Goal: Find specific page/section: Find specific page/section

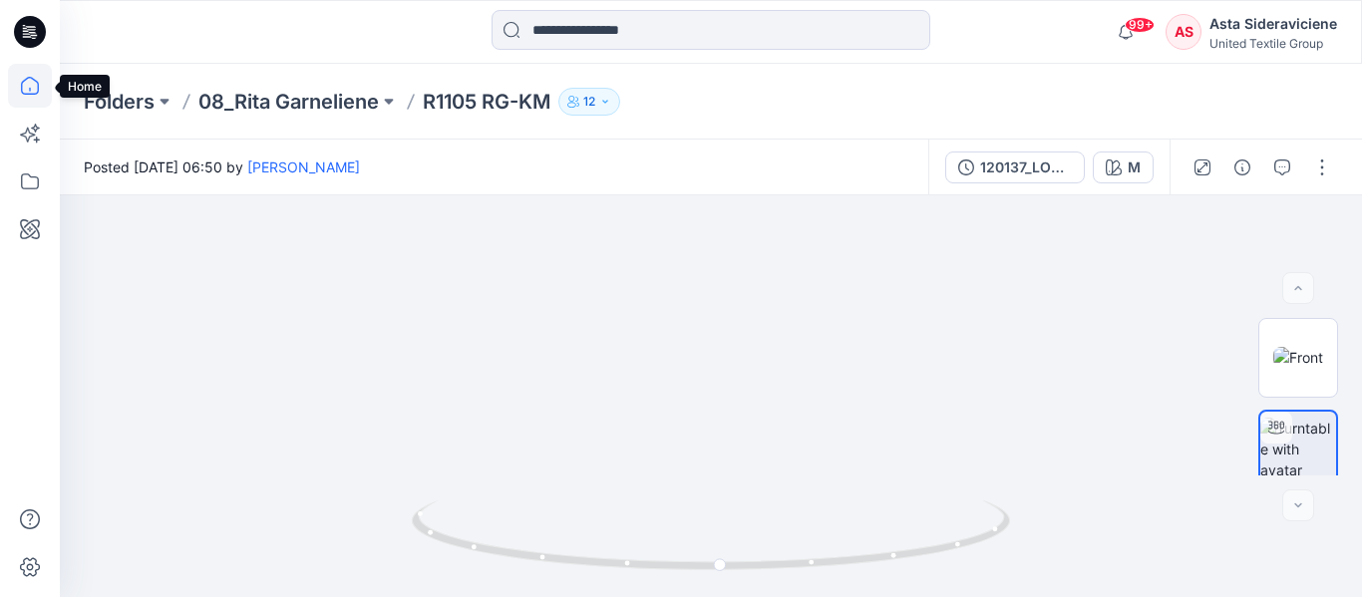
click at [31, 78] on icon at bounding box center [30, 86] width 18 height 18
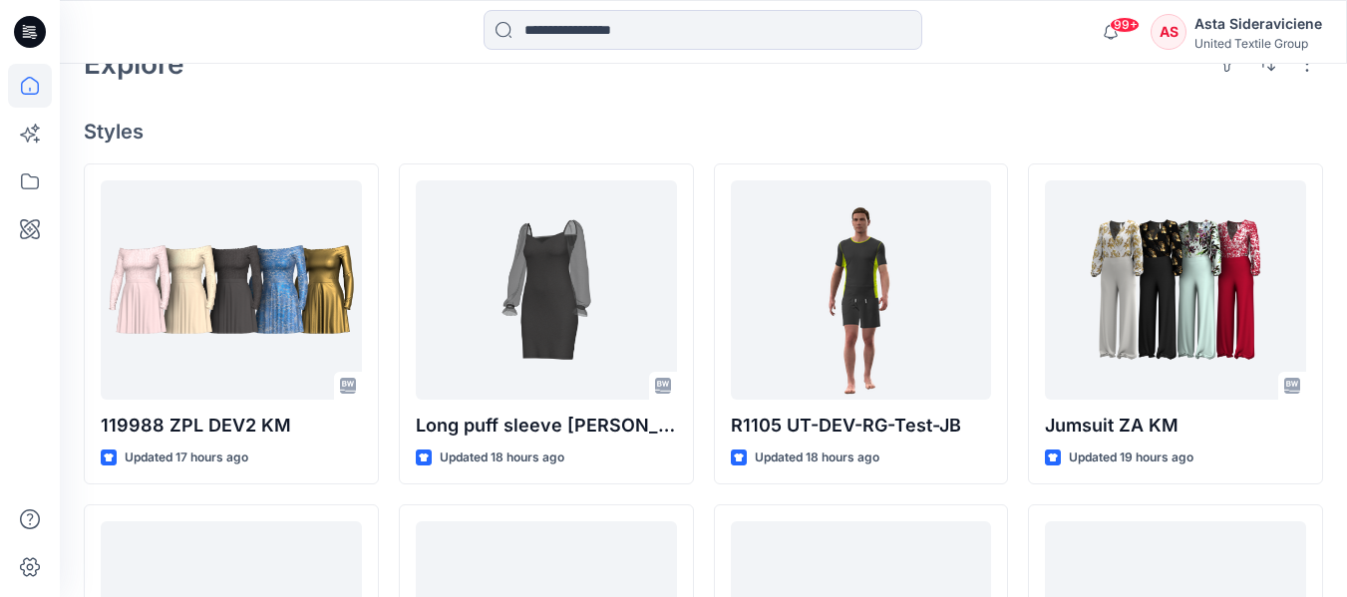
scroll to position [498, 0]
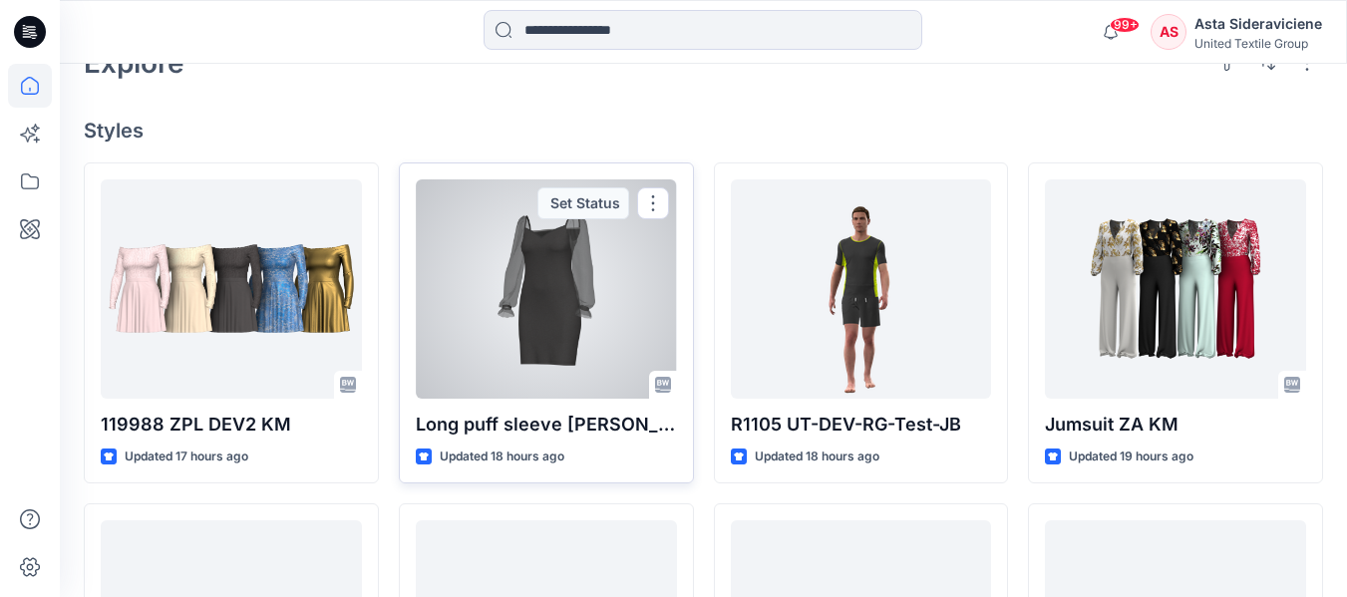
click at [550, 324] on div at bounding box center [546, 288] width 261 height 219
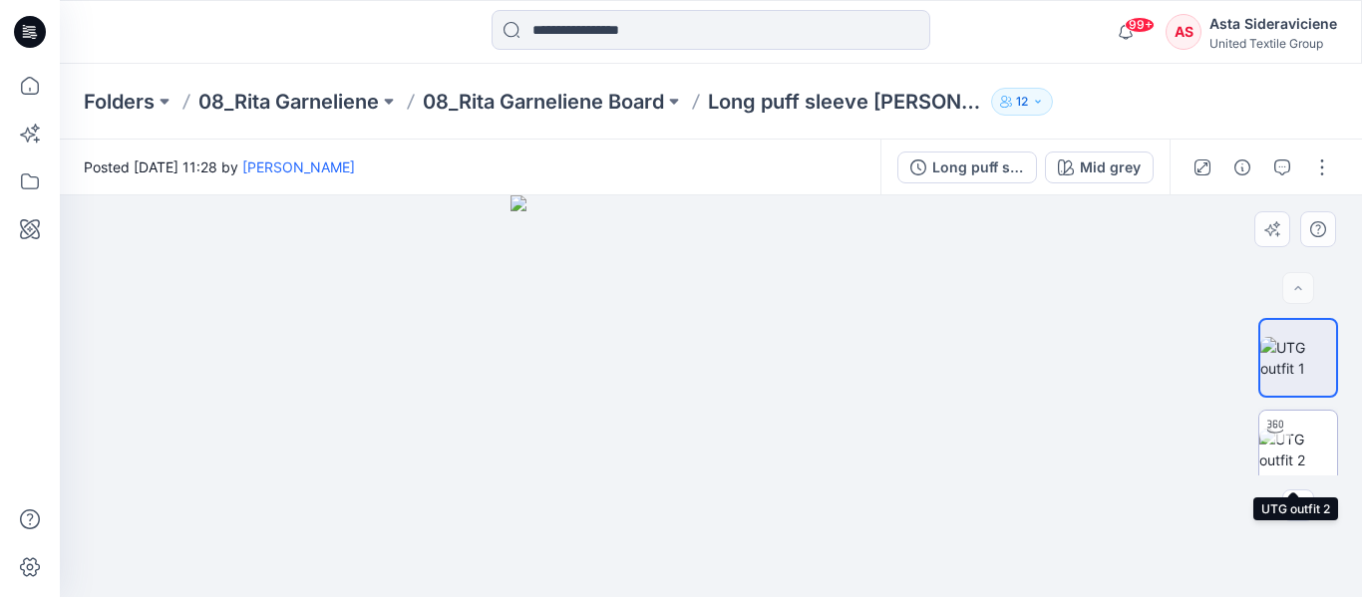
click at [1289, 454] on img at bounding box center [1298, 450] width 78 height 42
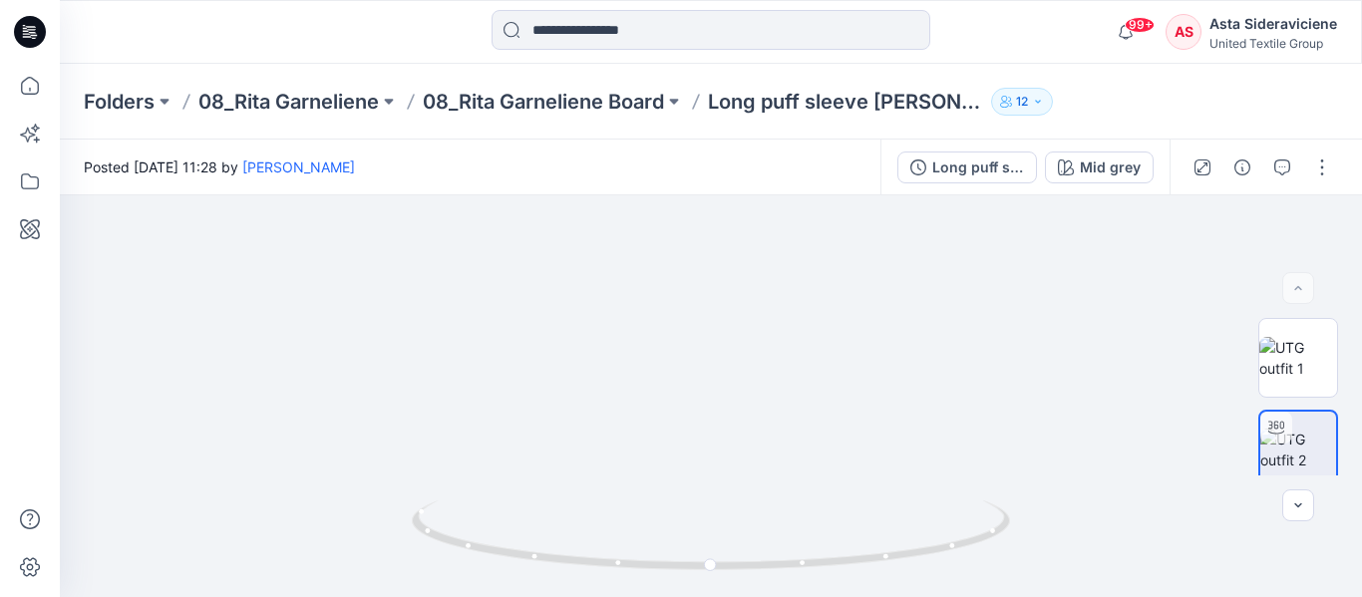
drag, startPoint x: 816, startPoint y: 417, endPoint x: 760, endPoint y: 598, distance: 190.1
click at [760, 596] on html "99+ Notifications Kristina Mekseniene shared R1105 RG-KM in 08_Rita Garneliene …" at bounding box center [681, 298] width 1362 height 597
drag, startPoint x: 711, startPoint y: 572, endPoint x: 450, endPoint y: 526, distance: 265.2
click at [450, 526] on icon at bounding box center [713, 537] width 603 height 75
drag, startPoint x: 461, startPoint y: 547, endPoint x: 715, endPoint y: 566, distance: 254.9
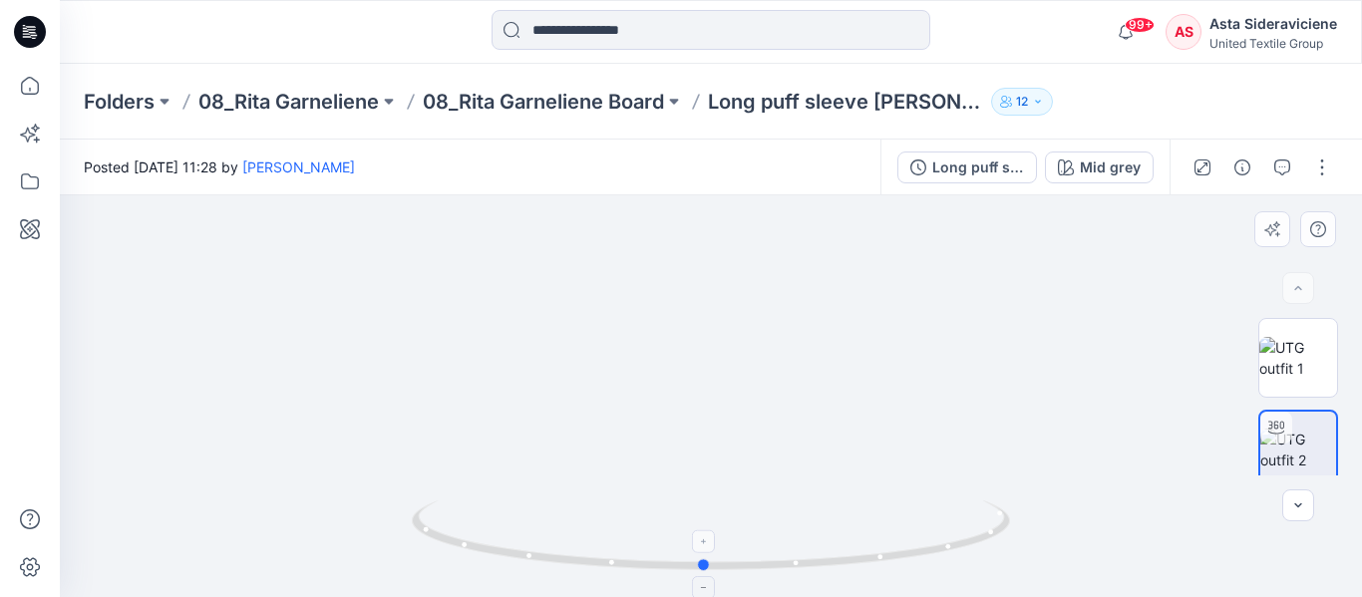
click at [715, 566] on icon at bounding box center [713, 537] width 603 height 75
click at [31, 86] on icon at bounding box center [30, 86] width 44 height 44
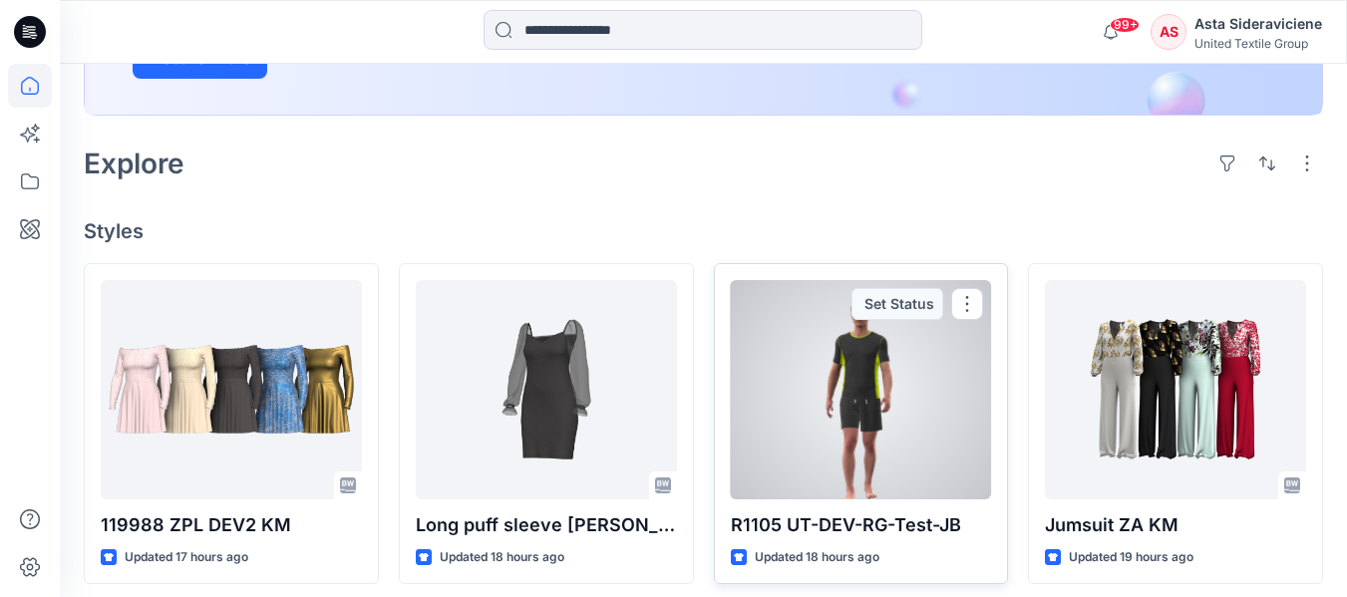
scroll to position [399, 0]
click at [862, 466] on div at bounding box center [861, 388] width 261 height 219
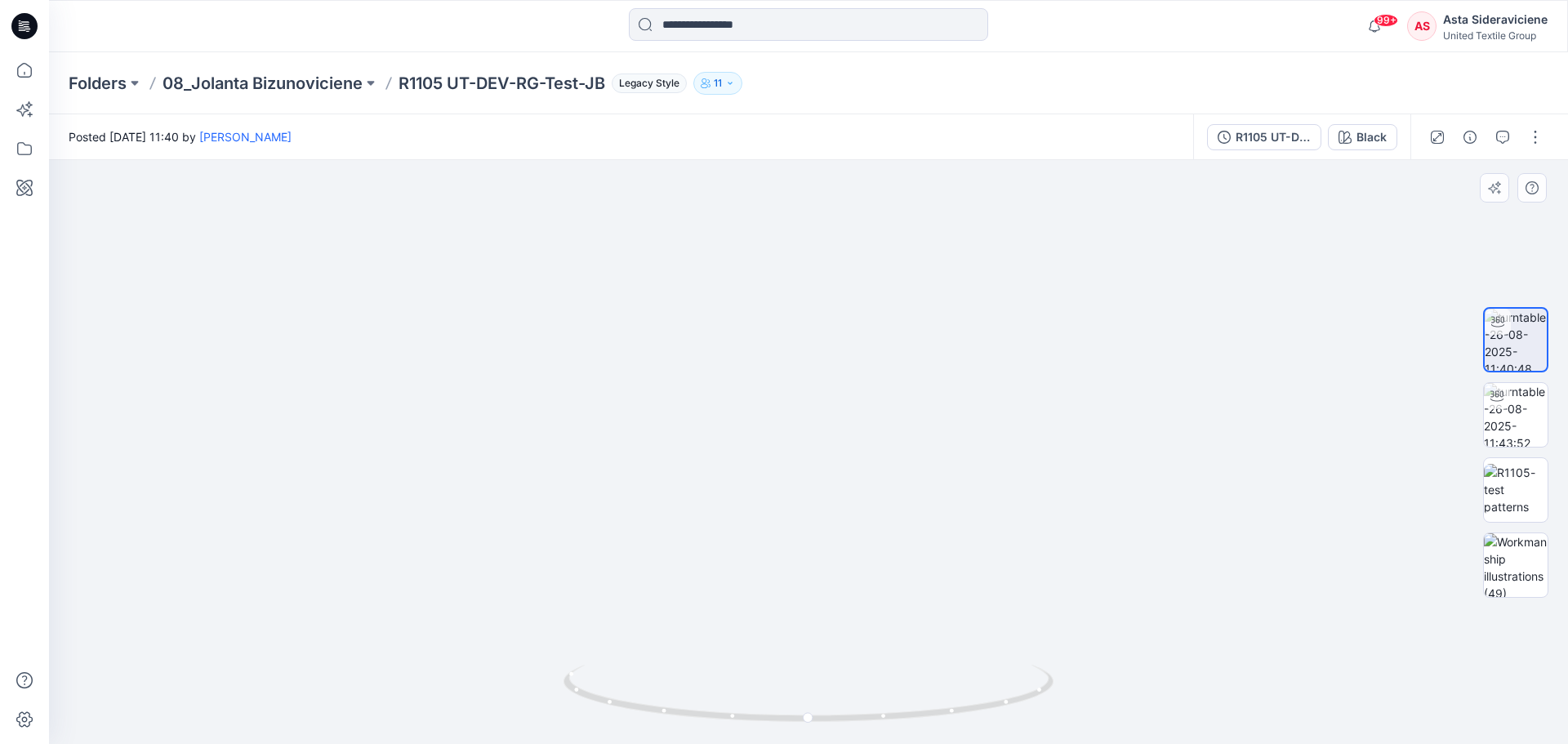
drag, startPoint x: 876, startPoint y: 488, endPoint x: 807, endPoint y: 662, distance: 187.2
click at [807, 488] on div at bounding box center [809, 451] width 1519 height 584
drag, startPoint x: 809, startPoint y: 721, endPoint x: 886, endPoint y: 659, distance: 98.9
click at [886, 488] on div at bounding box center [809, 451] width 1519 height 584
click at [29, 73] on icon at bounding box center [25, 70] width 36 height 36
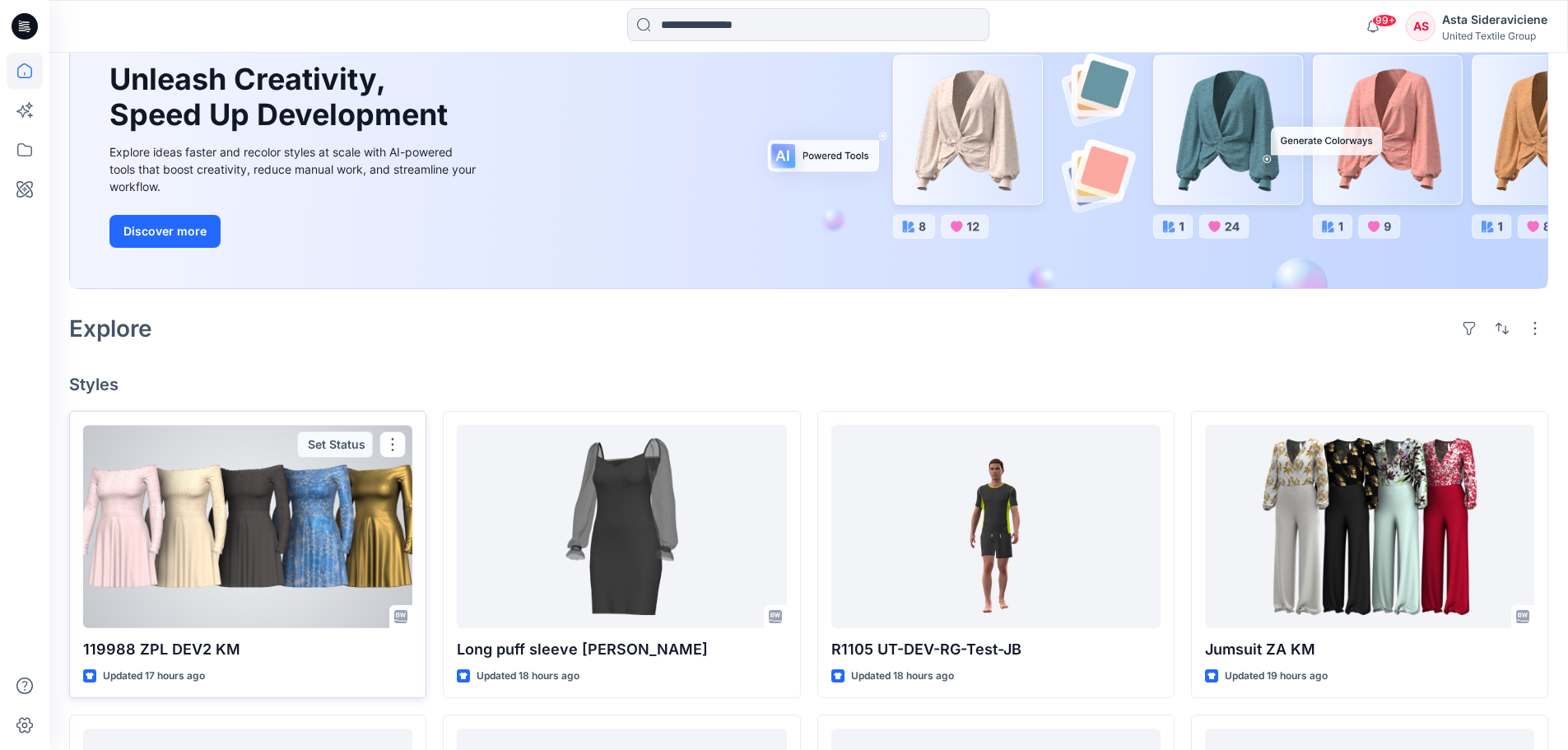
scroll to position [164, 0]
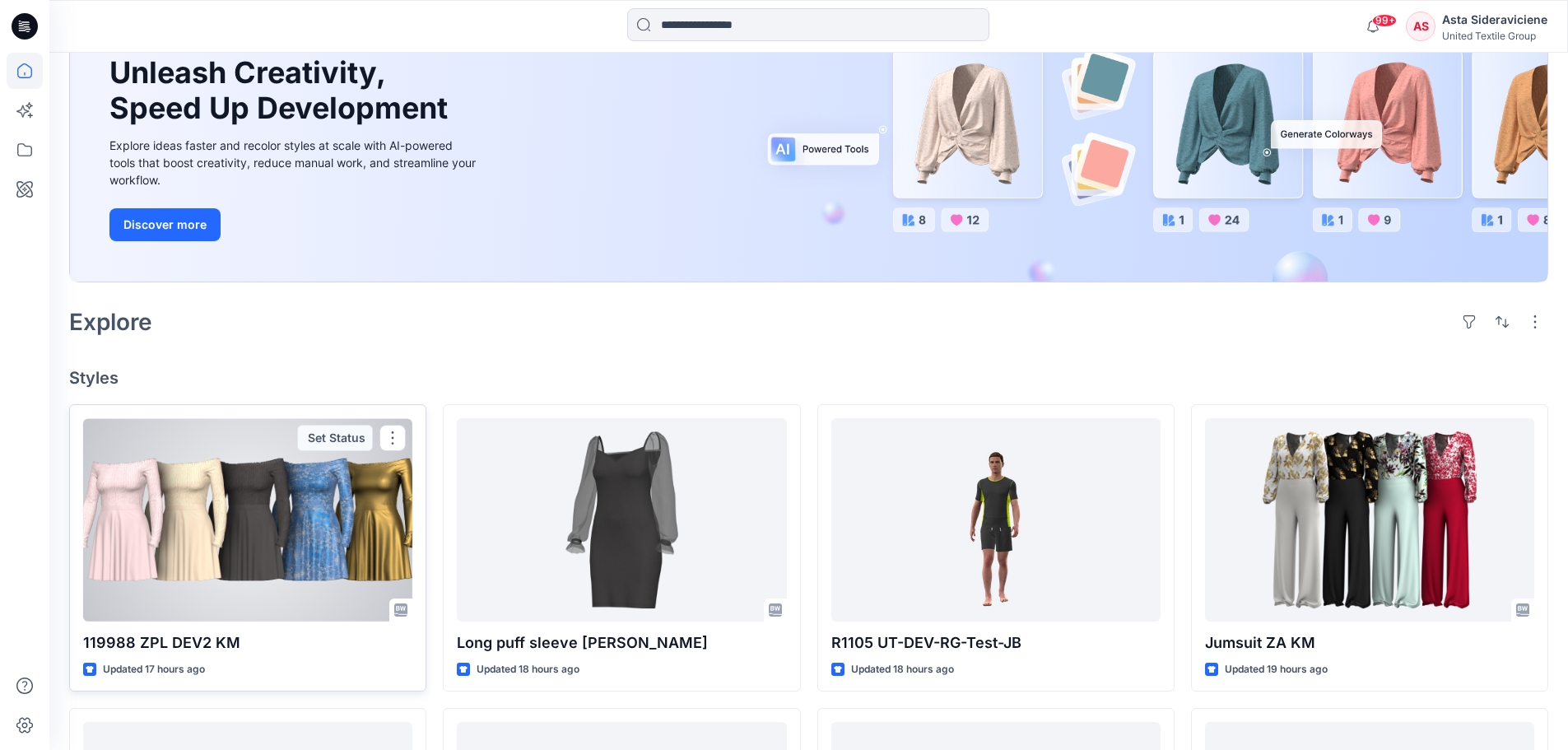
click at [290, 492] on div at bounding box center [248, 520] width 329 height 203
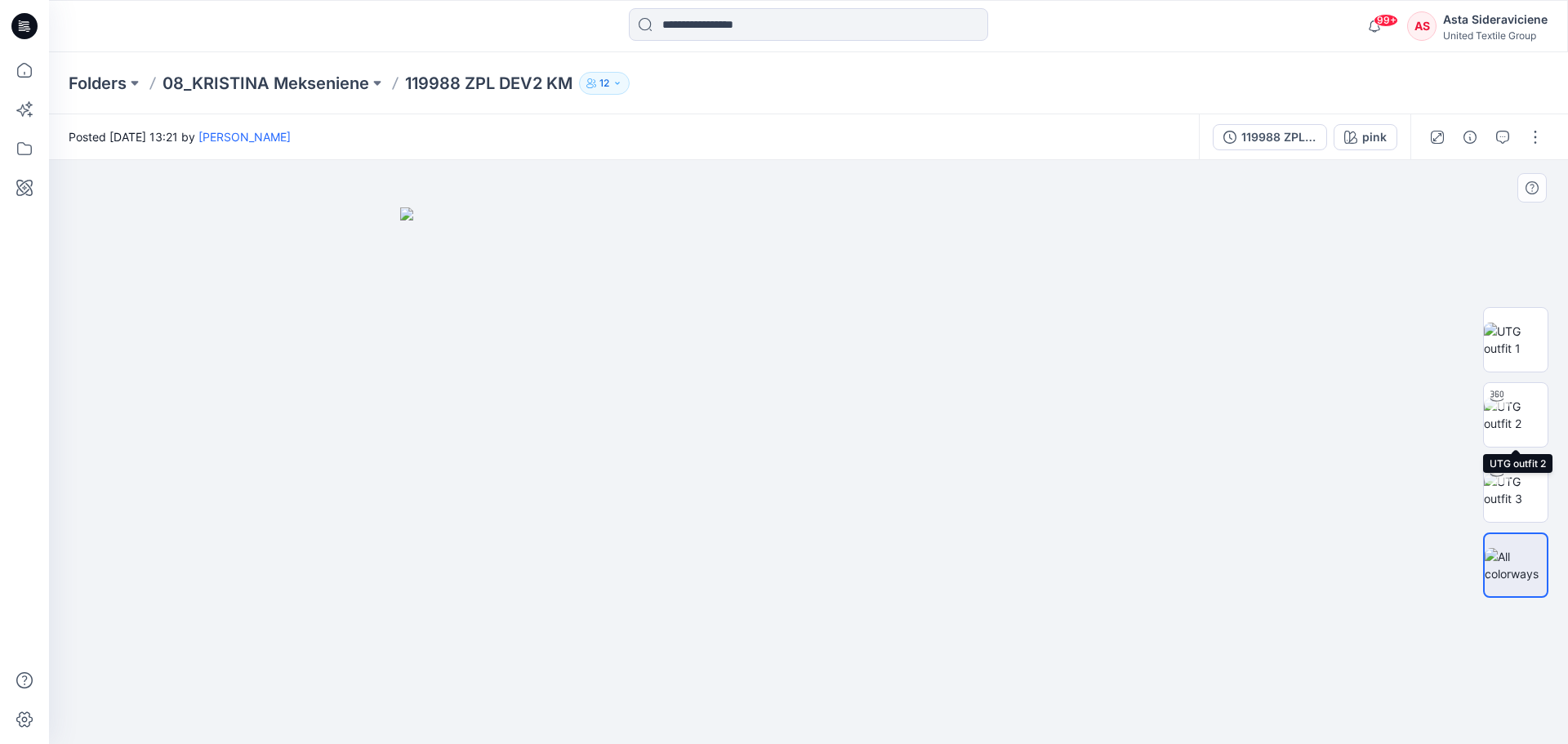
drag, startPoint x: 1525, startPoint y: 415, endPoint x: 1461, endPoint y: 409, distance: 64.3
click at [1115, 415] on img at bounding box center [1516, 415] width 64 height 34
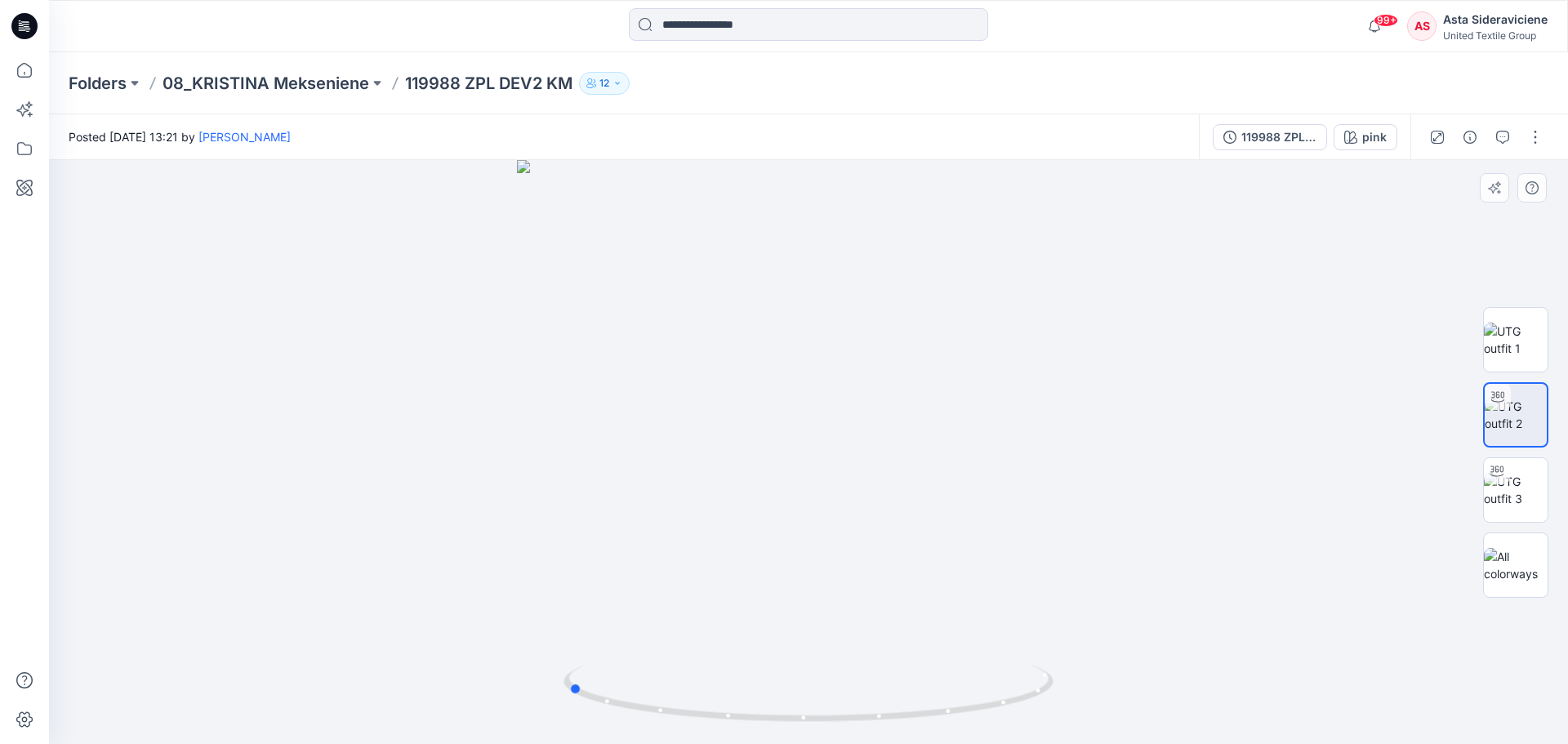
drag, startPoint x: 809, startPoint y: 718, endPoint x: 584, endPoint y: 598, distance: 255.0
click at [574, 488] on div at bounding box center [809, 451] width 1519 height 584
drag, startPoint x: 814, startPoint y: 399, endPoint x: 690, endPoint y: 698, distance: 323.7
click at [782, 488] on div at bounding box center [809, 451] width 1519 height 584
drag, startPoint x: 585, startPoint y: 693, endPoint x: 889, endPoint y: 675, distance: 304.5
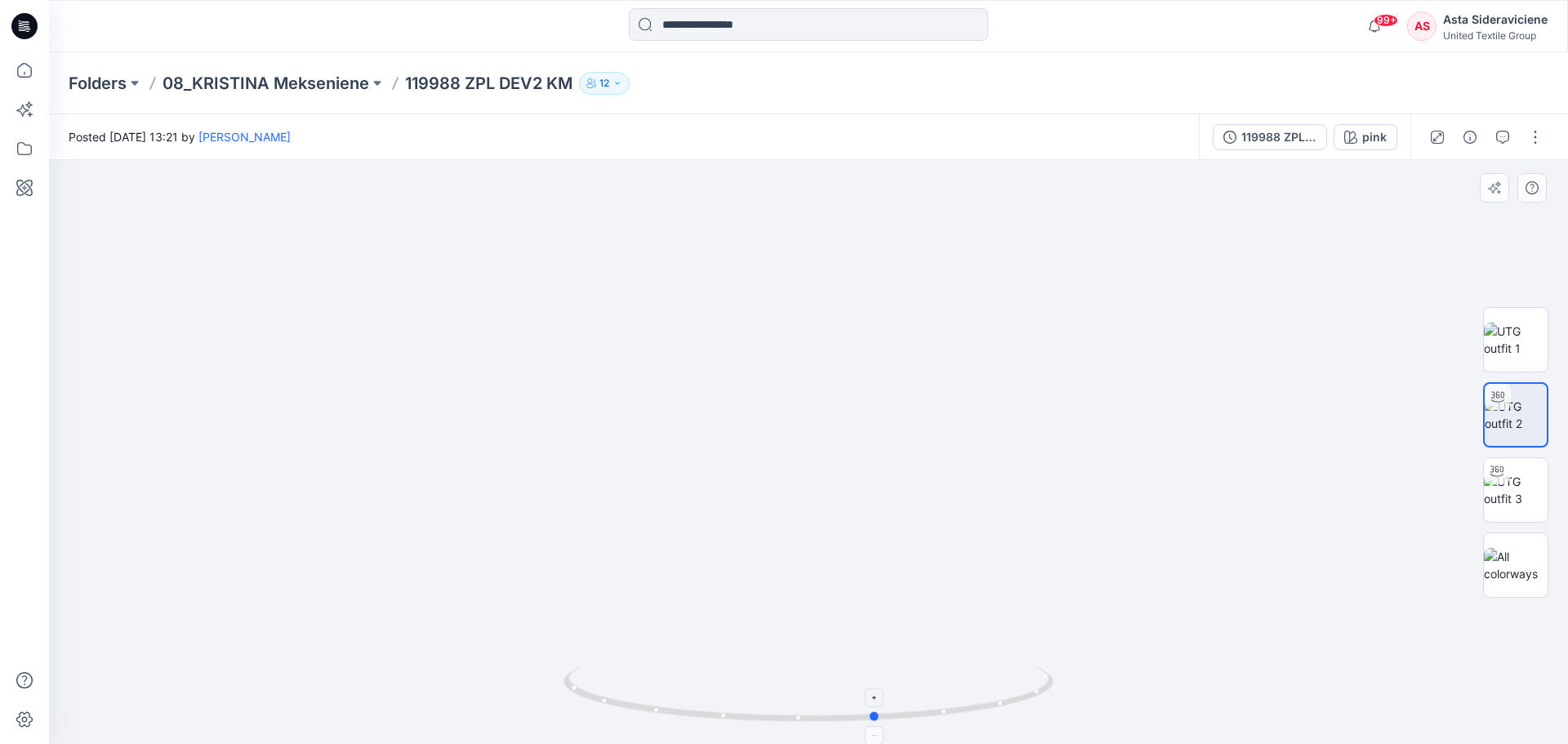
click at [889, 488] on icon at bounding box center [810, 695] width 494 height 61
click at [25, 74] on icon at bounding box center [25, 70] width 36 height 36
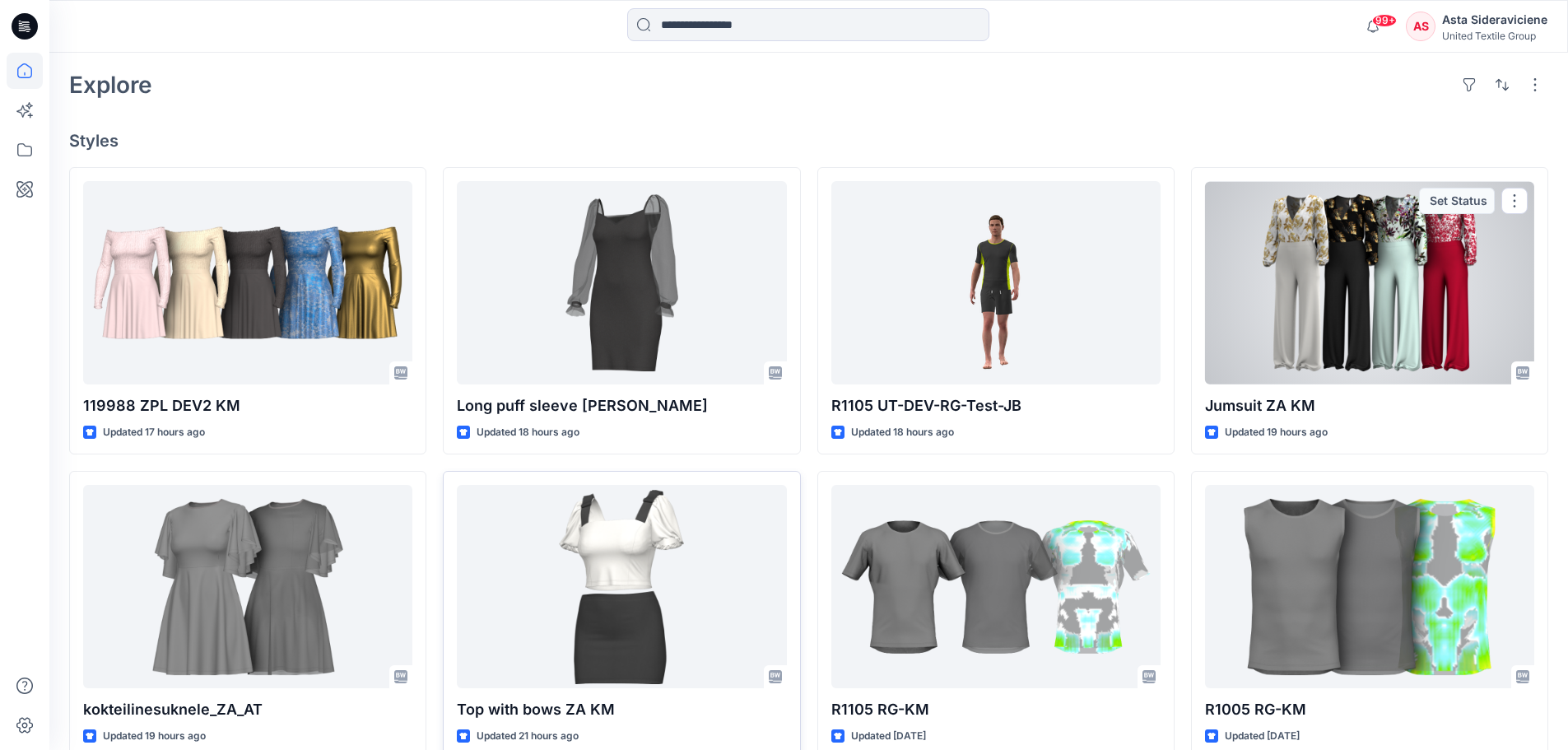
scroll to position [411, 0]
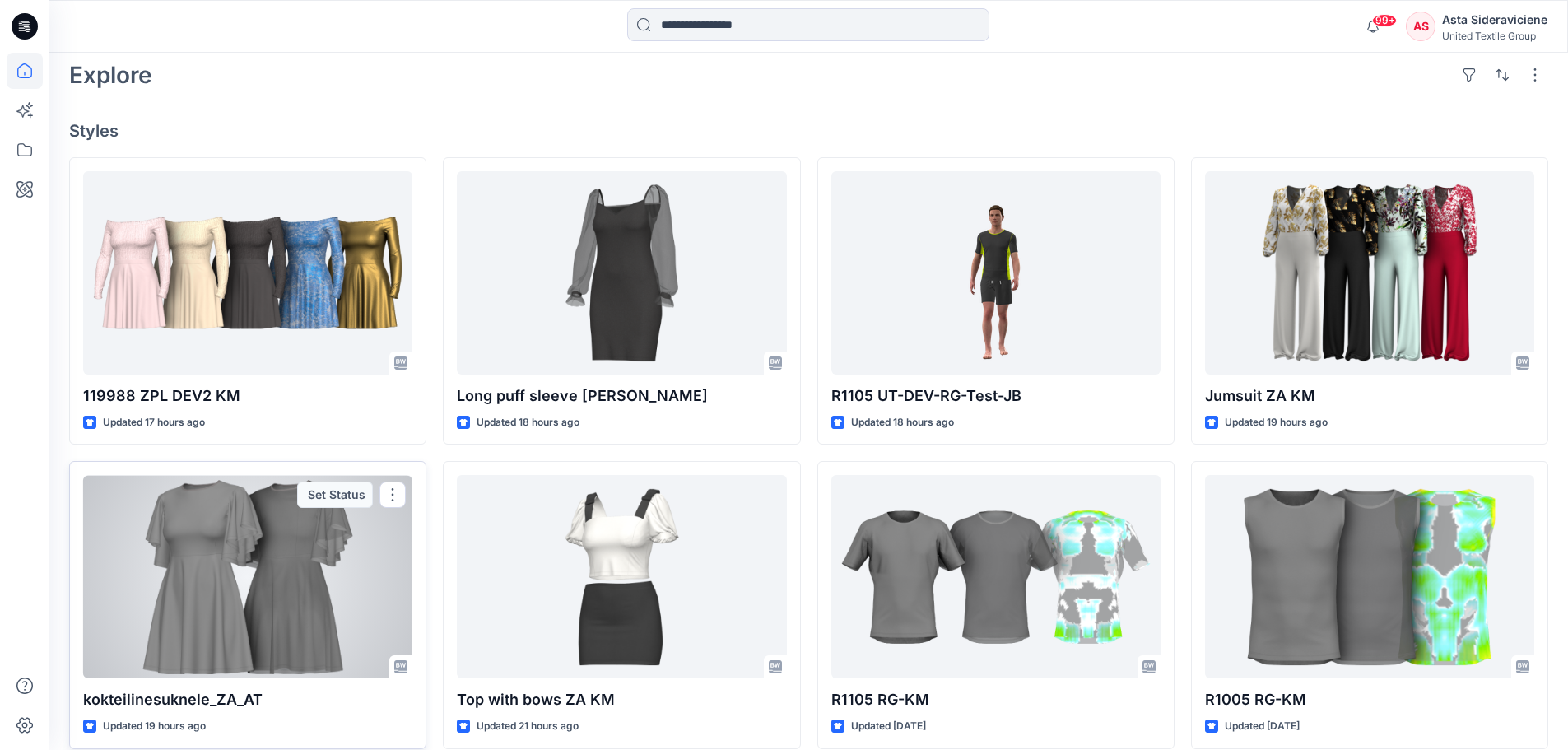
click at [254, 492] on div at bounding box center [248, 577] width 329 height 203
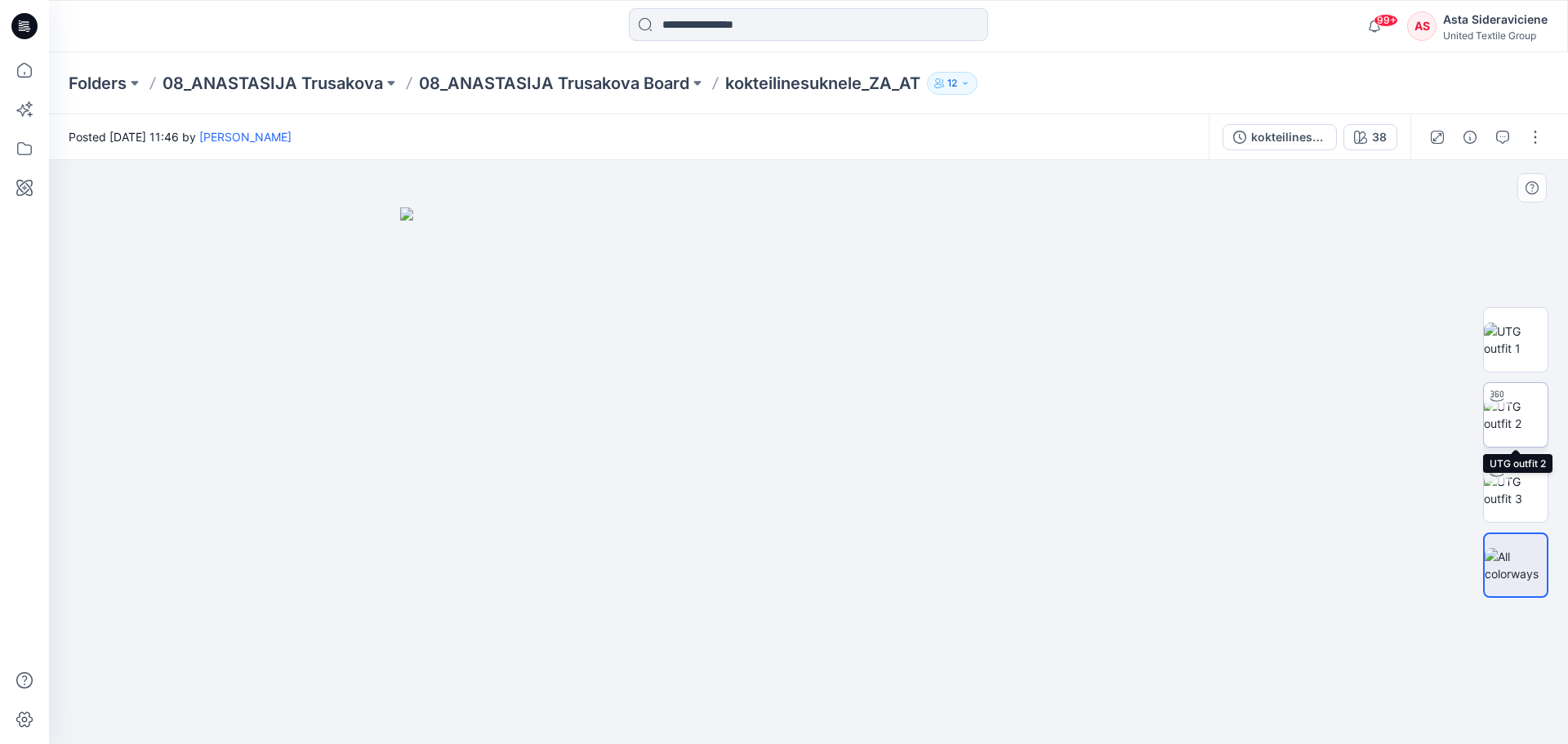
click at [1115, 409] on img at bounding box center [1516, 415] width 64 height 34
drag, startPoint x: 832, startPoint y: 459, endPoint x: 818, endPoint y: 576, distance: 117.8
click at [818, 488] on img at bounding box center [809, 387] width 1078 height 714
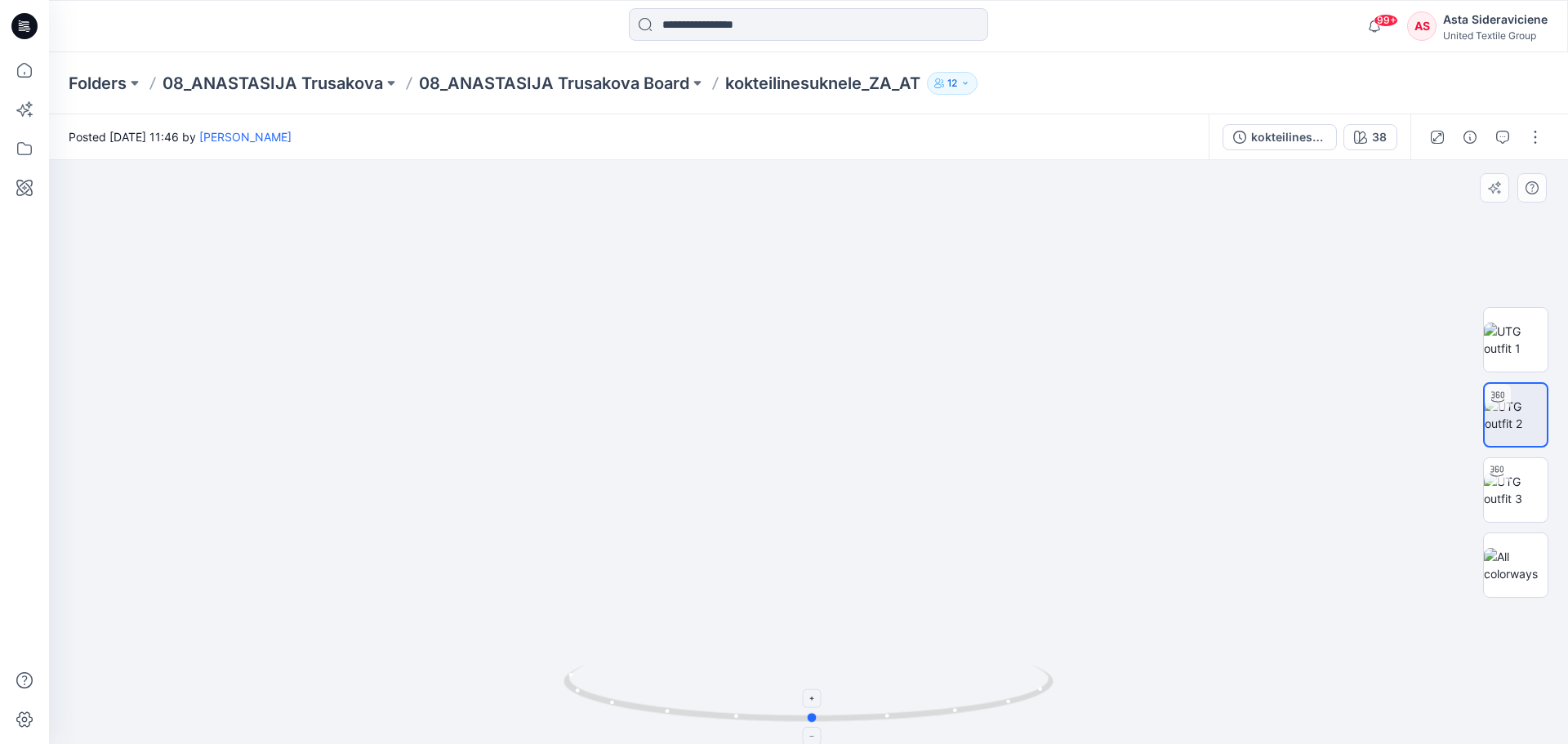
drag, startPoint x: 809, startPoint y: 719, endPoint x: 816, endPoint y: 678, distance: 41.6
click at [816, 488] on icon at bounding box center [810, 695] width 494 height 61
click at [29, 67] on icon at bounding box center [25, 70] width 36 height 36
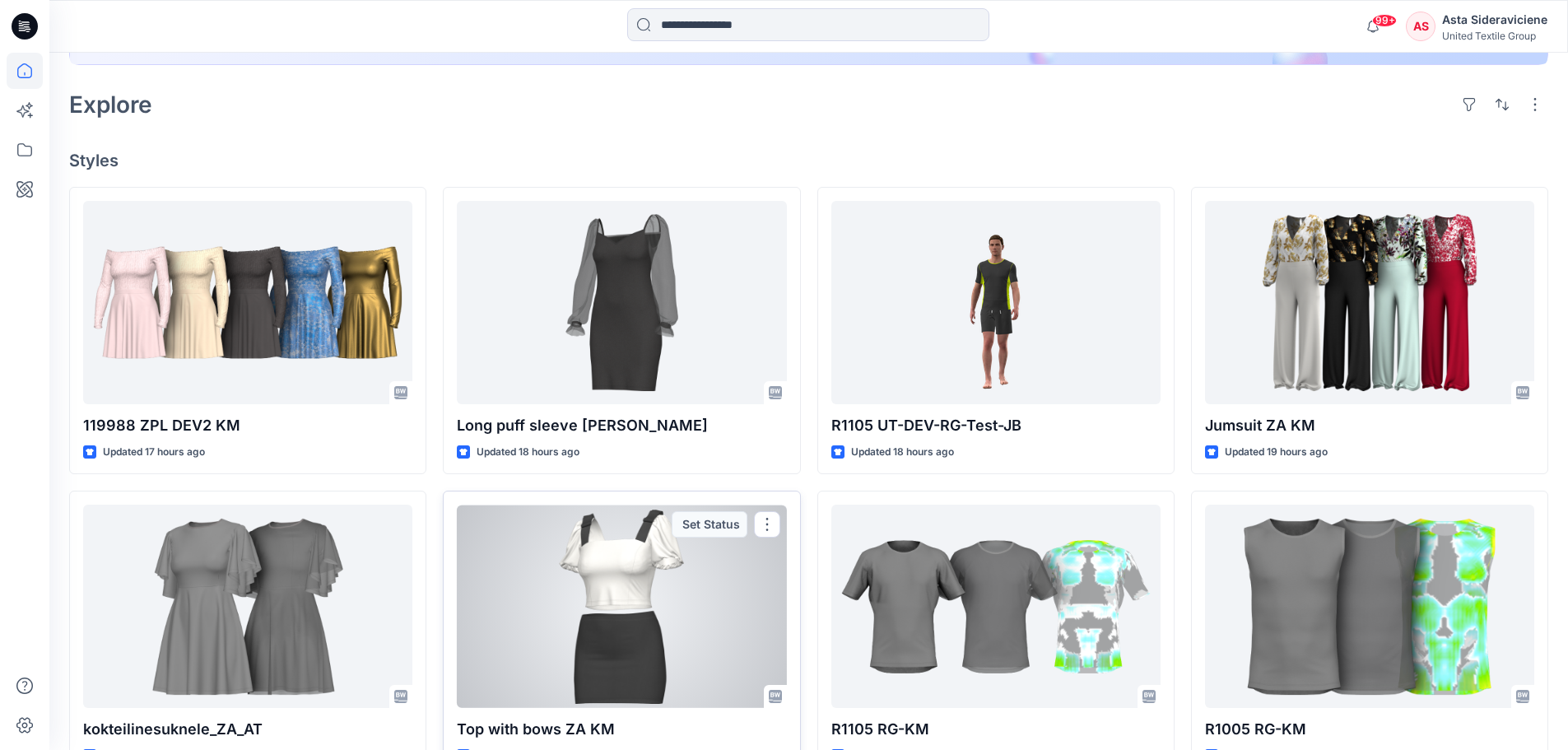
scroll to position [411, 0]
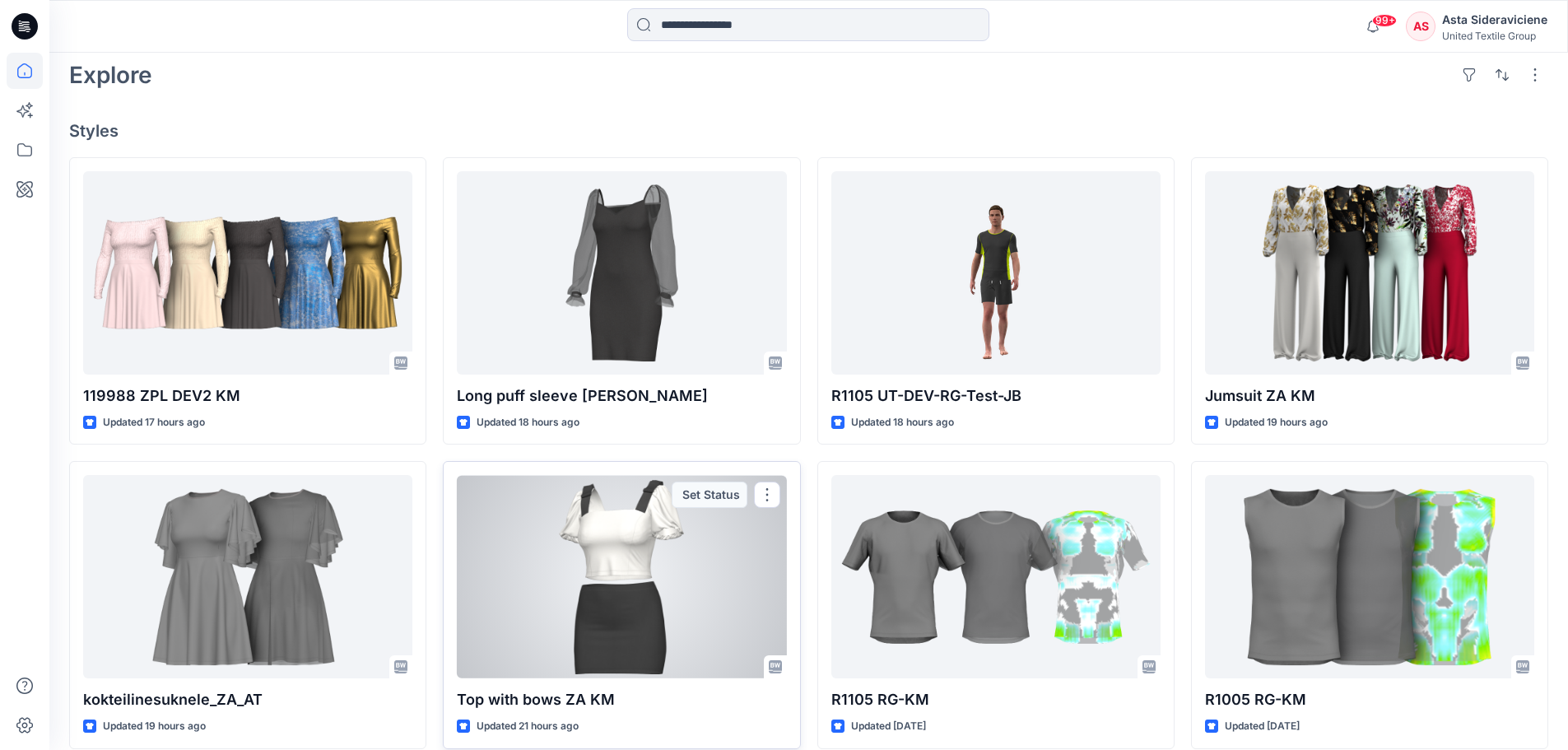
click at [598, 492] on div at bounding box center [621, 577] width 329 height 203
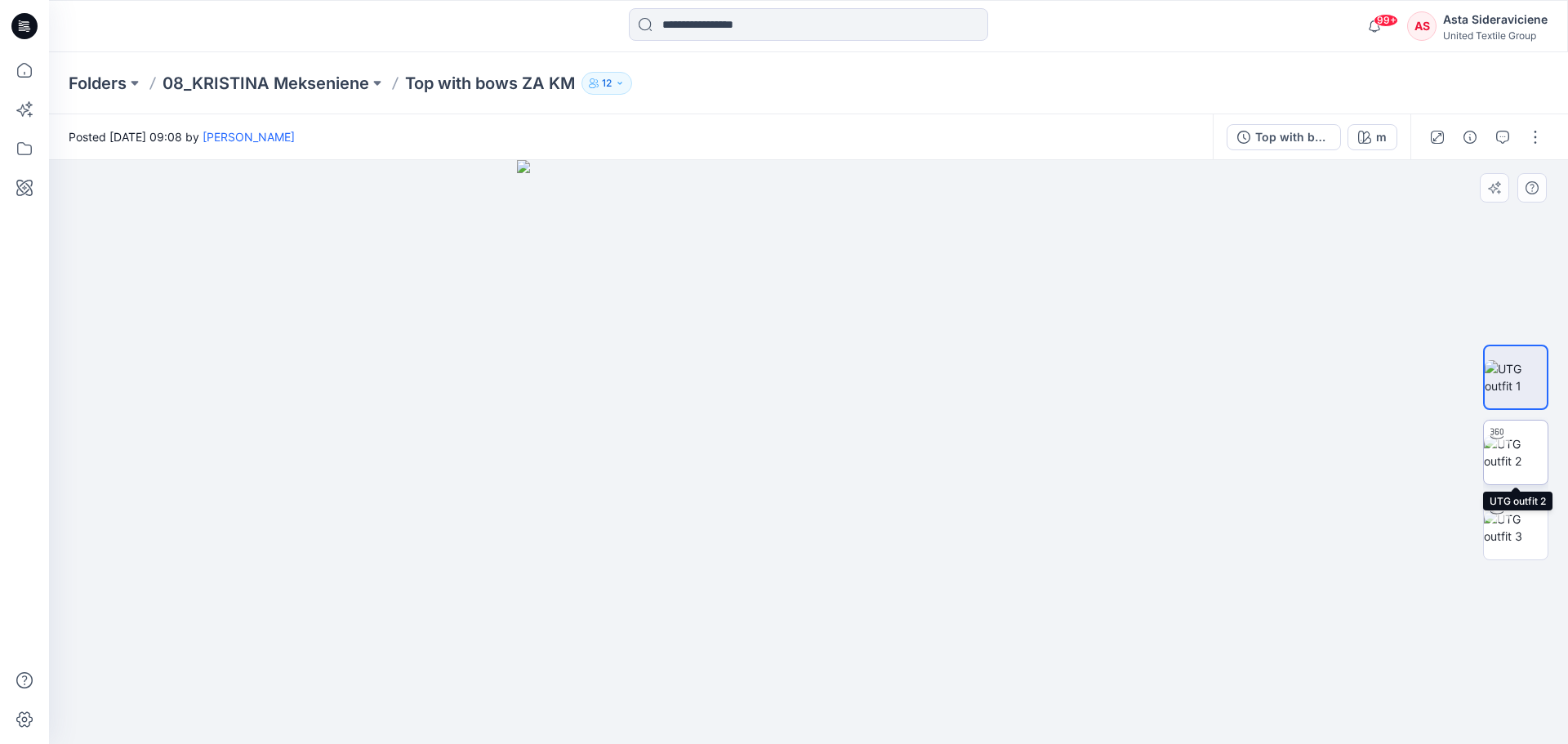
click at [1115, 451] on img at bounding box center [1516, 452] width 64 height 34
drag, startPoint x: 845, startPoint y: 388, endPoint x: 798, endPoint y: 597, distance: 214.2
click at [798, 488] on img at bounding box center [808, 451] width 995 height 584
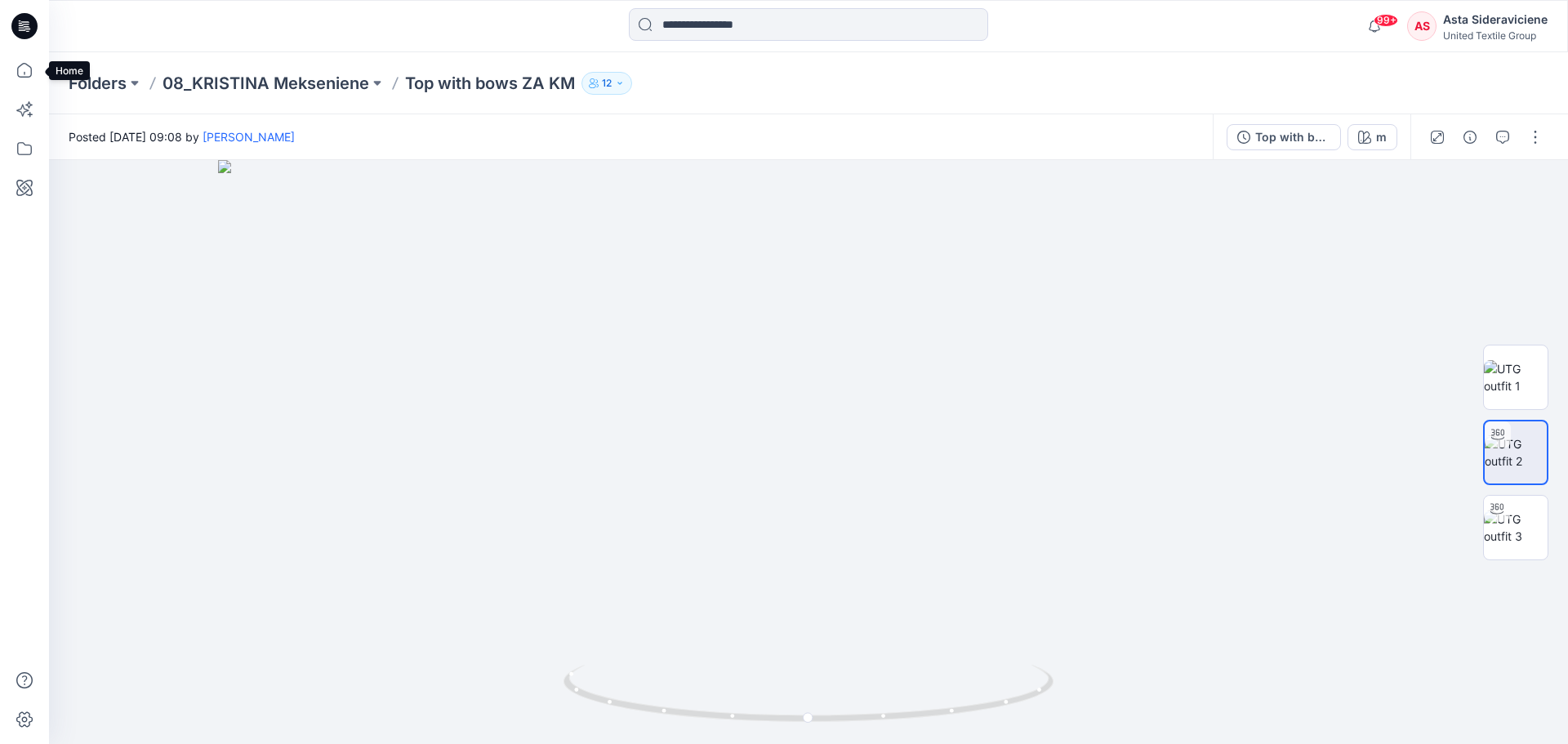
drag, startPoint x: 25, startPoint y: 61, endPoint x: 247, endPoint y: 2, distance: 229.7
click at [25, 61] on icon at bounding box center [25, 70] width 36 height 36
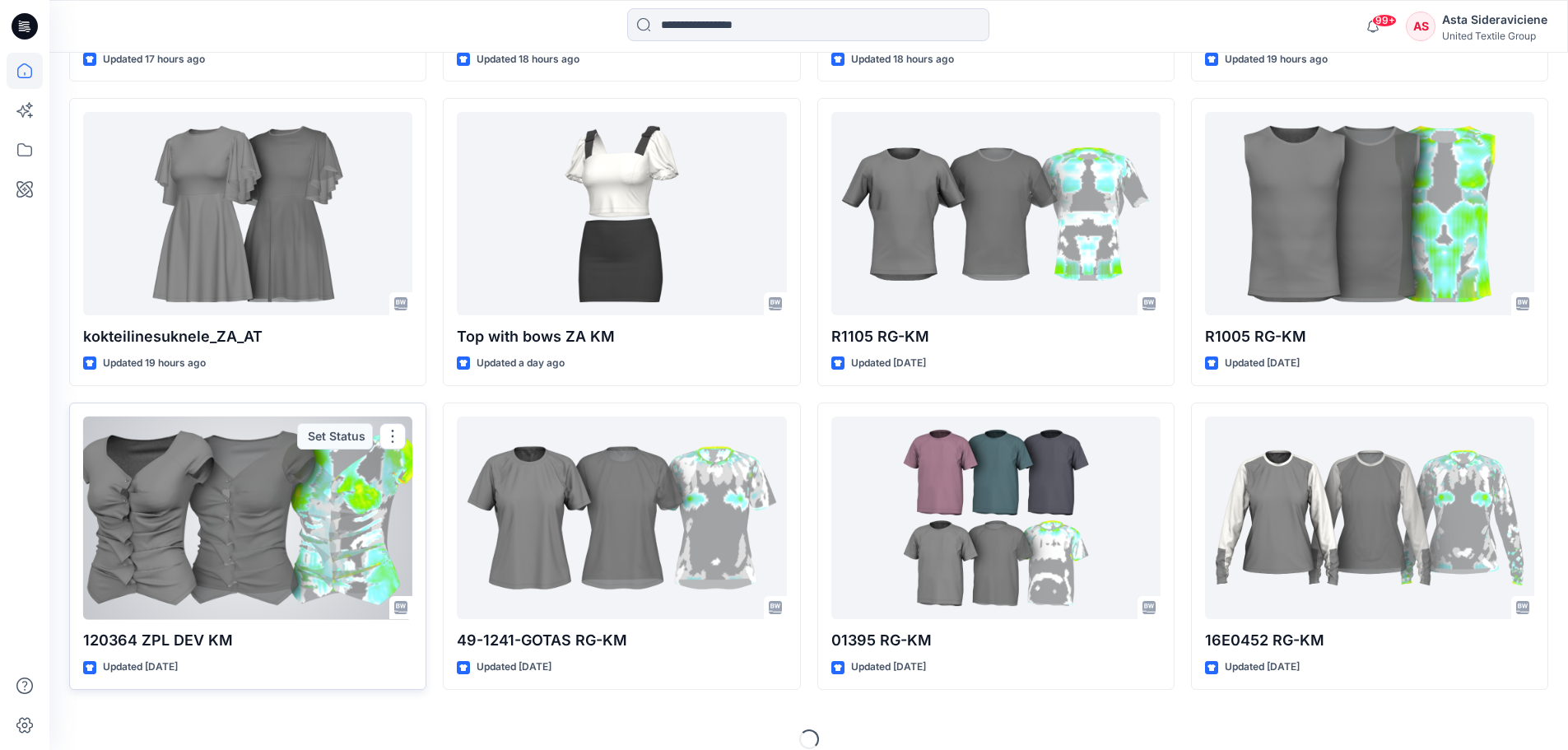
scroll to position [794, 0]
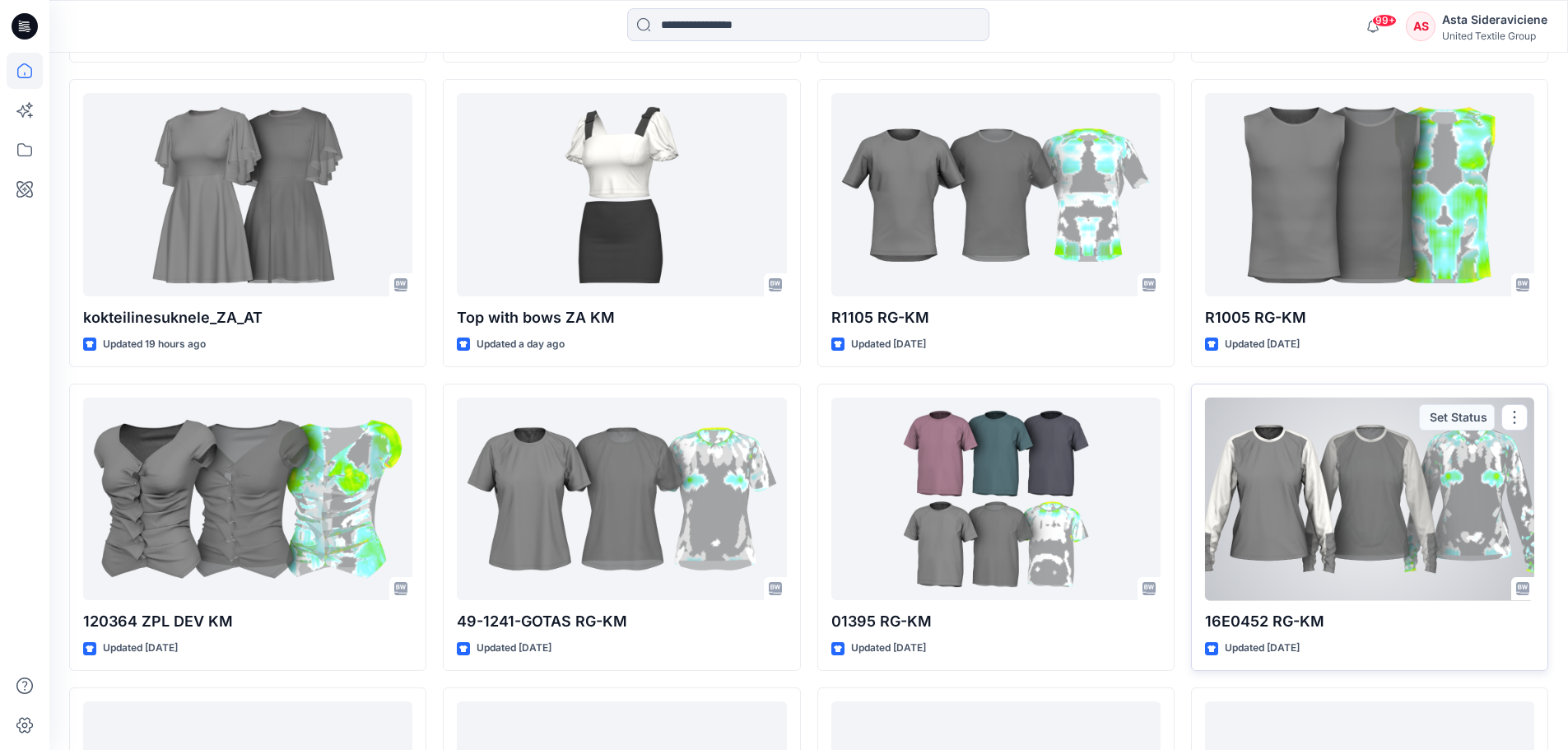
click at [1124, 492] on div at bounding box center [1369, 499] width 329 height 203
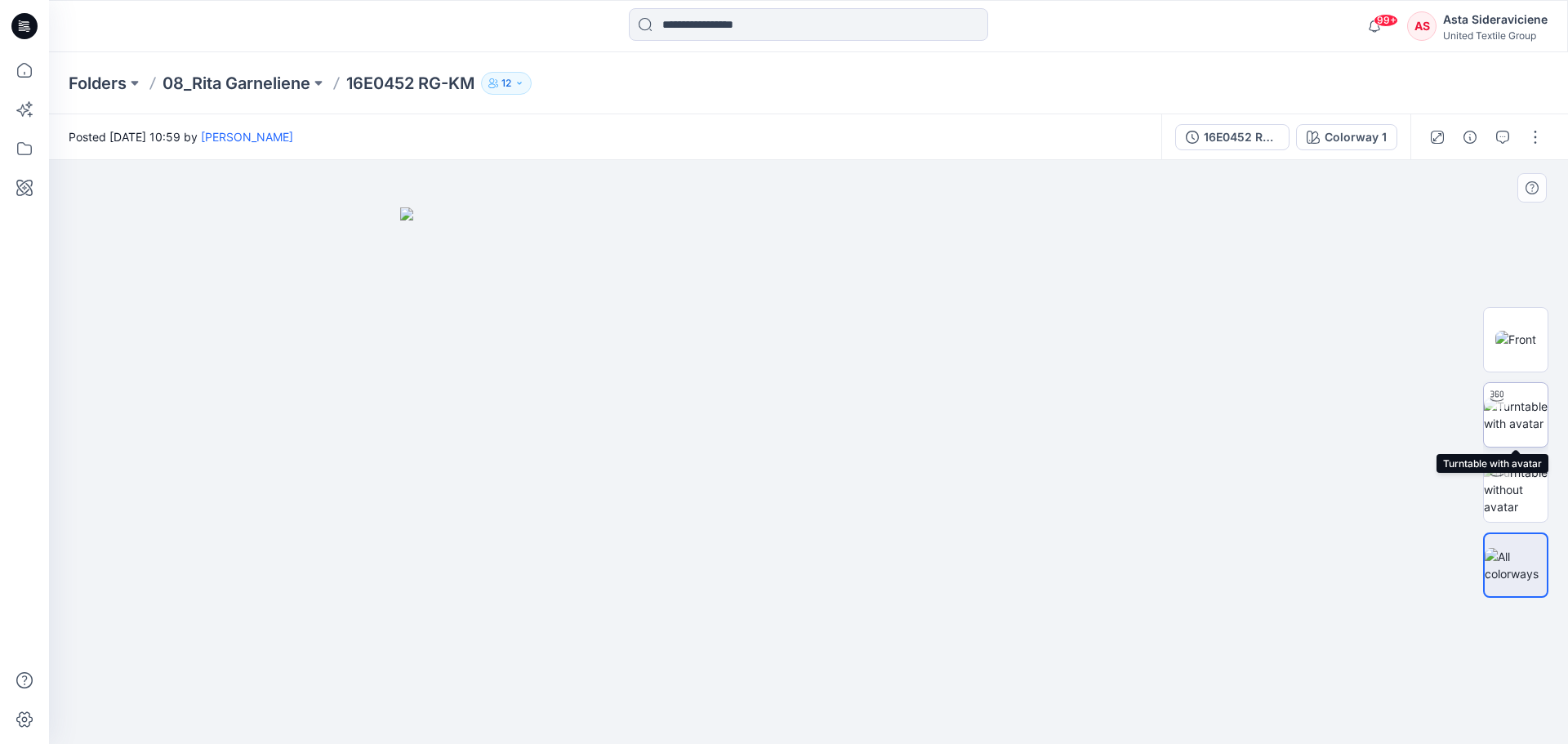
drag, startPoint x: 1511, startPoint y: 411, endPoint x: 1213, endPoint y: 385, distance: 299.1
click at [1115, 411] on img at bounding box center [1516, 415] width 64 height 34
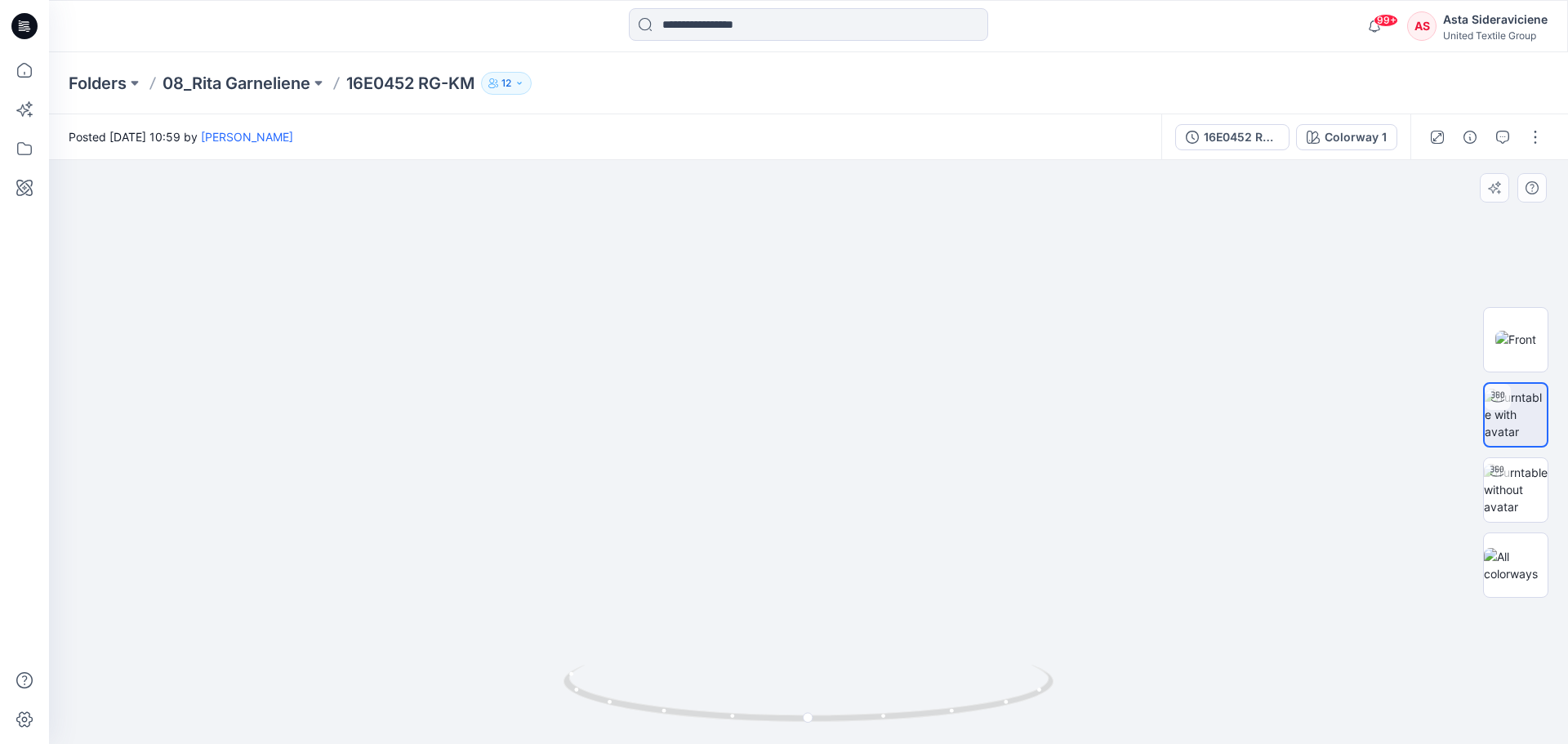
drag, startPoint x: 981, startPoint y: 389, endPoint x: 915, endPoint y: 629, distance: 248.9
click at [915, 488] on img at bounding box center [744, 299] width 1759 height 891
drag, startPoint x: 809, startPoint y: 720, endPoint x: 813, endPoint y: 690, distance: 30.3
click at [813, 488] on icon at bounding box center [810, 695] width 494 height 61
drag, startPoint x: 814, startPoint y: 724, endPoint x: 625, endPoint y: 630, distance: 211.1
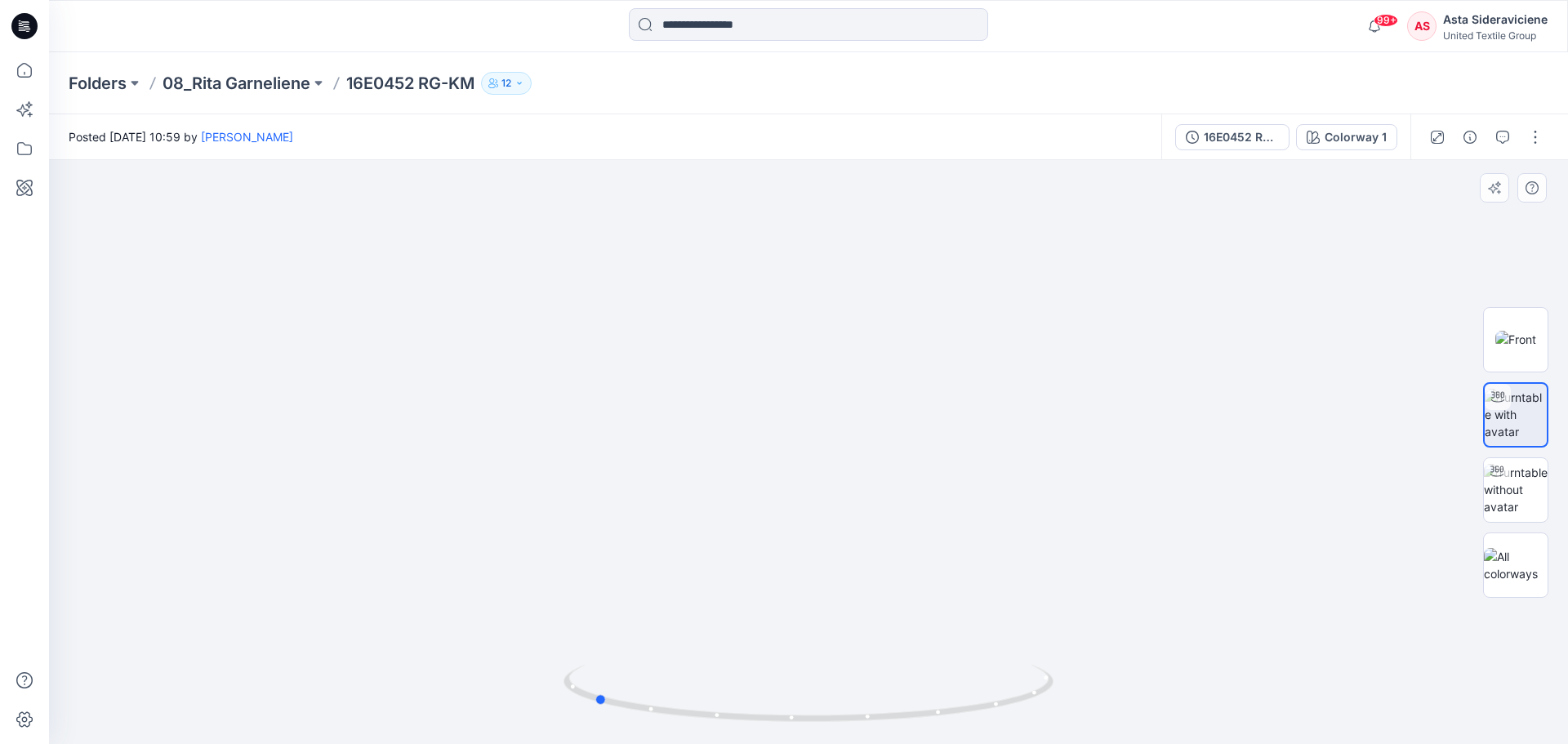
click at [594, 488] on div at bounding box center [809, 451] width 1519 height 584
drag, startPoint x: 599, startPoint y: 702, endPoint x: 830, endPoint y: 696, distance: 231.1
click at [830, 488] on icon at bounding box center [810, 695] width 494 height 61
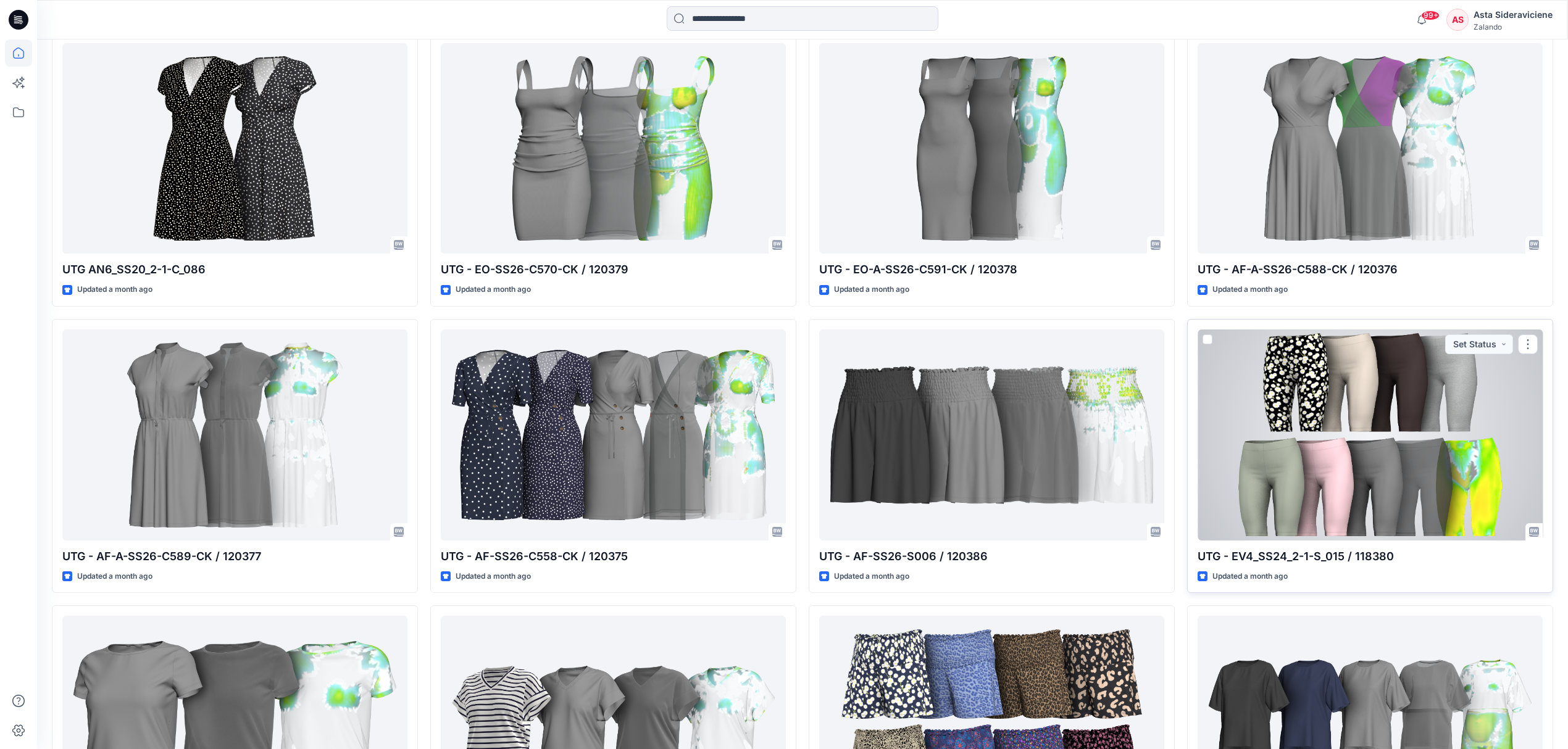
scroll to position [1047, 0]
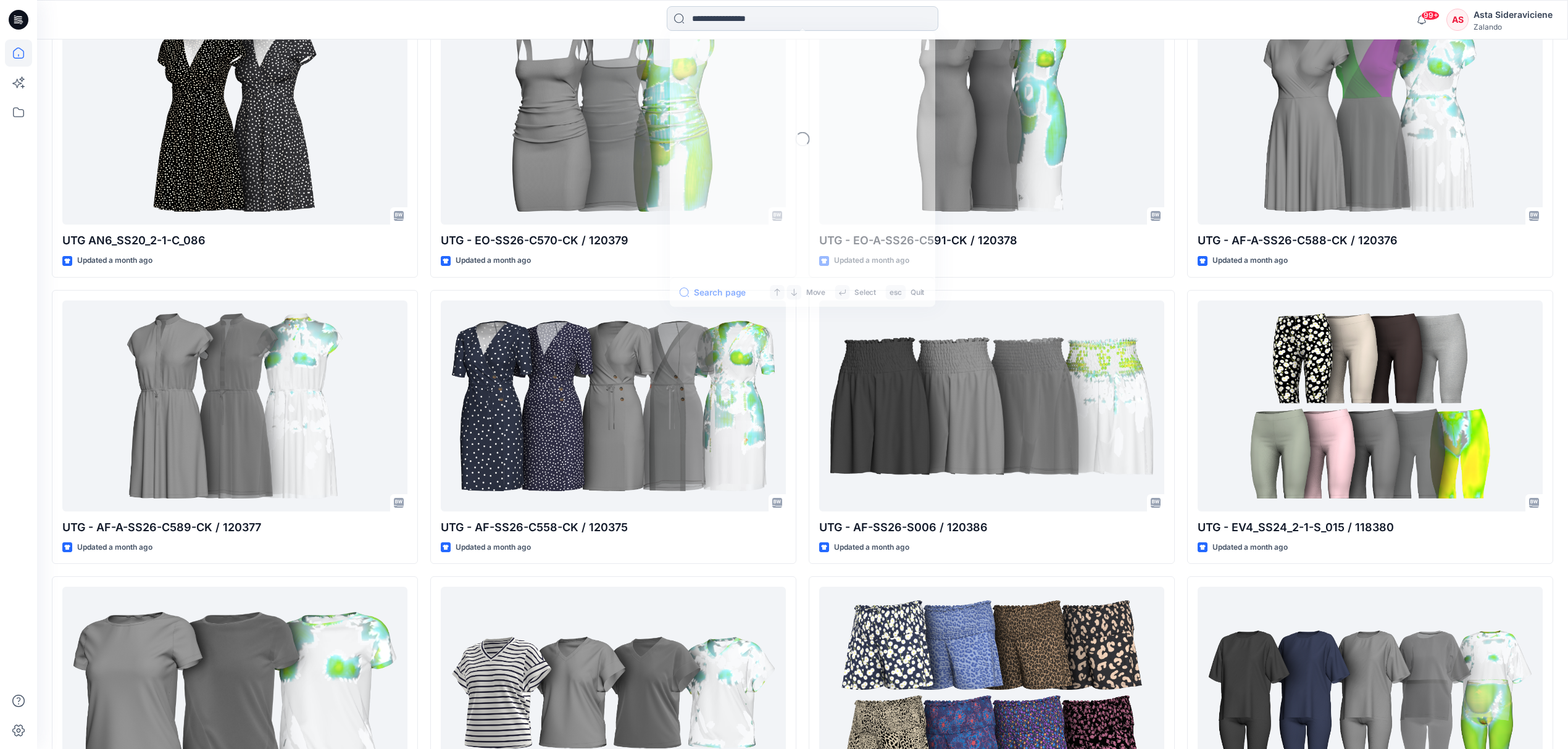
click at [788, 8] on input at bounding box center [803, 19] width 272 height 25
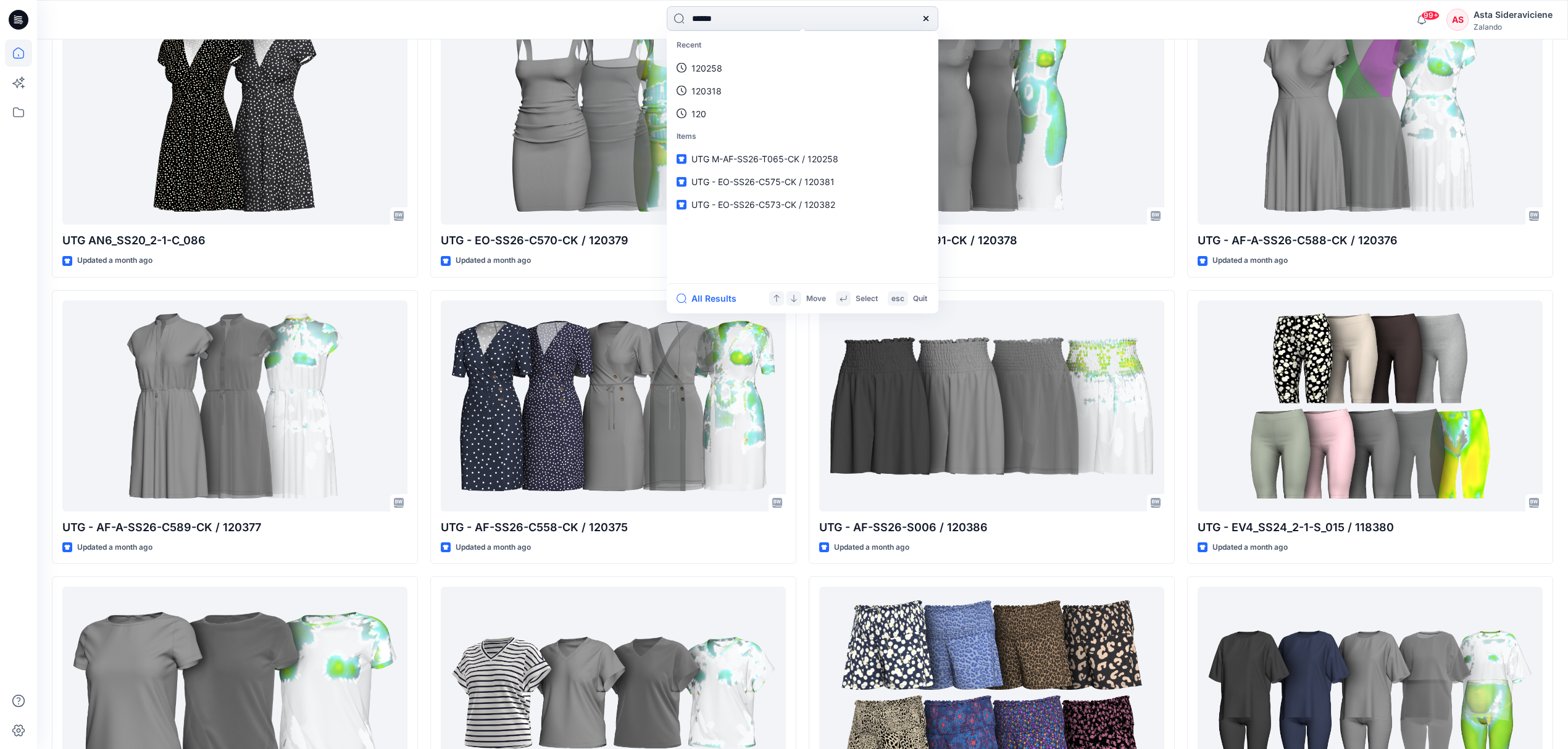
type input "******"
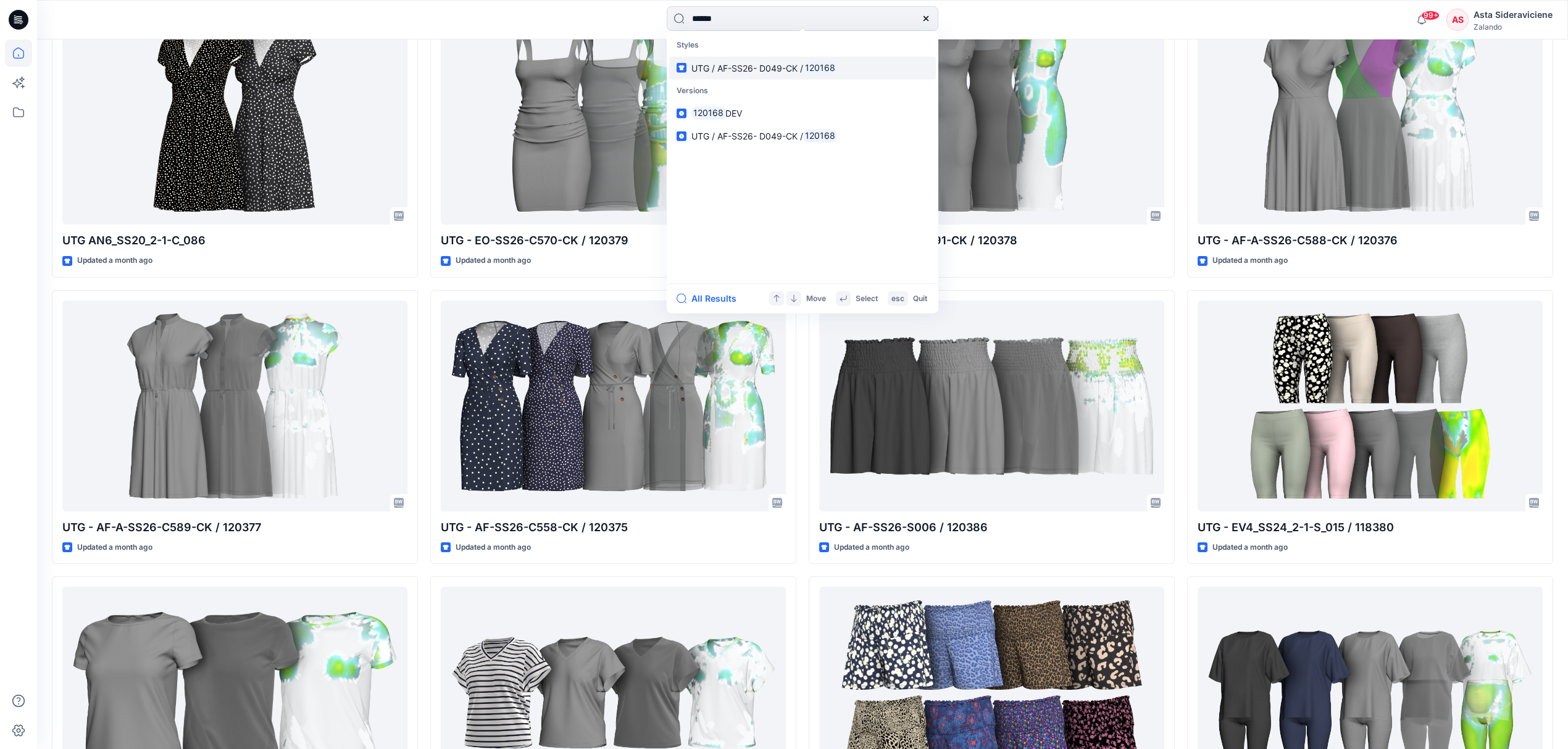
click at [803, 70] on span "UTG / AF-SS26- D049-CK /" at bounding box center [747, 67] width 111 height 11
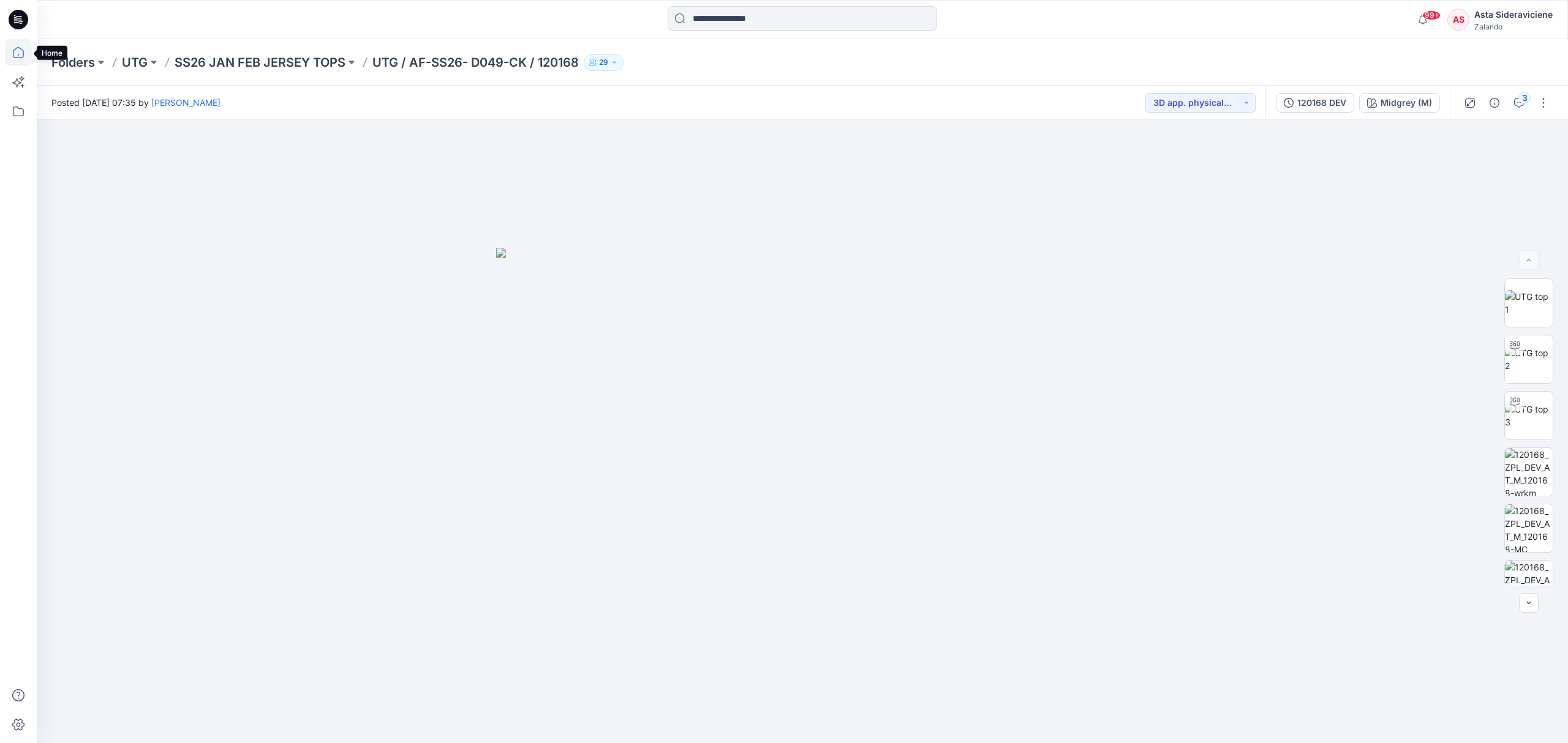
click at [20, 52] on icon at bounding box center [18, 53] width 27 height 27
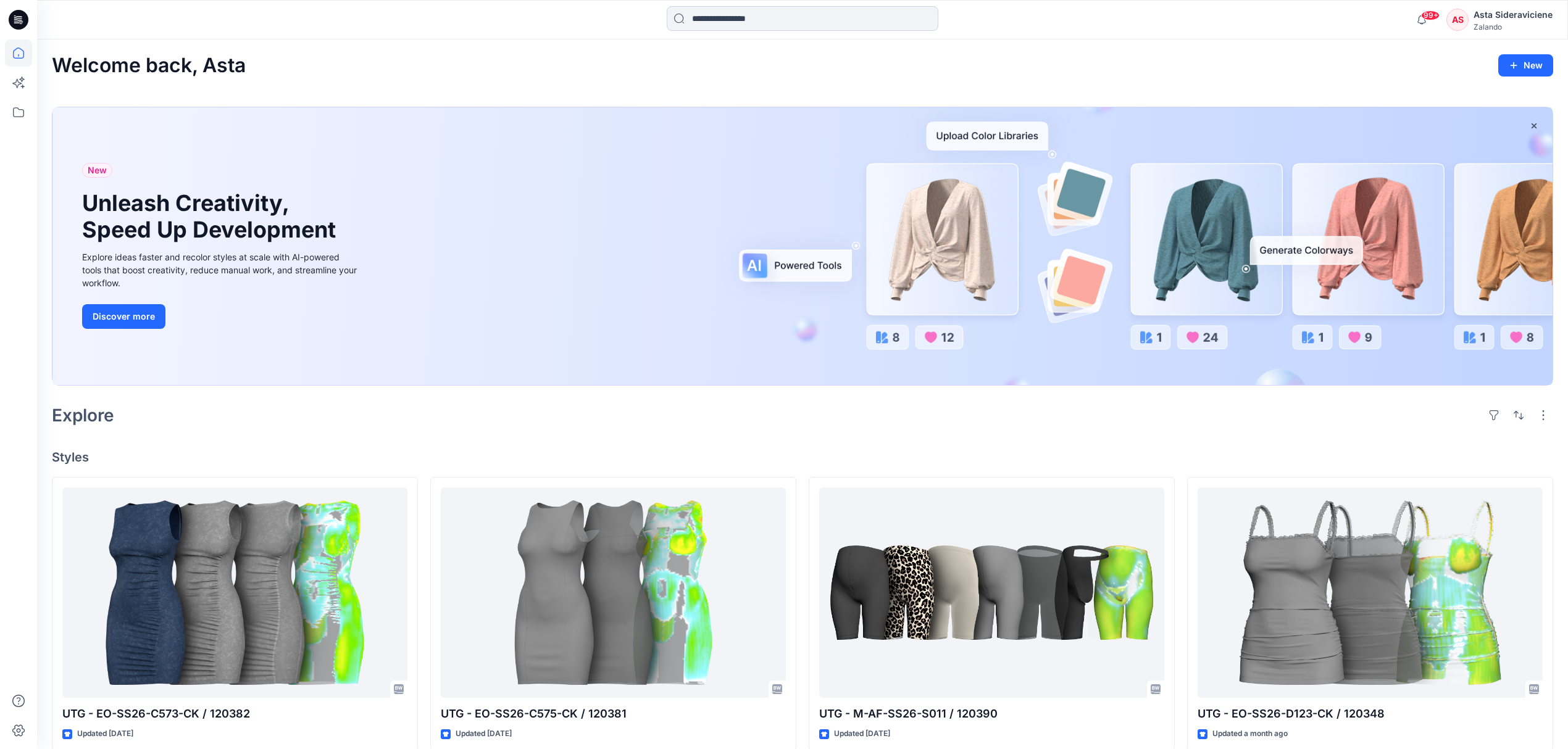
click at [811, 16] on input at bounding box center [803, 19] width 272 height 25
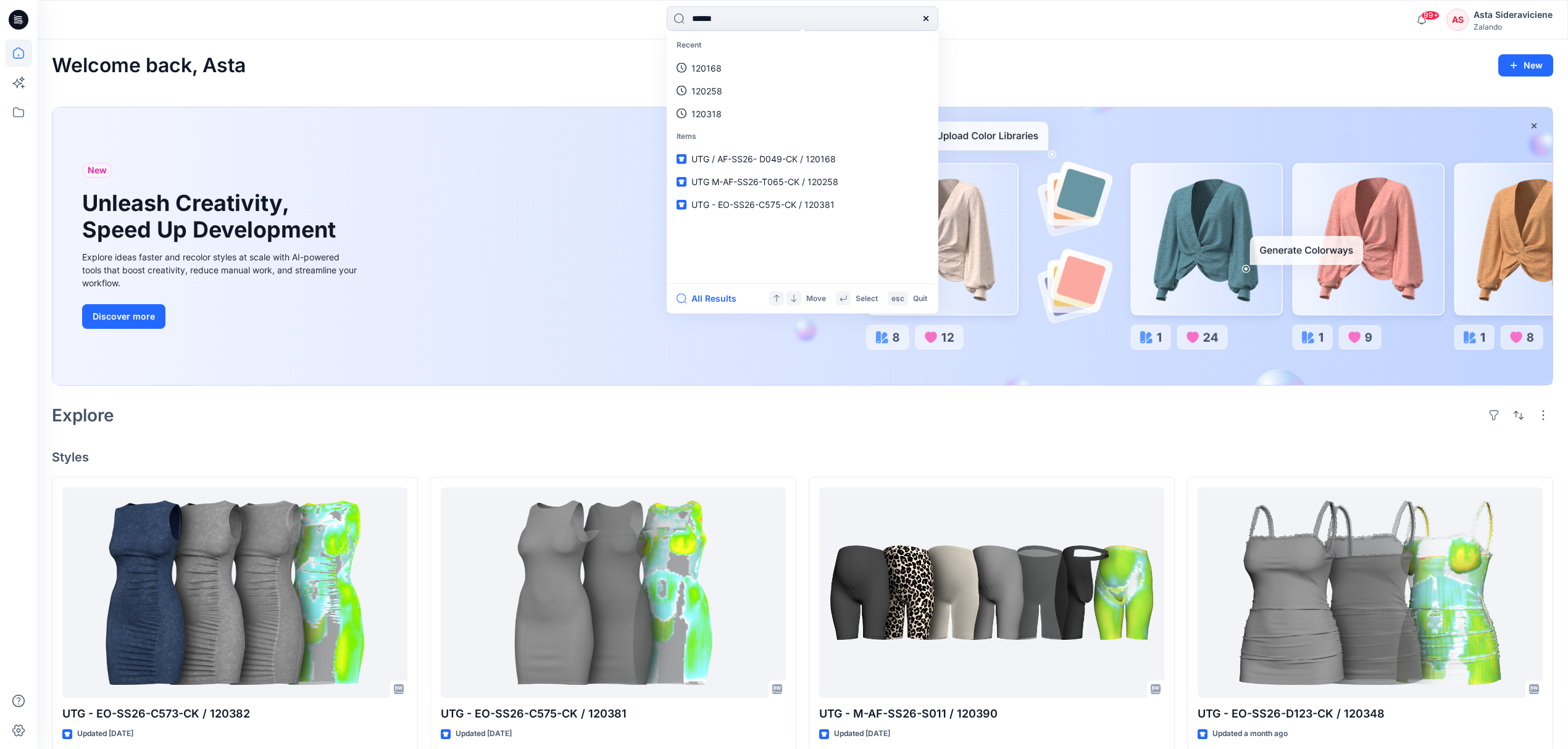
type input "******"
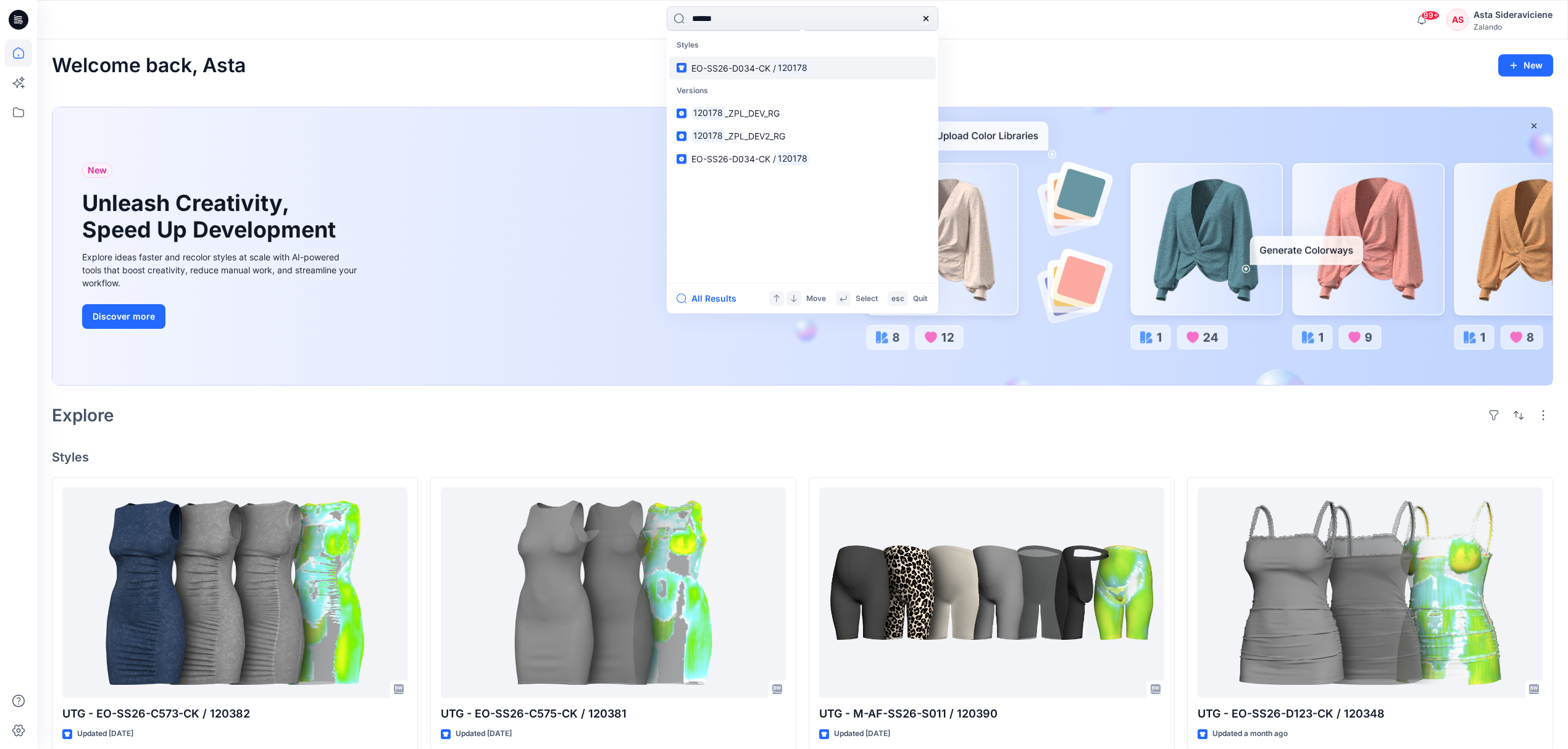
click at [753, 67] on span "EO-SS26-D034-CK /" at bounding box center [733, 67] width 85 height 11
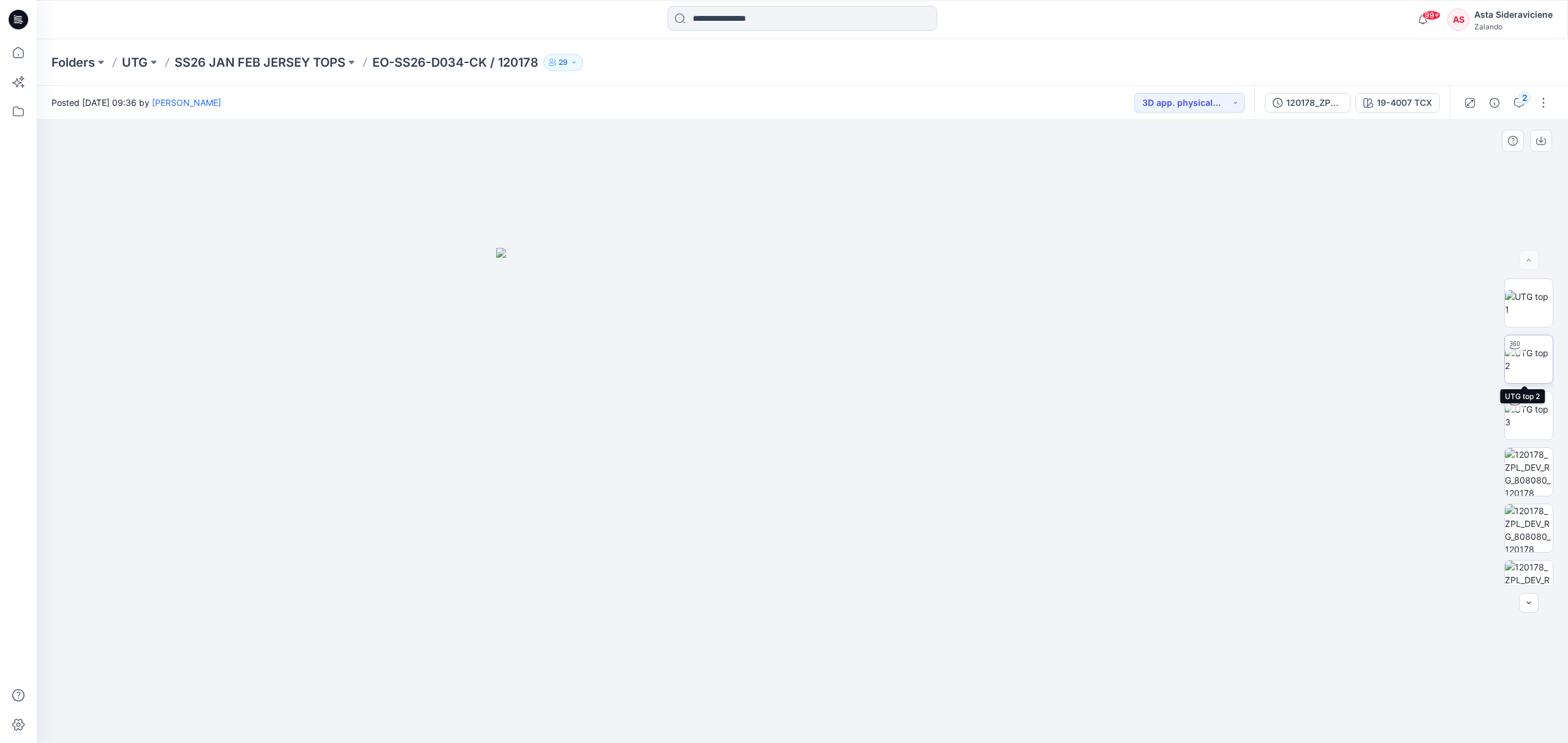
click at [1539, 357] on img at bounding box center [1529, 359] width 48 height 26
drag, startPoint x: 802, startPoint y: 729, endPoint x: 753, endPoint y: 710, distance: 52.6
click at [753, 710] on icon at bounding box center [804, 707] width 370 height 46
click at [23, 52] on icon at bounding box center [18, 53] width 27 height 27
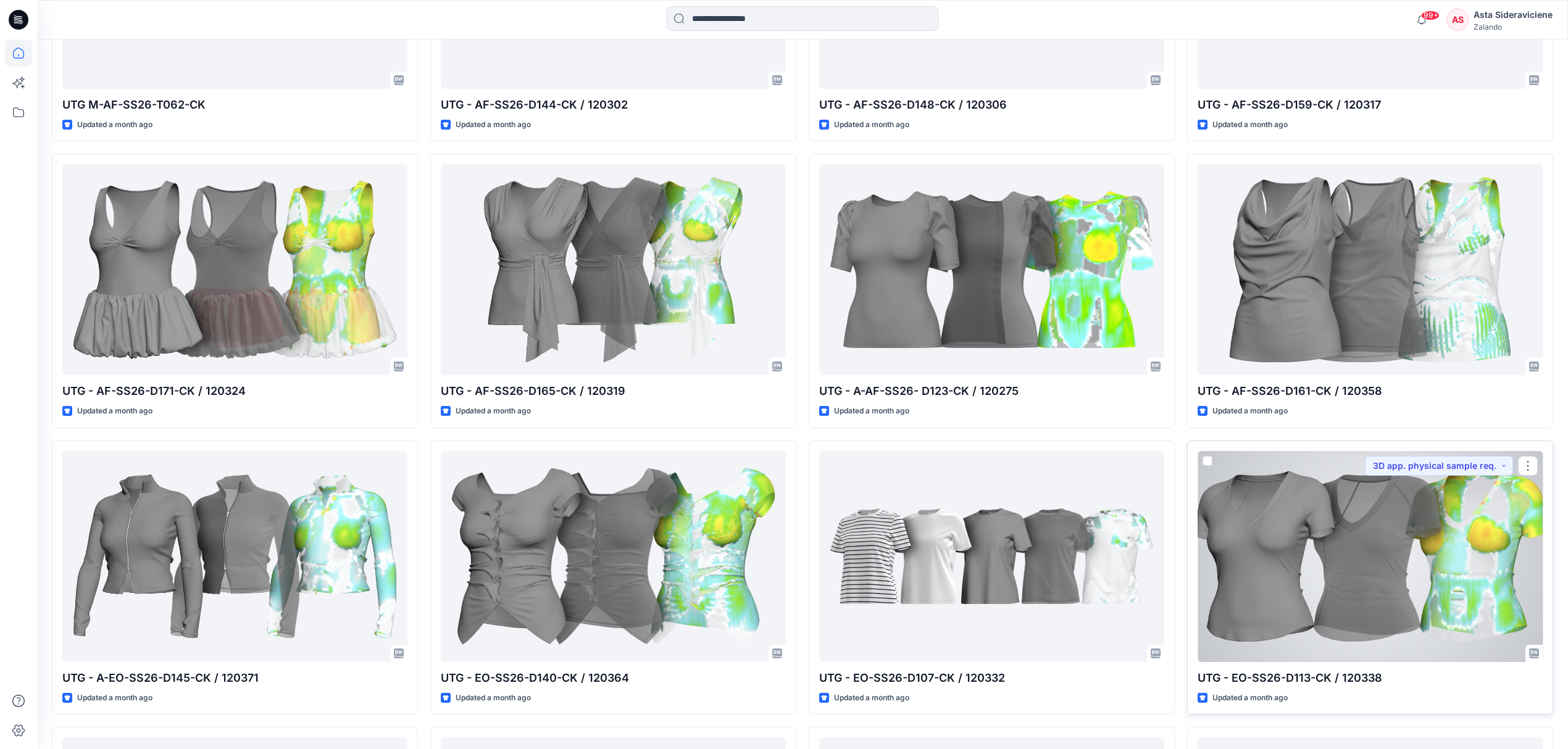
scroll to position [3792, 0]
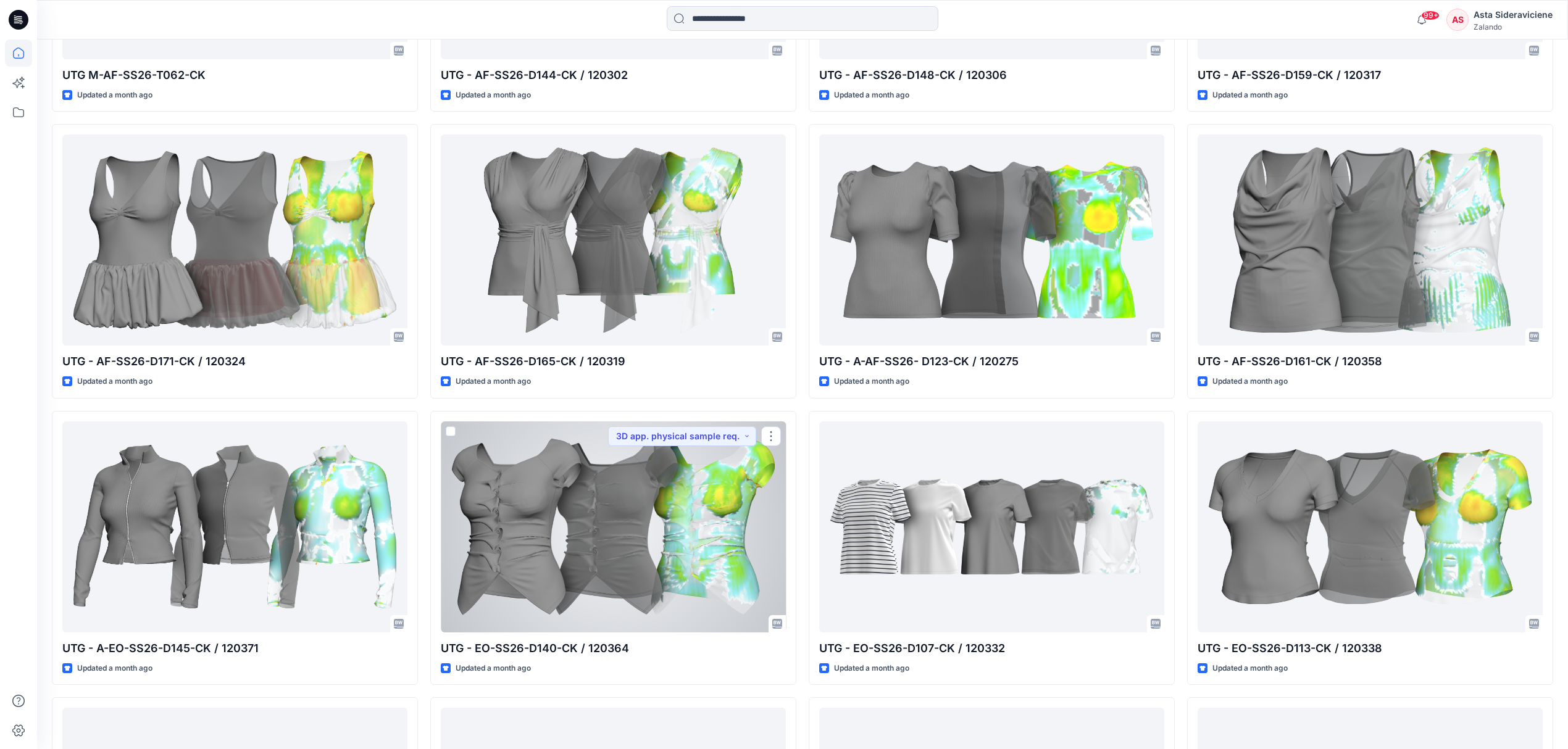
click at [611, 548] on div at bounding box center [613, 527] width 345 height 211
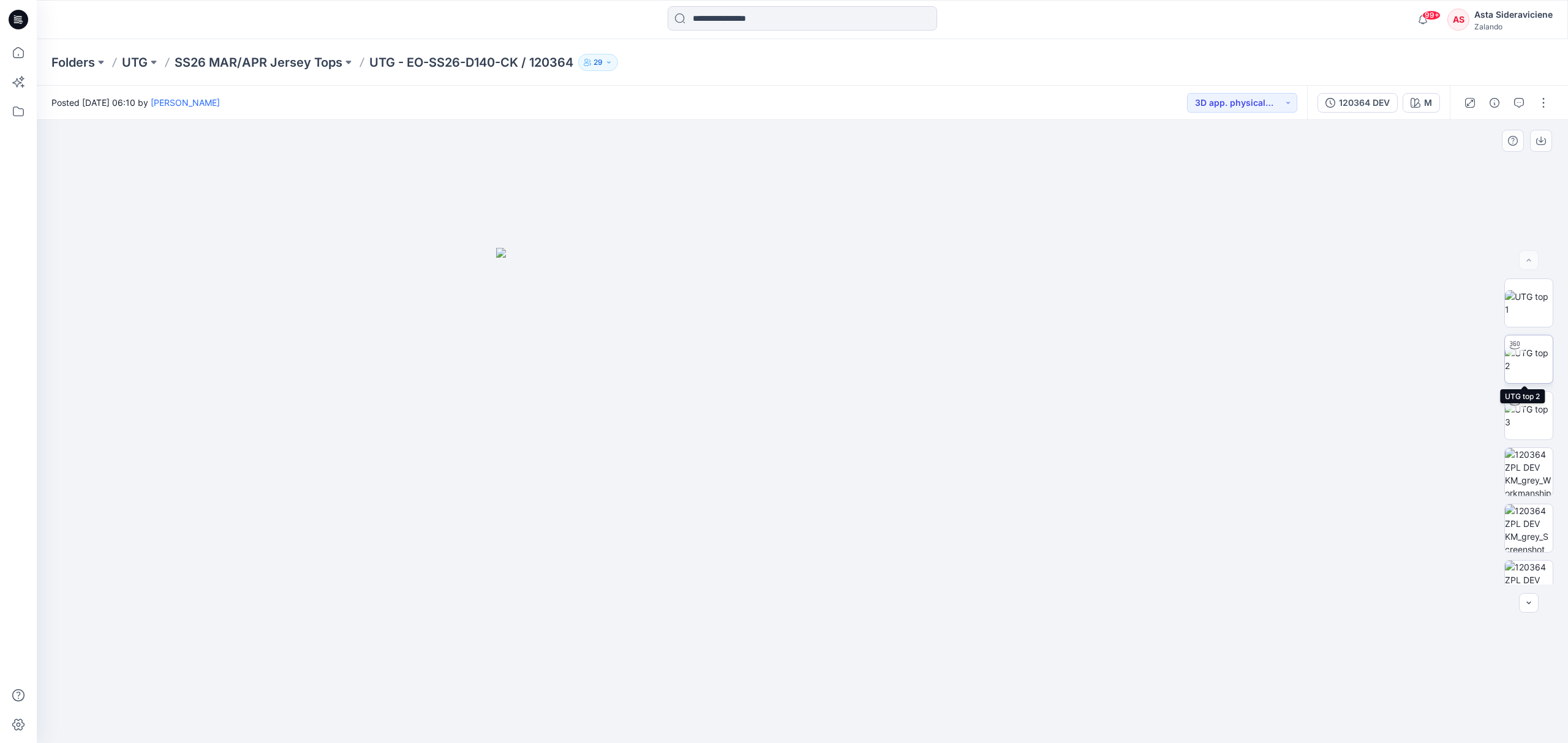
click at [1526, 361] on img at bounding box center [1529, 359] width 48 height 26
click at [1373, 95] on button "120364 DEV" at bounding box center [1357, 103] width 80 height 20
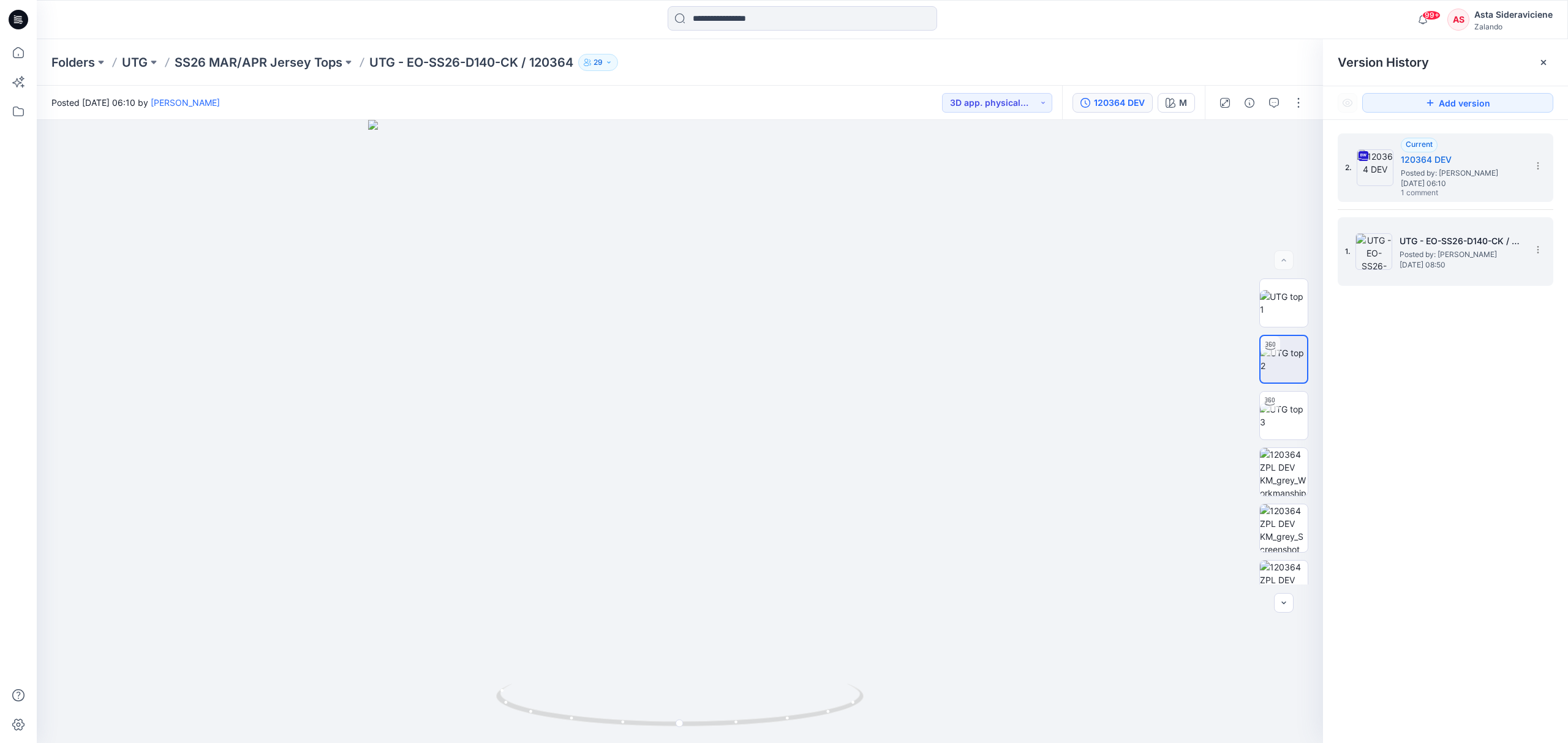
click at [1419, 246] on h5 "UTG - EO-SS26-D140-CK / 120364" at bounding box center [1460, 241] width 122 height 15
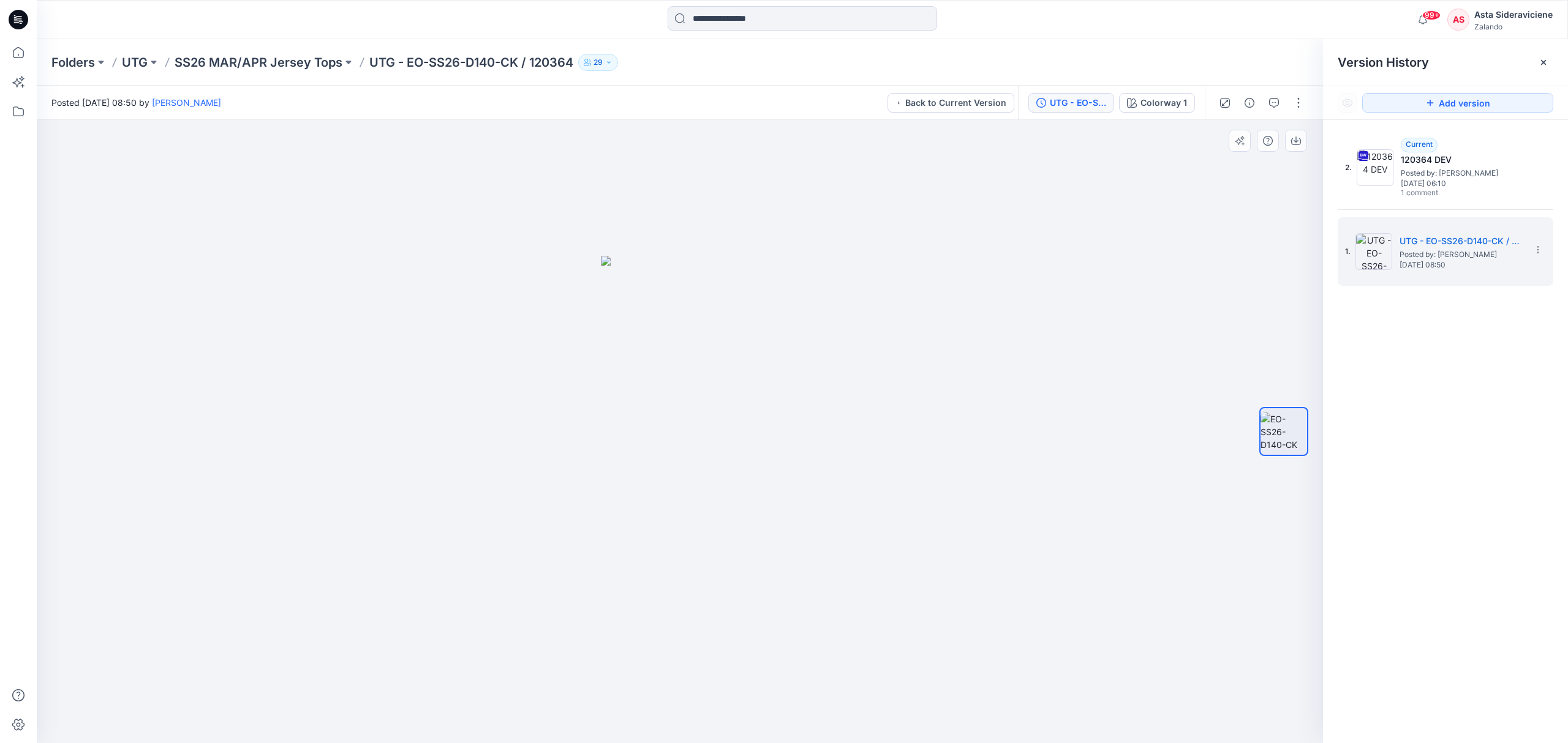
click at [692, 410] on img at bounding box center [680, 500] width 158 height 488
click at [694, 397] on img at bounding box center [680, 500] width 158 height 488
drag, startPoint x: 966, startPoint y: 370, endPoint x: 895, endPoint y: 358, distance: 72.0
click at [966, 372] on div at bounding box center [680, 432] width 1286 height 624
click at [1279, 422] on img at bounding box center [1284, 432] width 47 height 39
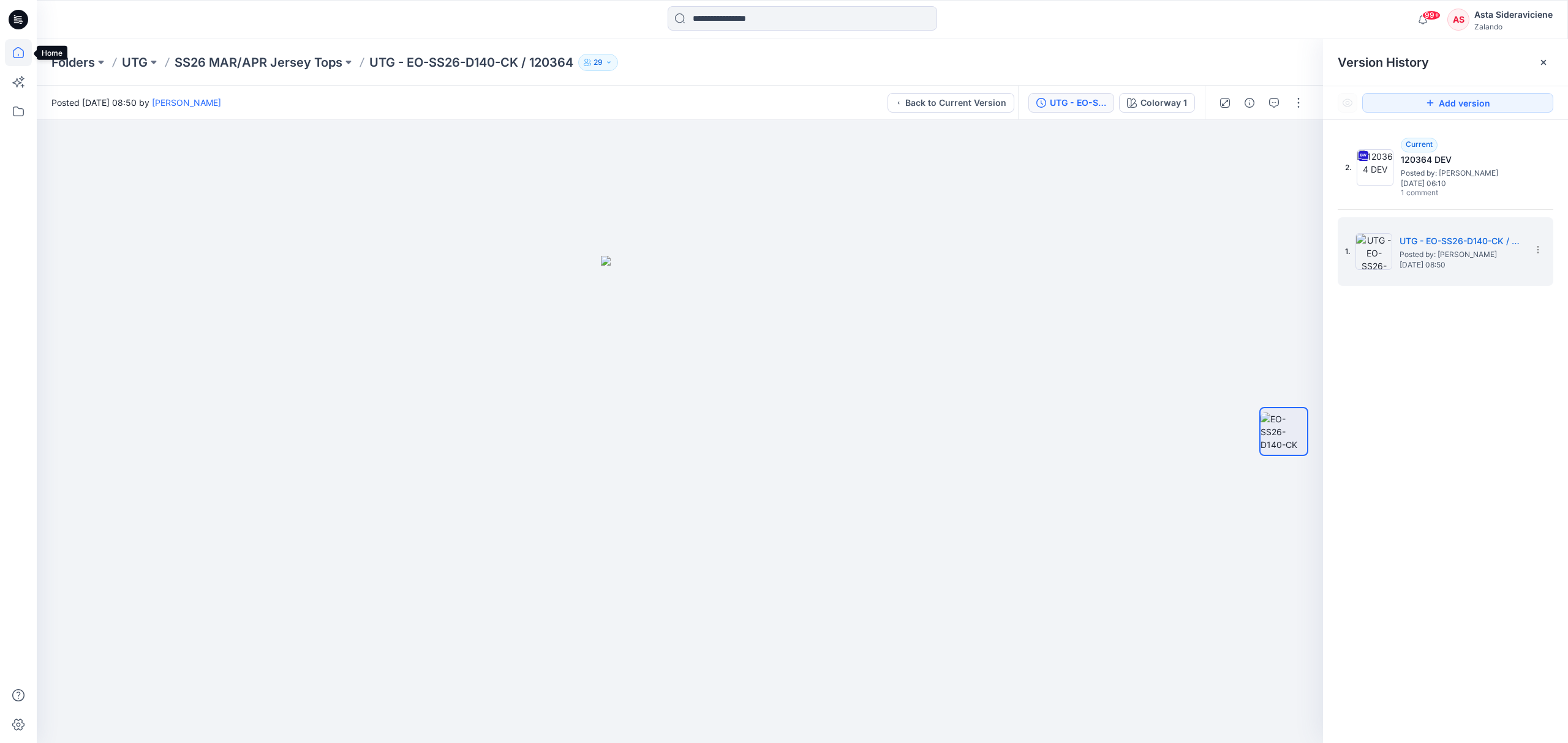
click at [28, 54] on icon at bounding box center [18, 53] width 27 height 27
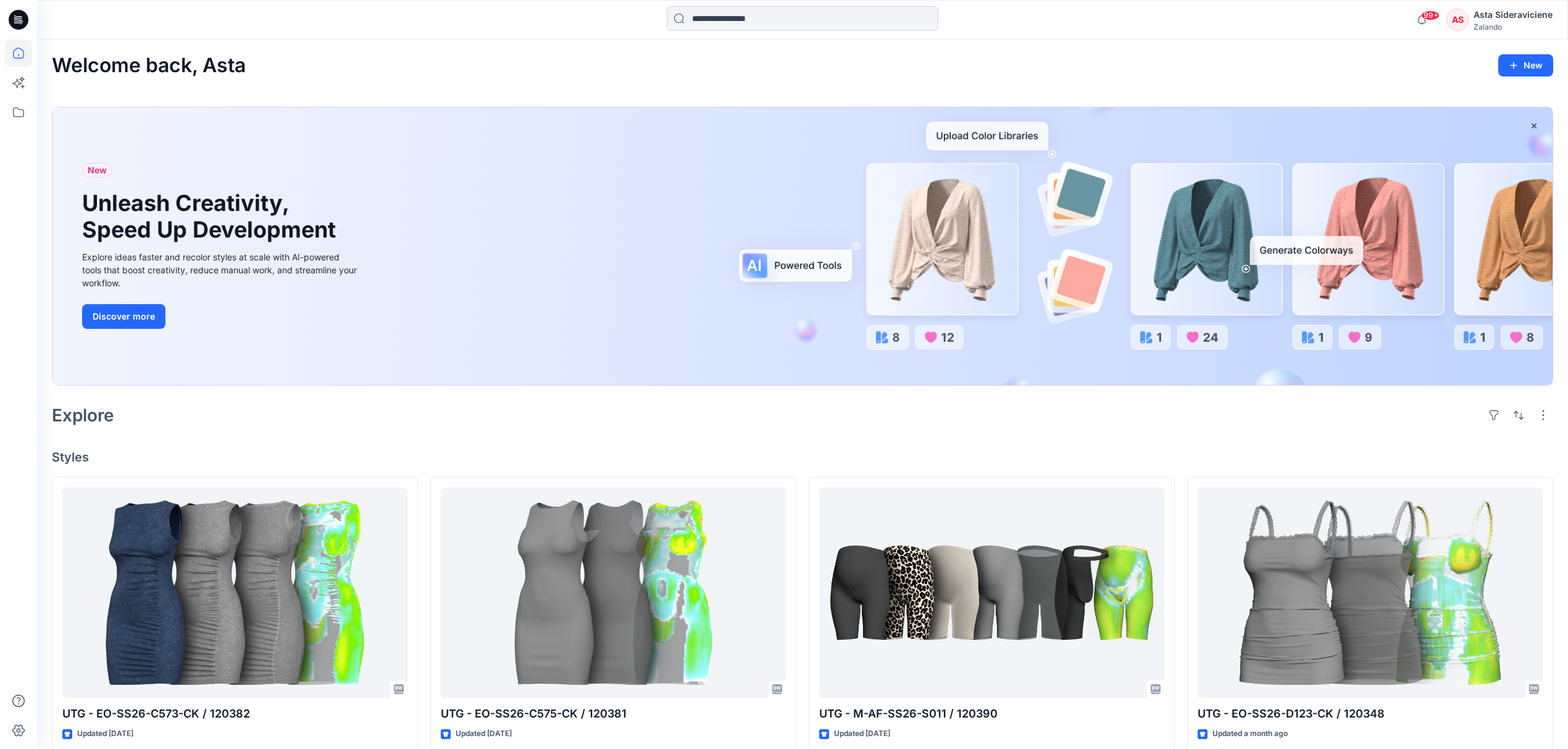
click at [721, 22] on input at bounding box center [803, 19] width 272 height 25
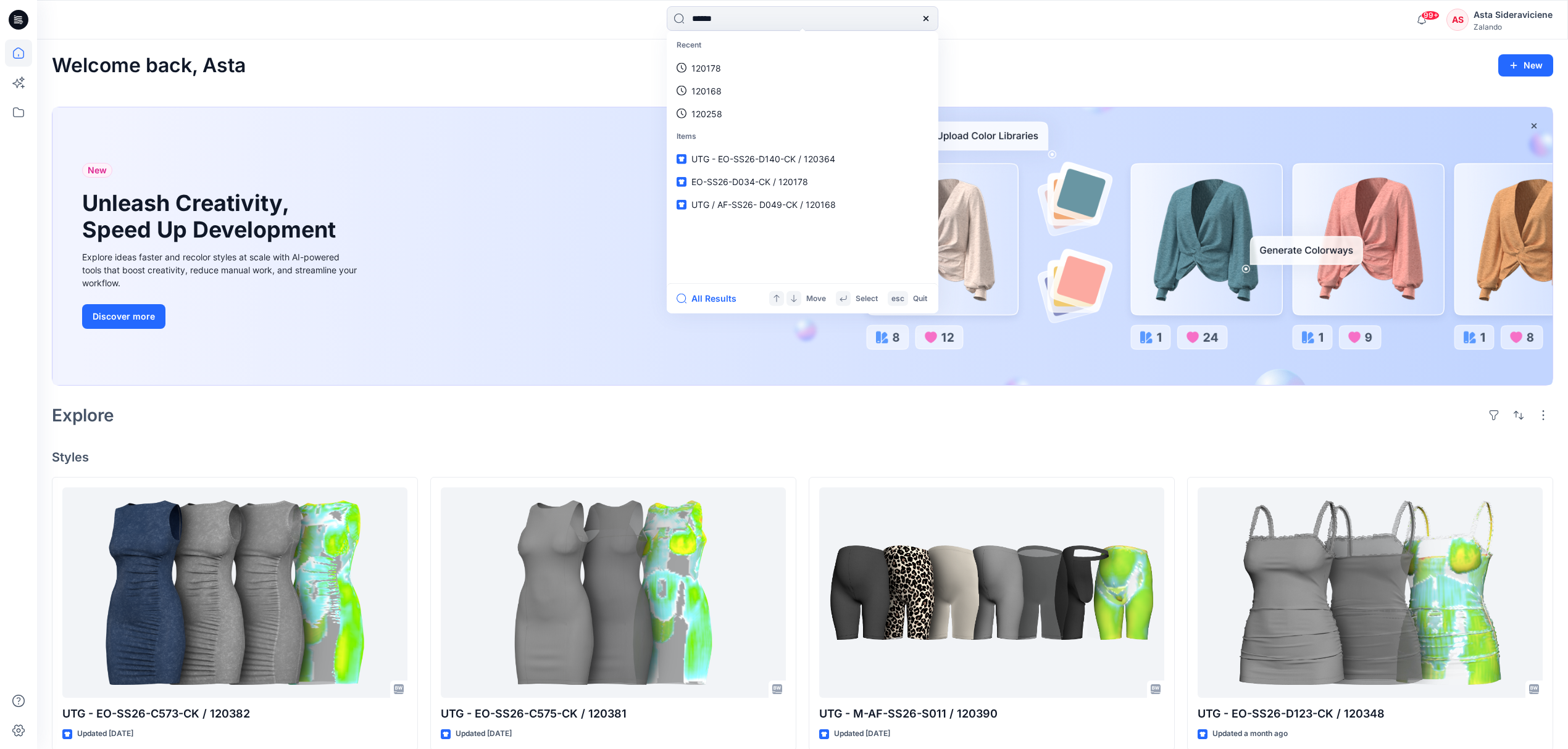
type input "******"
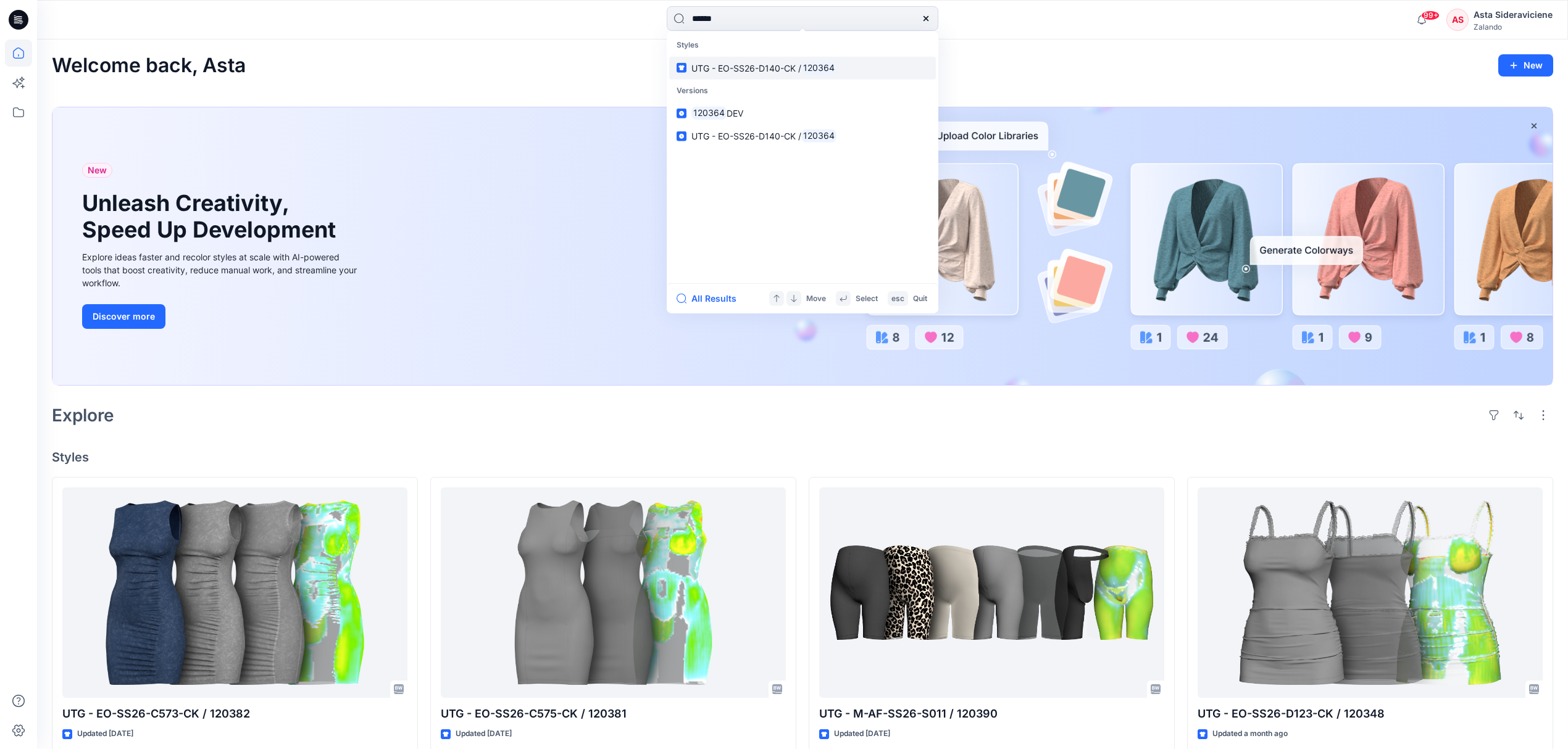
click at [726, 70] on span "UTG - EO-SS26-D140-CK /" at bounding box center [746, 67] width 110 height 11
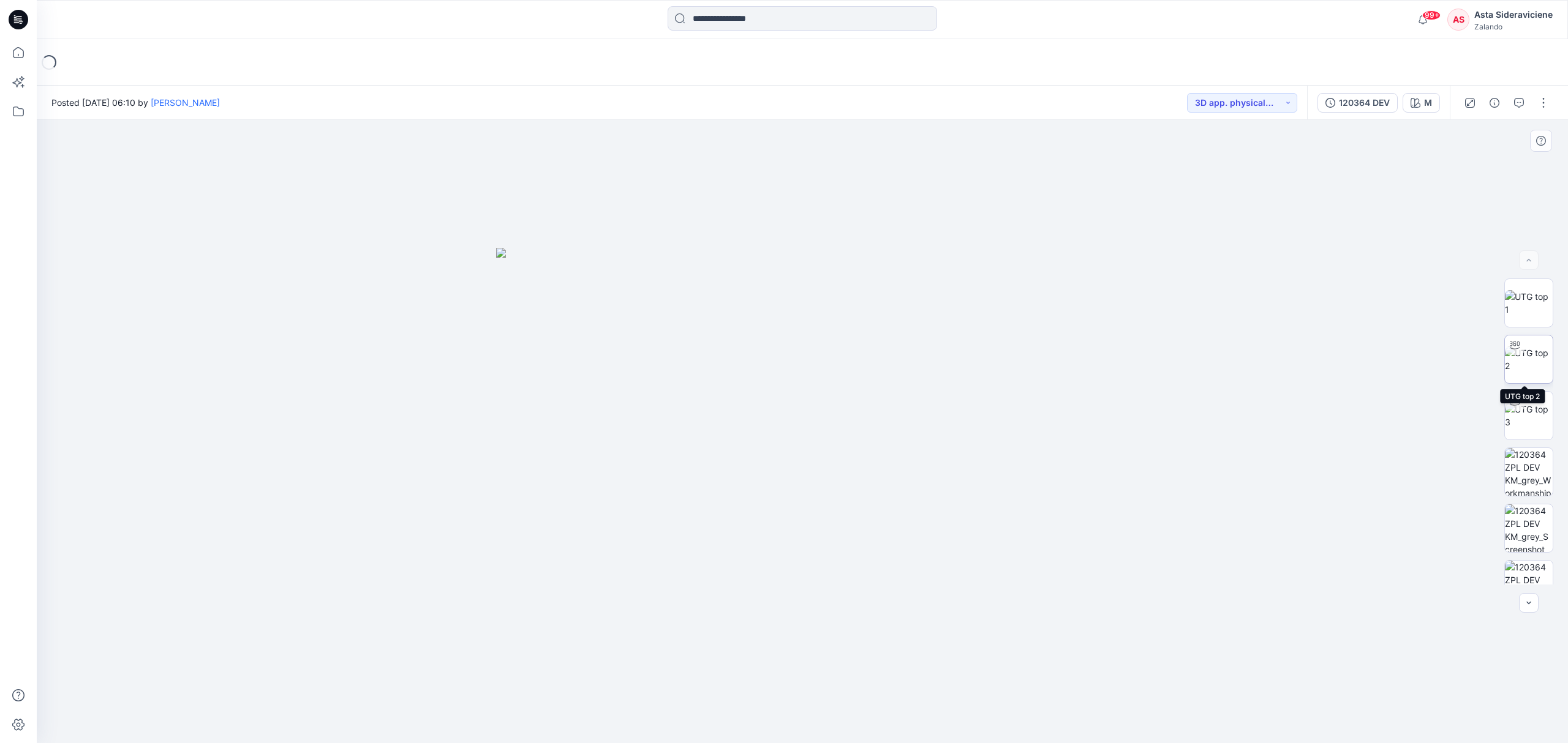
click at [1510, 353] on div at bounding box center [1515, 345] width 20 height 20
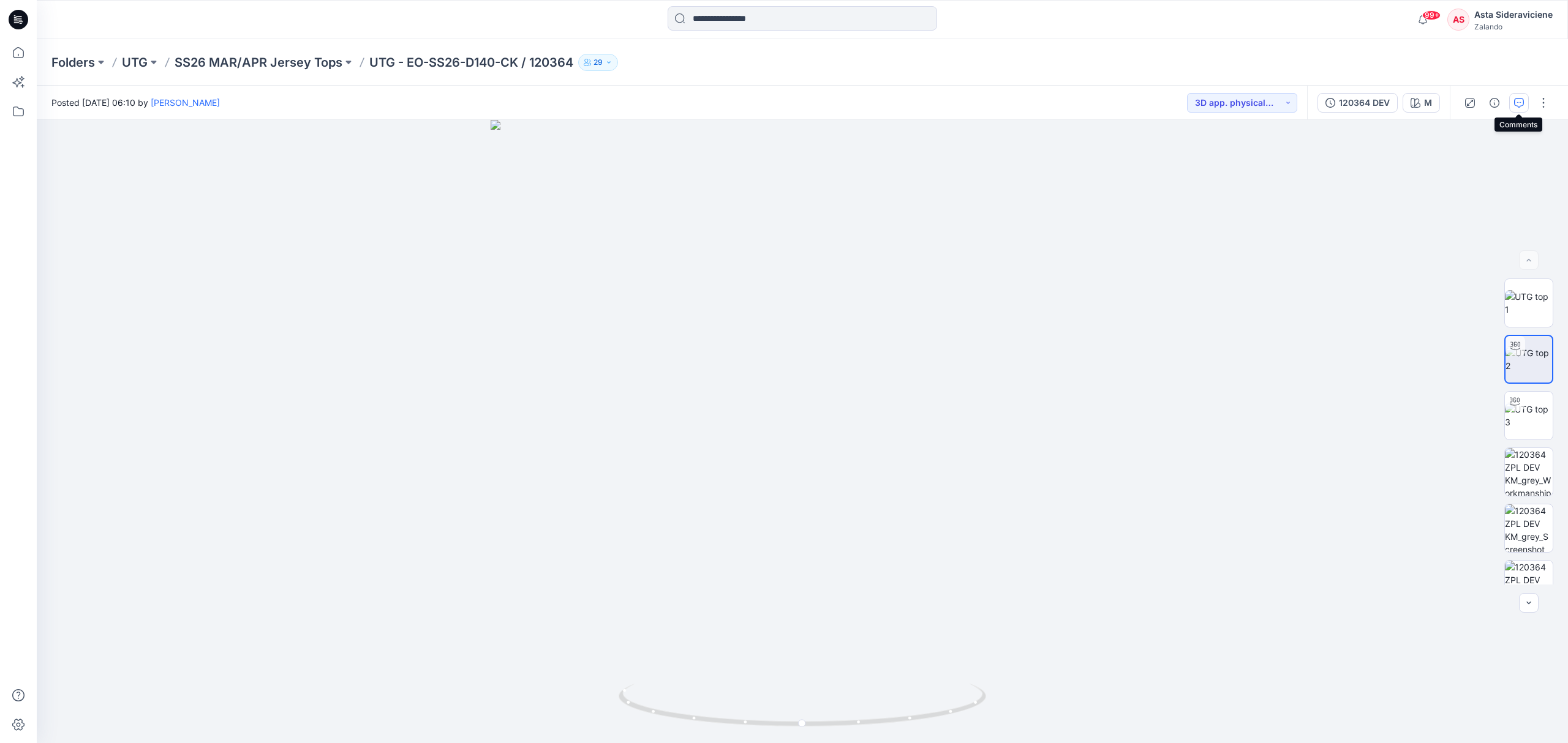
click at [1518, 103] on icon "button" at bounding box center [1519, 103] width 10 height 10
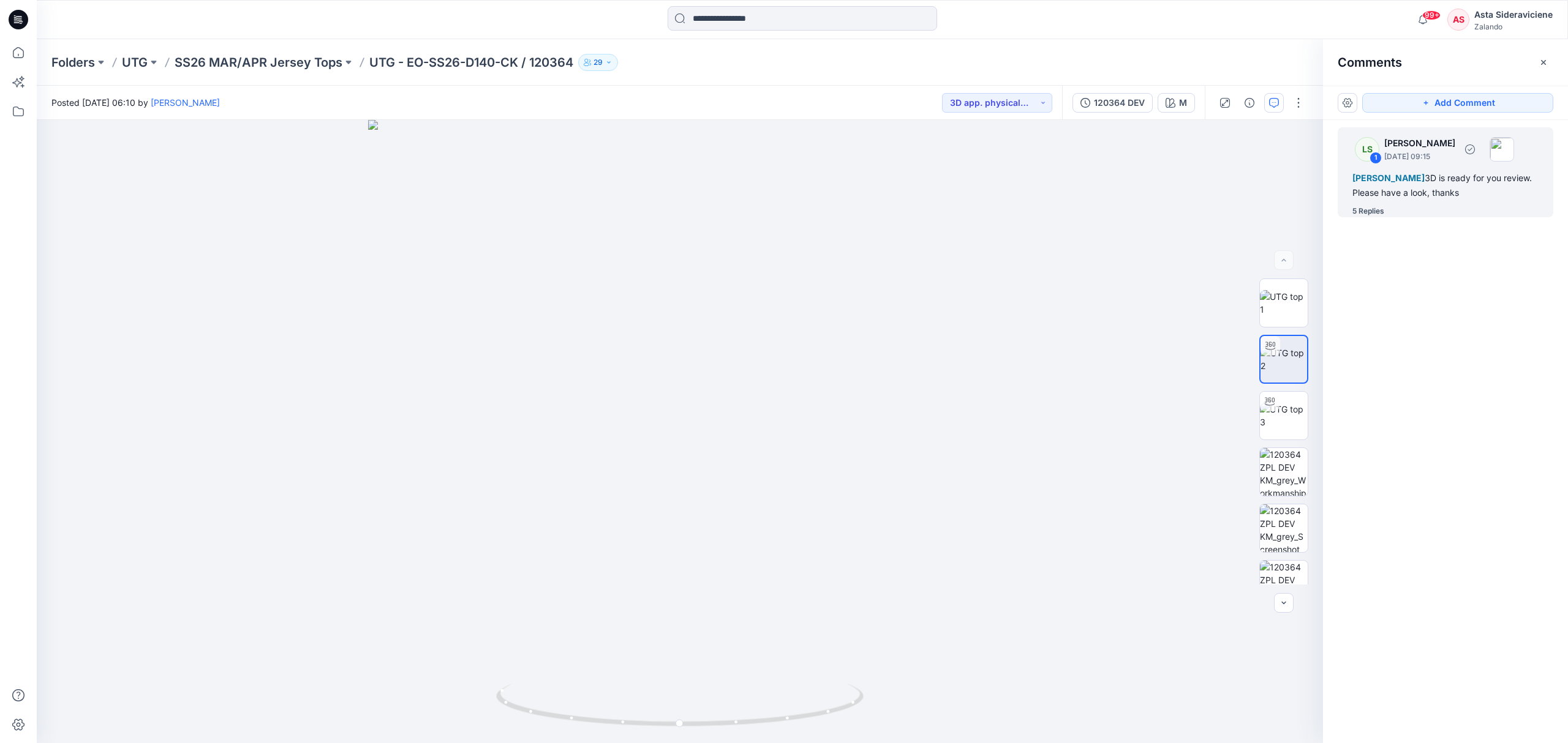
click at [1363, 214] on div "5 Replies" at bounding box center [1368, 211] width 32 height 12
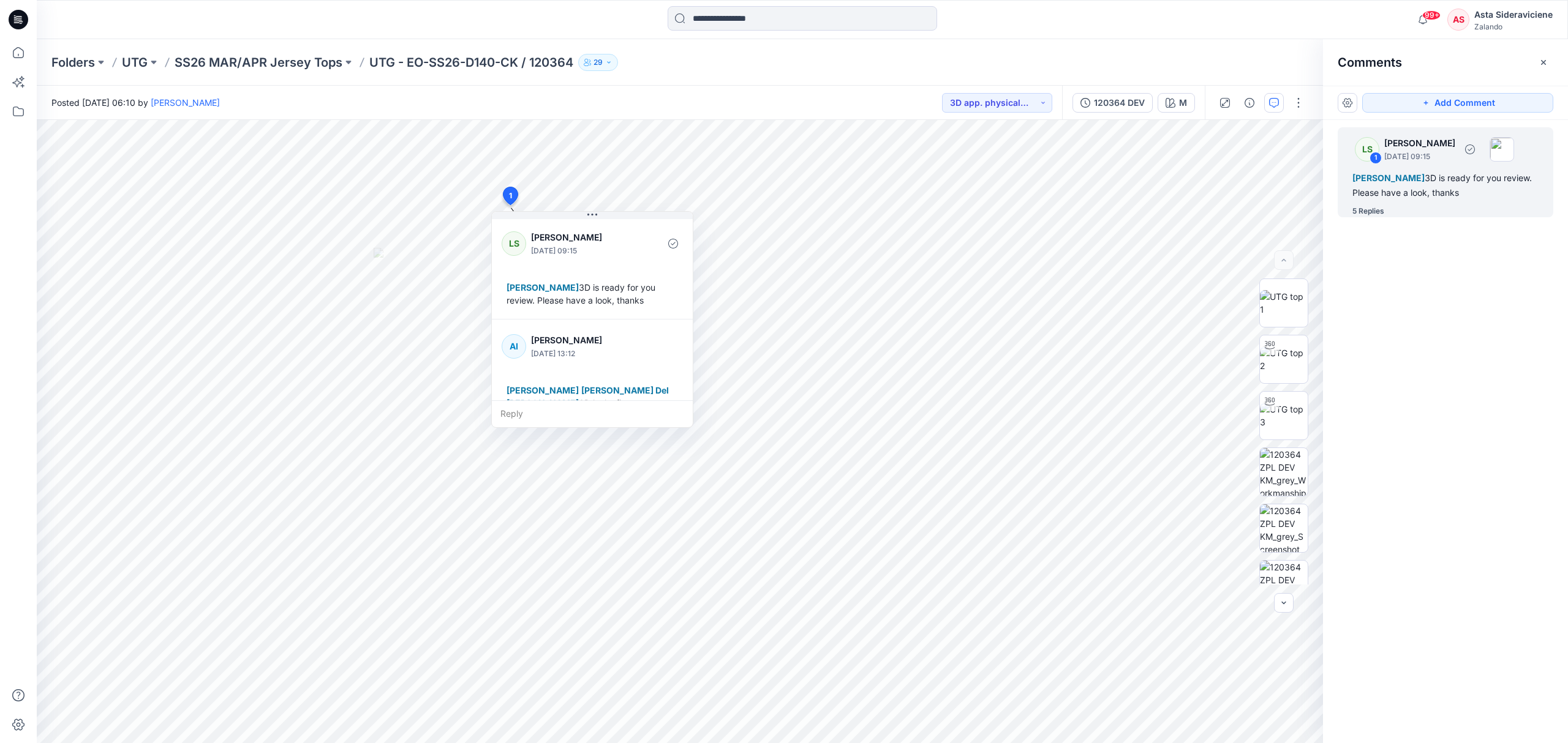
click at [1382, 209] on div "5 Replies" at bounding box center [1368, 211] width 32 height 12
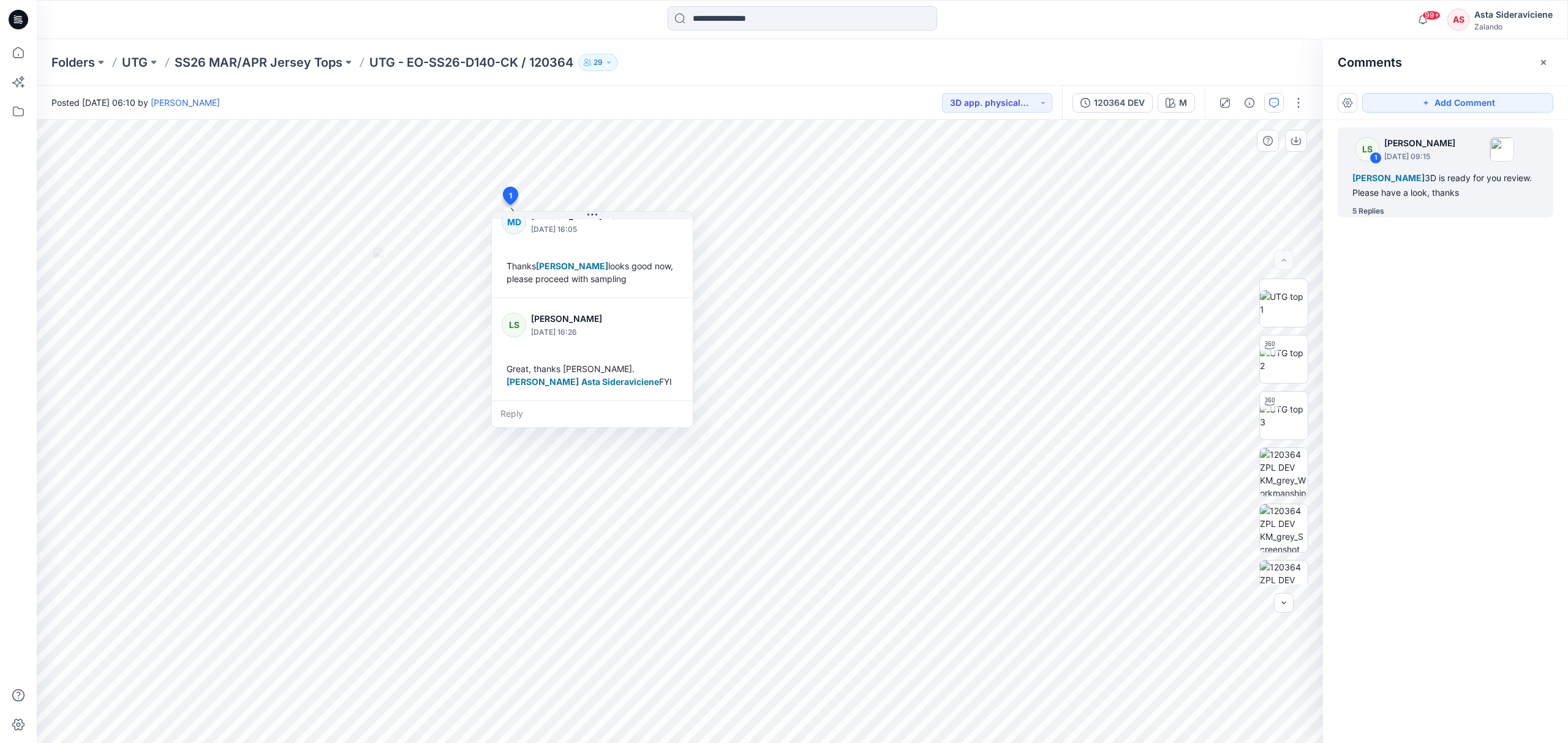
scroll to position [497, 0]
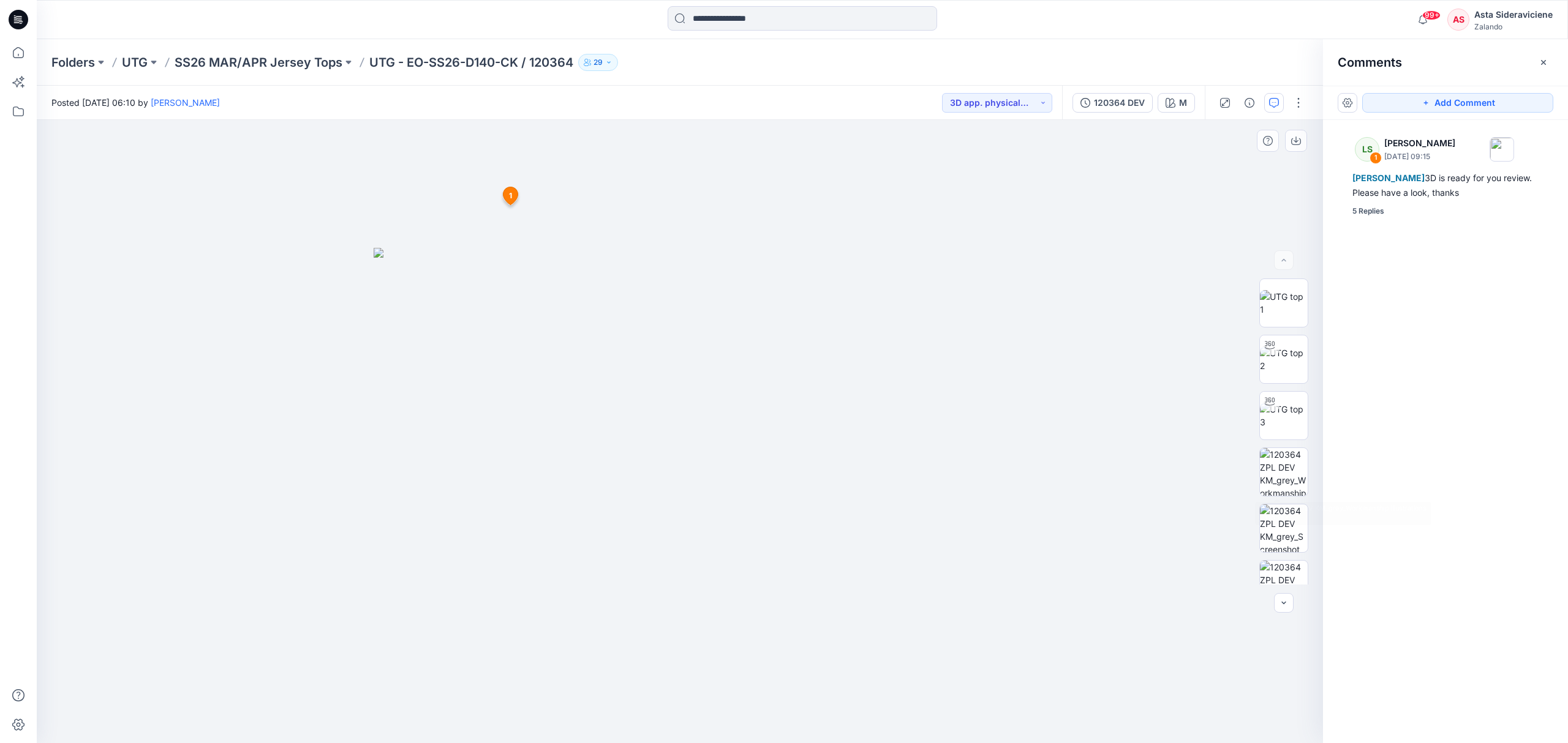
click at [1270, 363] on img at bounding box center [1284, 359] width 48 height 26
click at [23, 52] on icon at bounding box center [18, 53] width 11 height 11
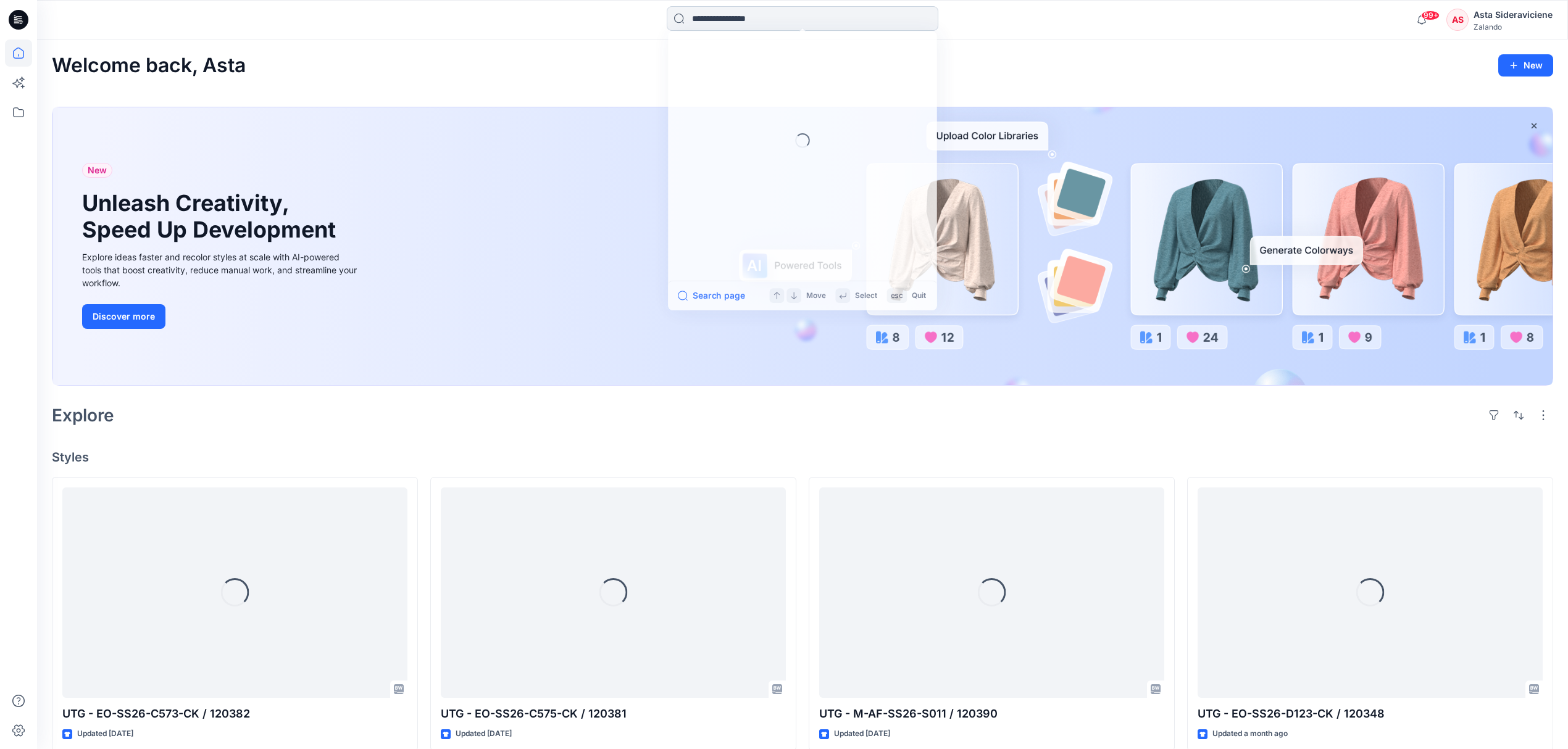
drag, startPoint x: 773, startPoint y: 19, endPoint x: 851, endPoint y: 1, distance: 80.0
click at [774, 19] on input at bounding box center [803, 19] width 272 height 25
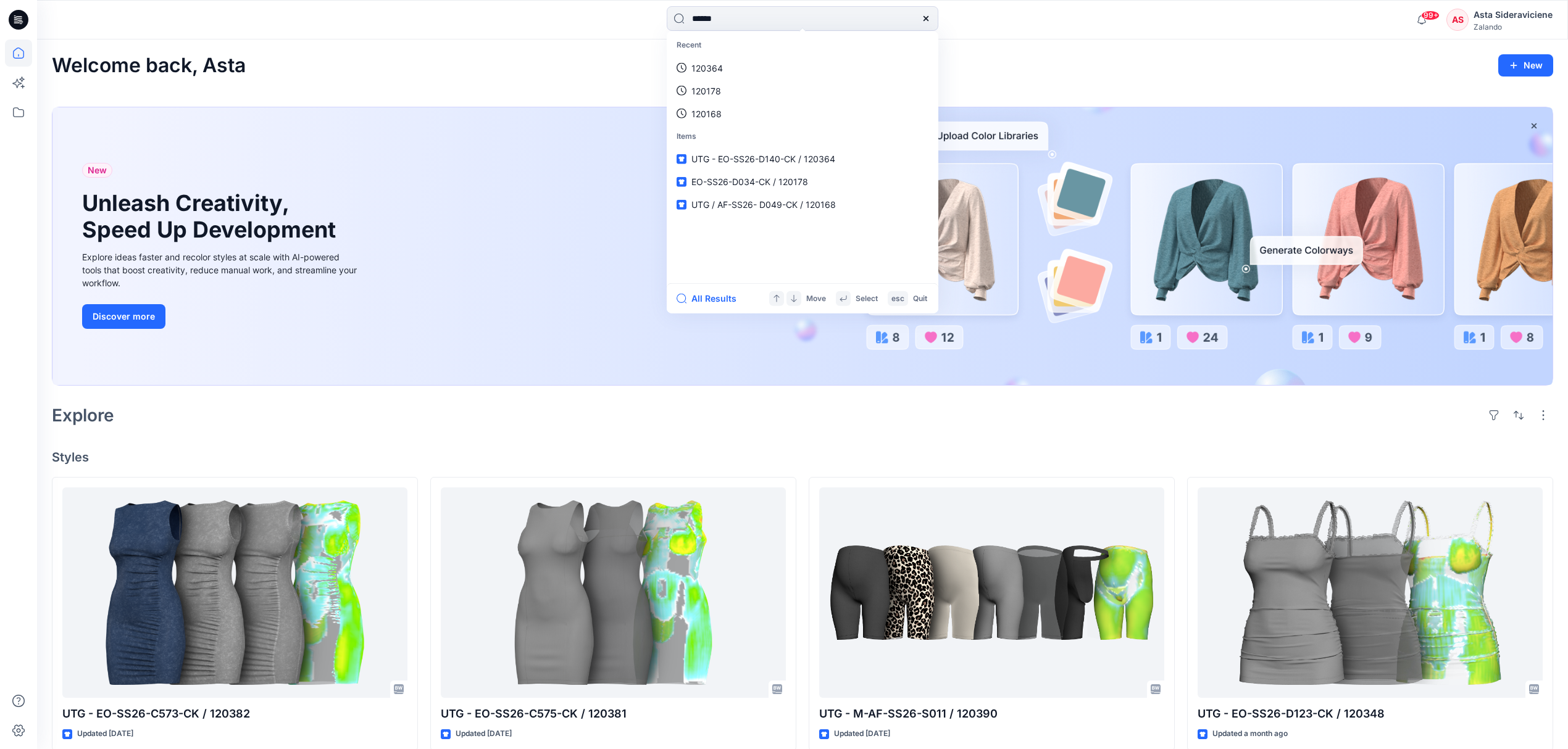
type input "******"
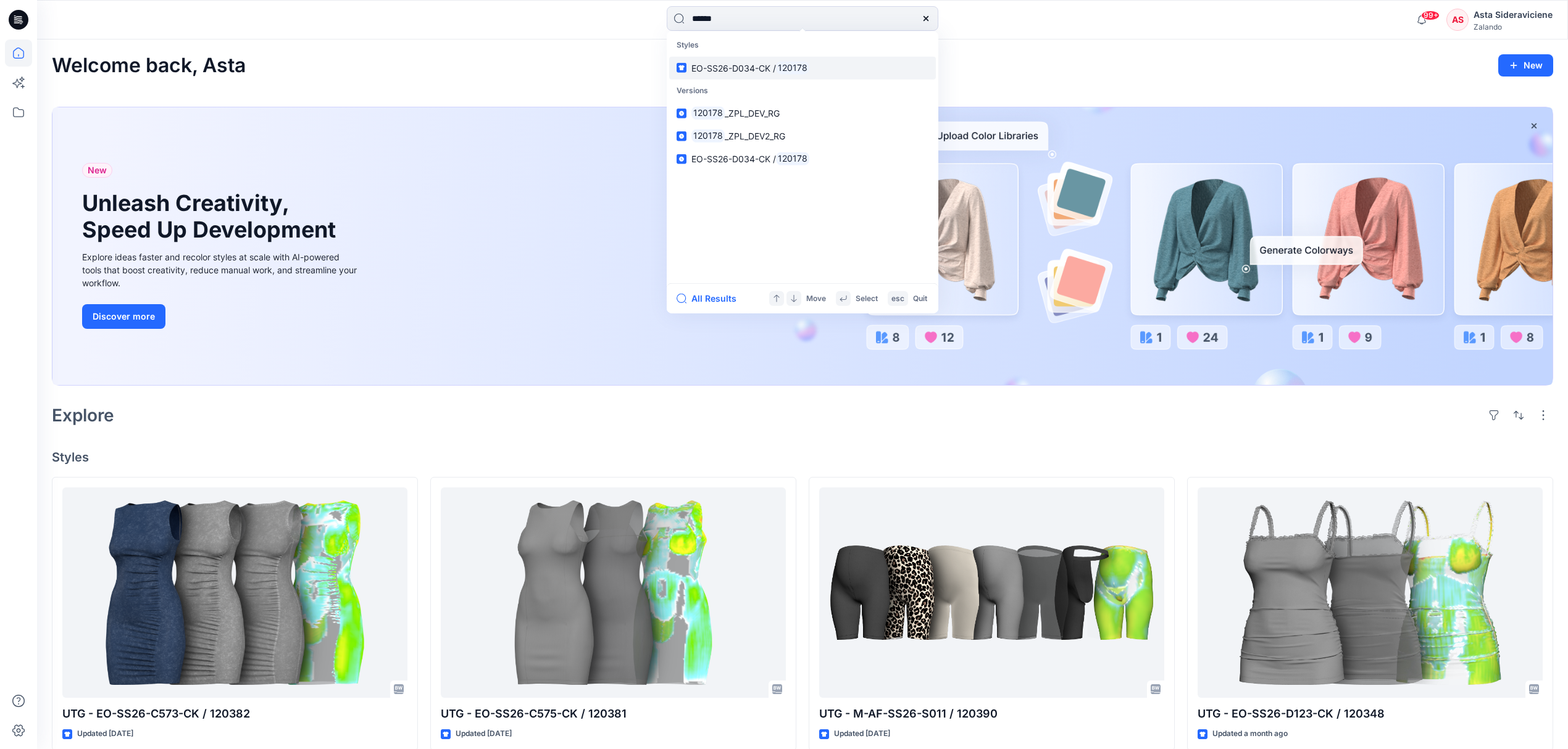
click at [765, 70] on span "EO-SS26-D034-CK /" at bounding box center [733, 67] width 85 height 11
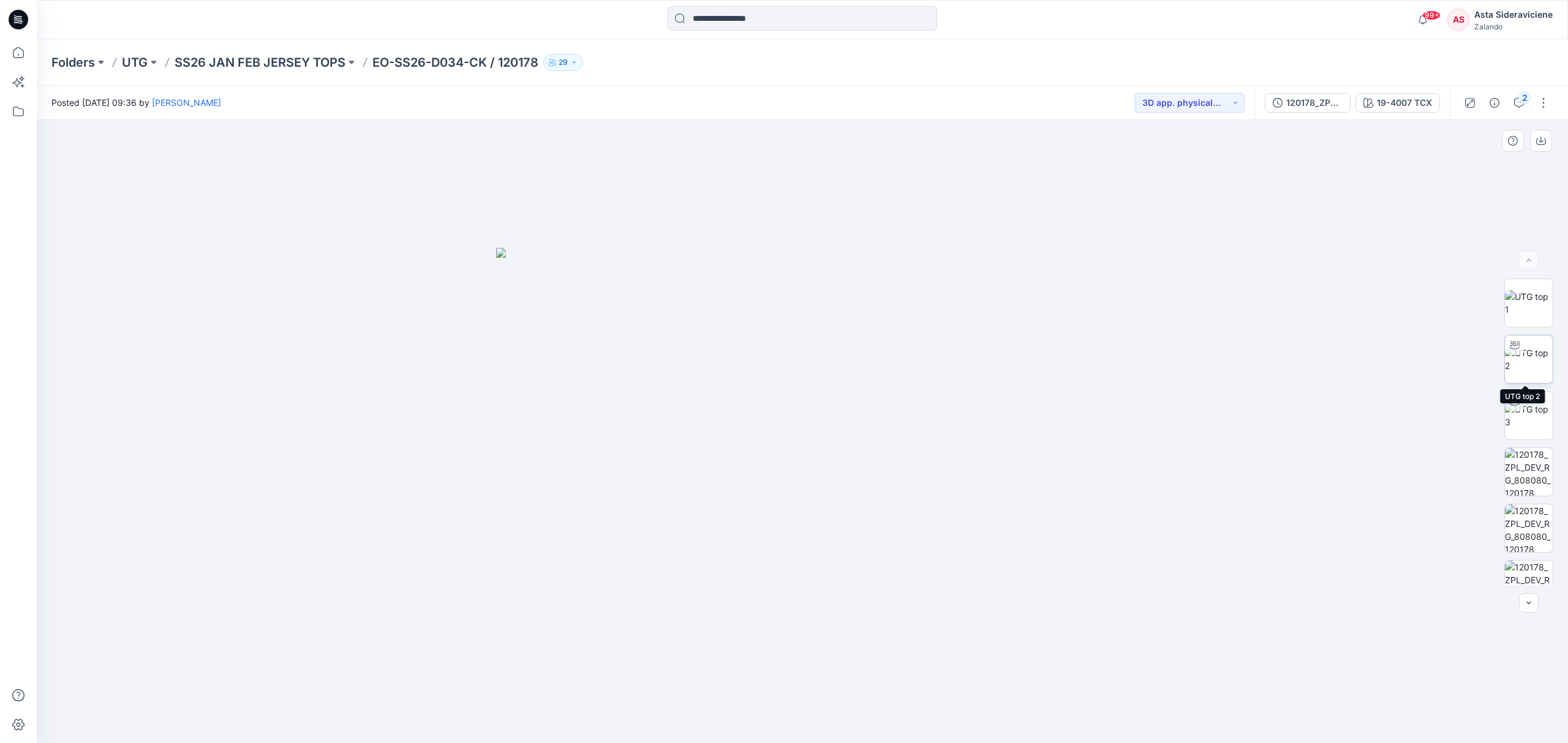
click at [1525, 364] on img at bounding box center [1529, 359] width 48 height 26
click at [759, 20] on input at bounding box center [802, 18] width 270 height 25
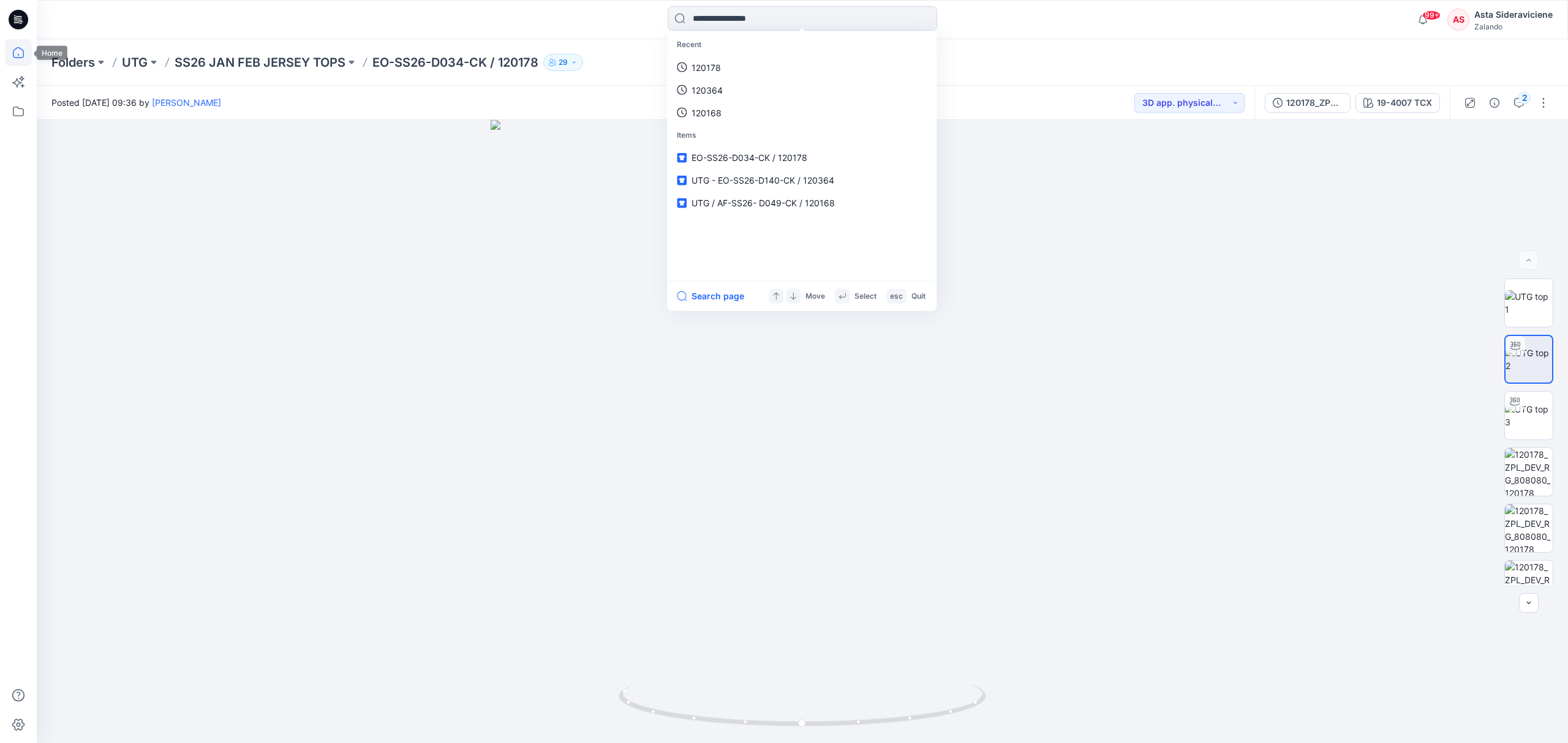
click at [18, 55] on icon at bounding box center [18, 53] width 11 height 11
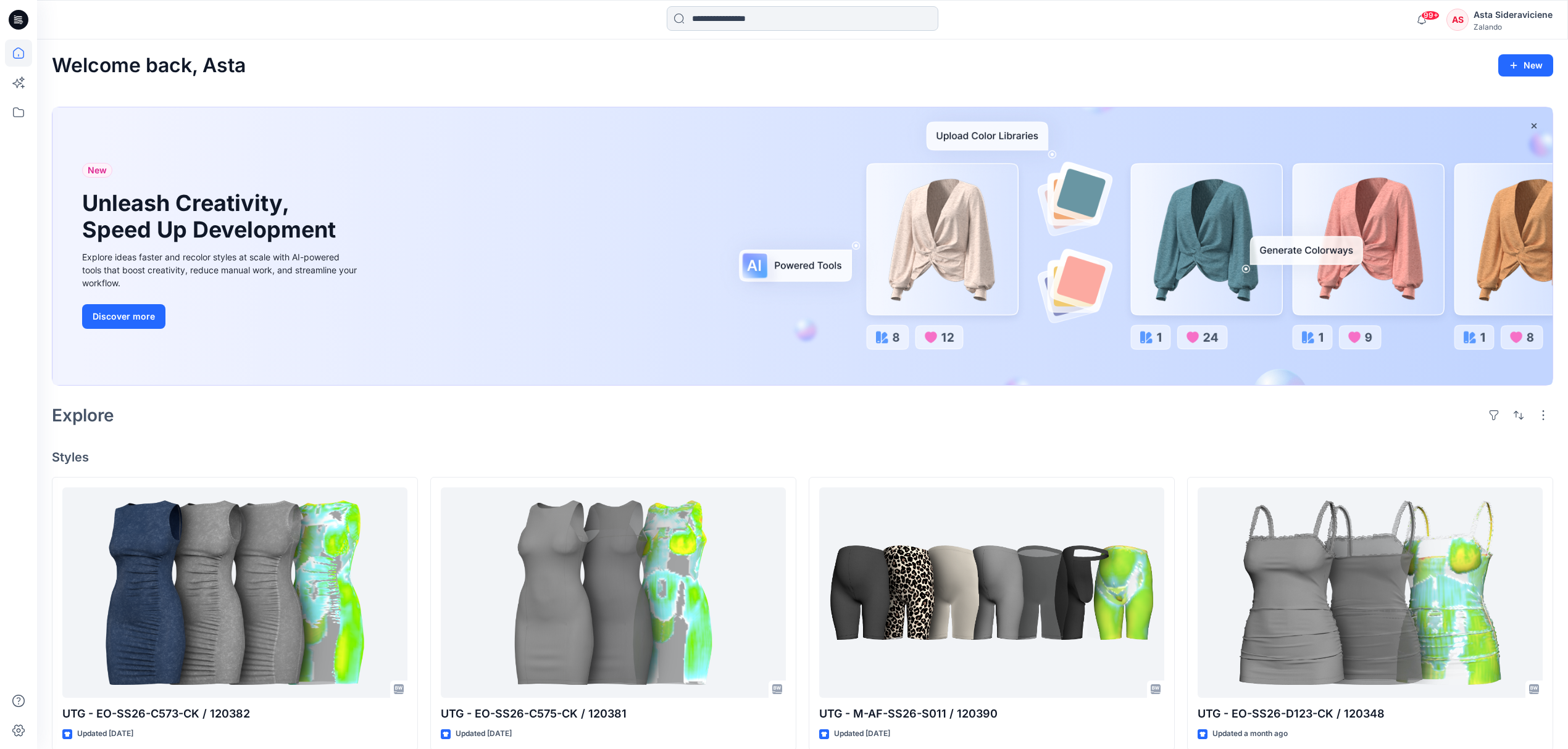
click at [762, 20] on input at bounding box center [803, 19] width 272 height 25
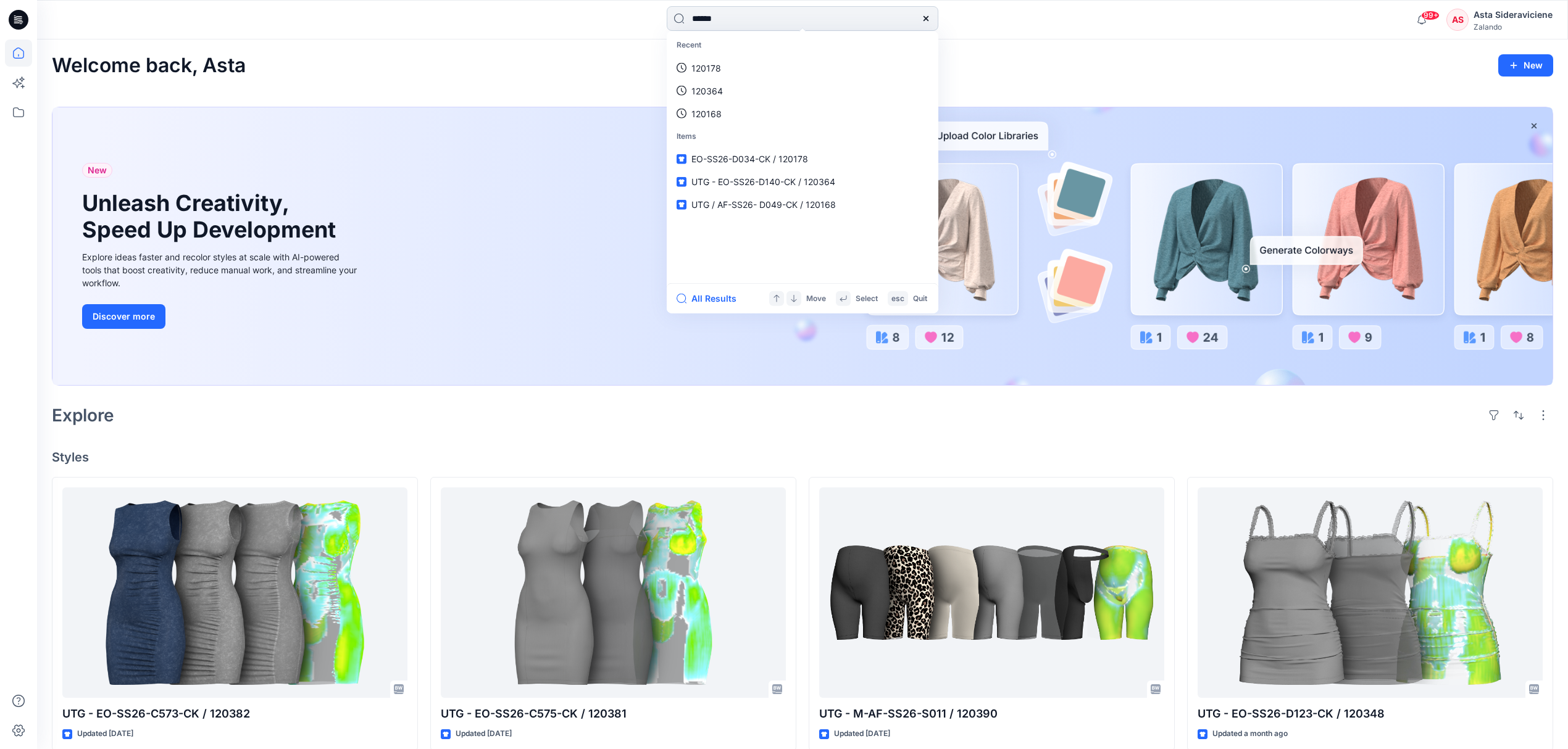
type input "******"
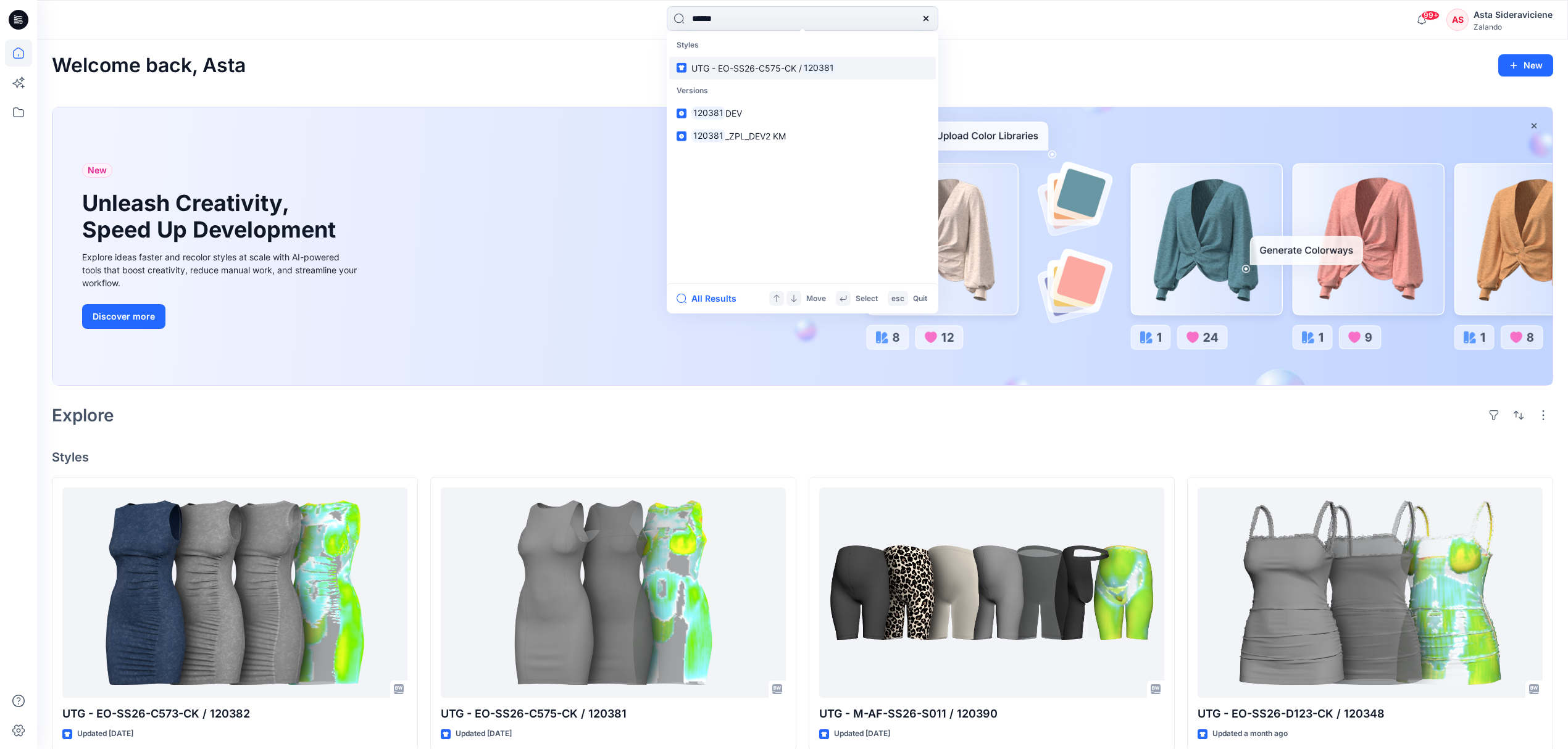
click at [769, 63] on span "UTG - EO-SS26-C575-CK /" at bounding box center [746, 67] width 110 height 11
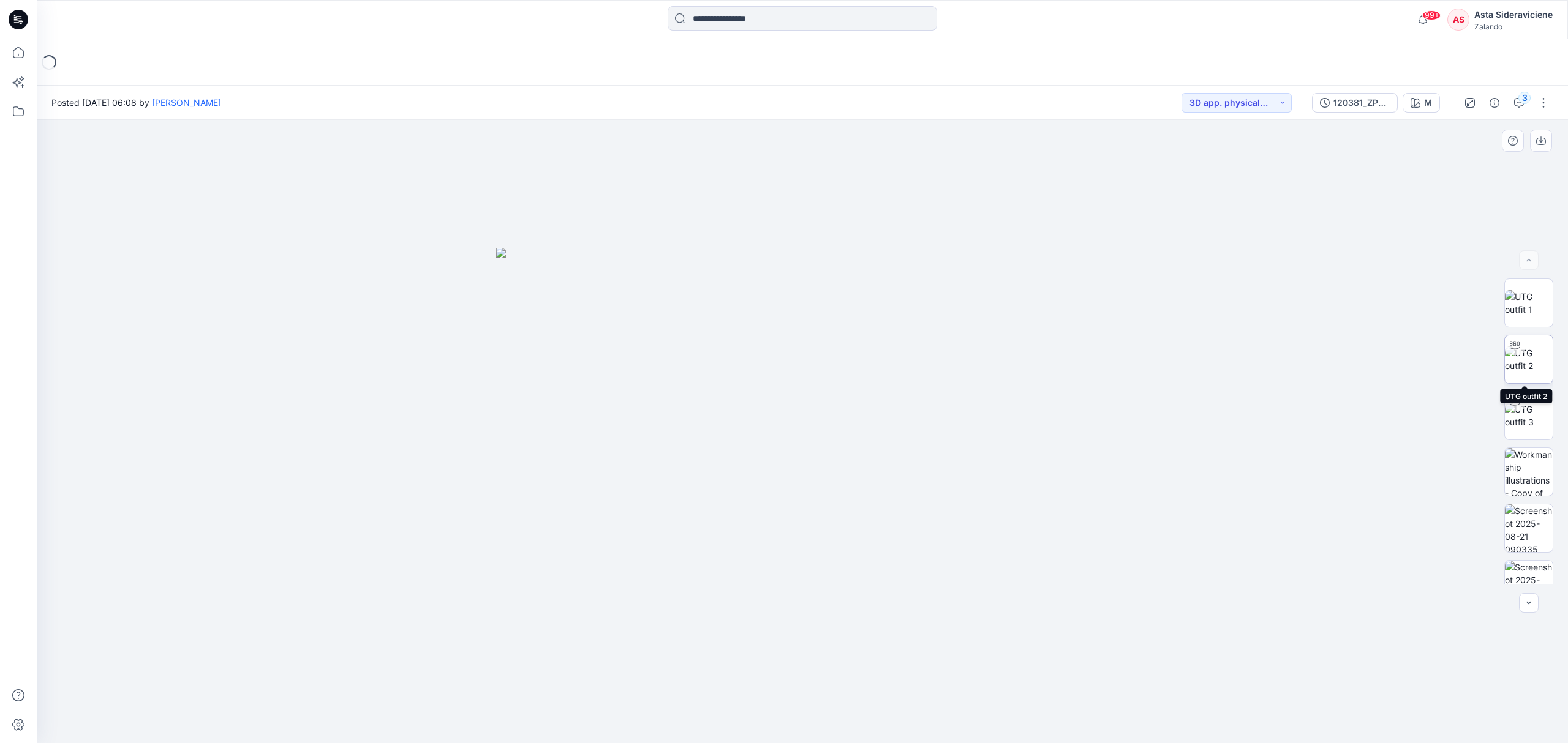
drag, startPoint x: 1527, startPoint y: 360, endPoint x: 1507, endPoint y: 346, distance: 24.4
click at [1527, 360] on img at bounding box center [1529, 359] width 48 height 26
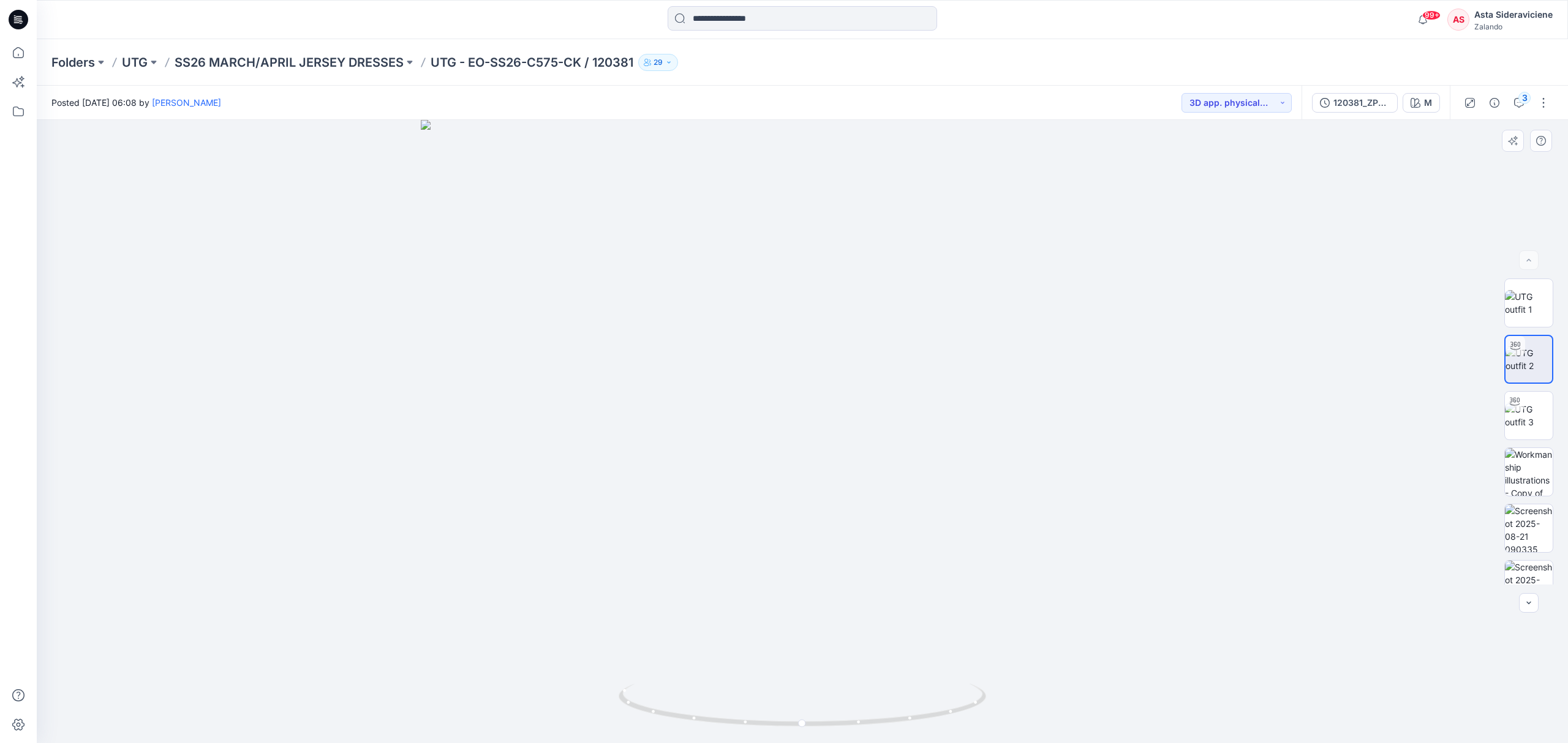
drag, startPoint x: 839, startPoint y: 355, endPoint x: 778, endPoint y: 364, distance: 61.7
click at [822, 443] on img at bounding box center [802, 432] width 764 height 624
drag, startPoint x: 21, startPoint y: 59, endPoint x: 29, endPoint y: 59, distance: 8.0
click at [21, 59] on icon at bounding box center [18, 53] width 27 height 27
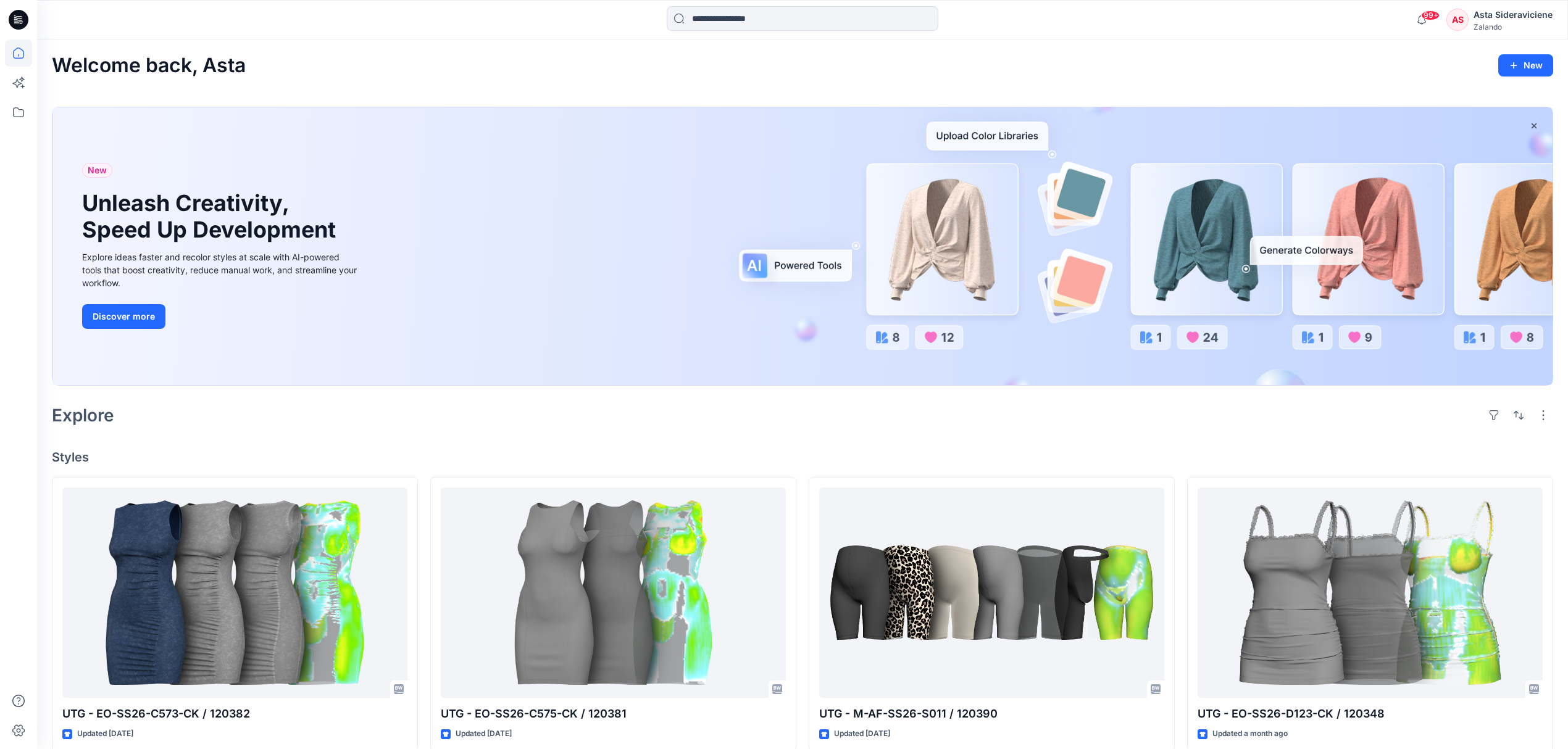
drag, startPoint x: 731, startPoint y: 21, endPoint x: 733, endPoint y: 0, distance: 21.1
click at [731, 21] on input at bounding box center [803, 19] width 272 height 25
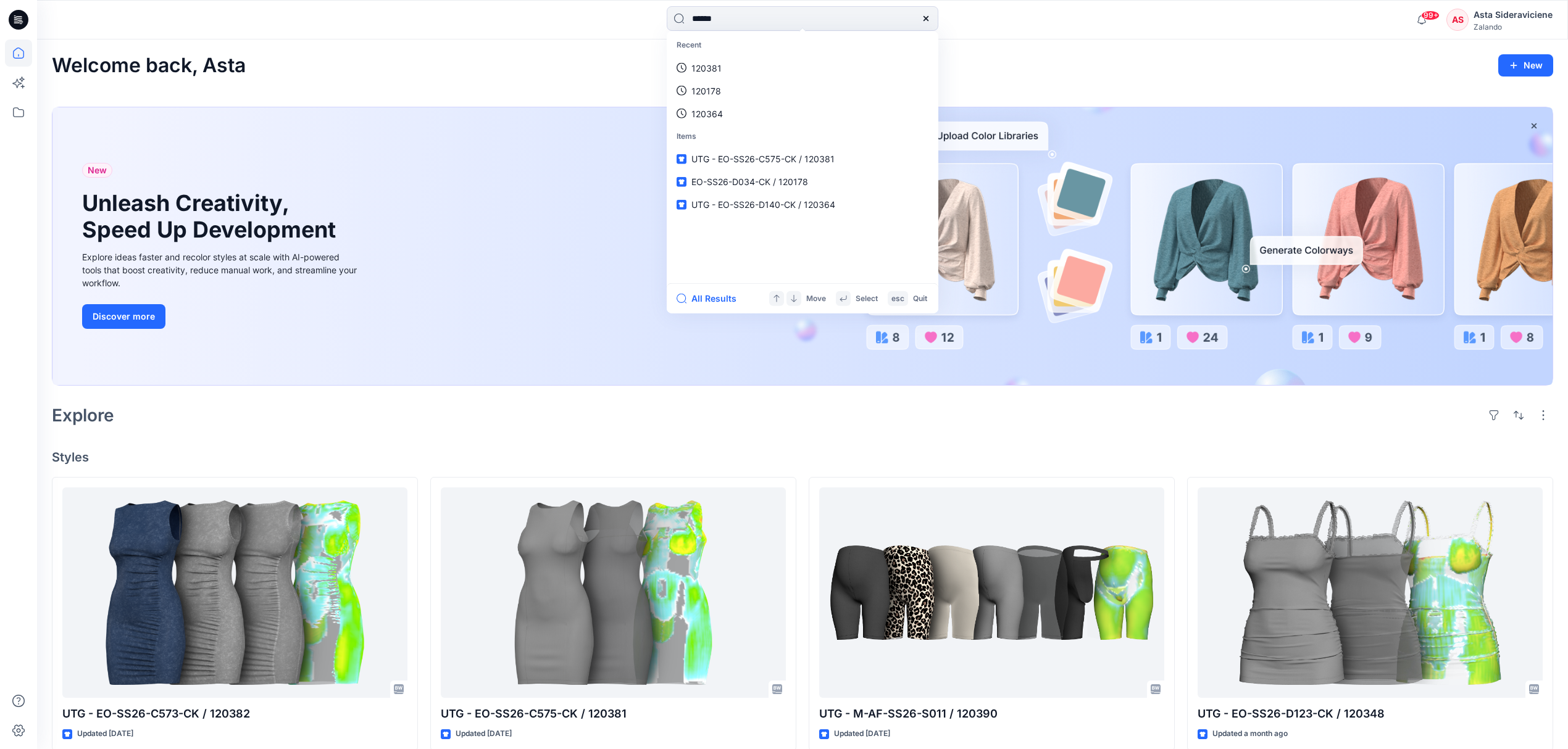
type input "******"
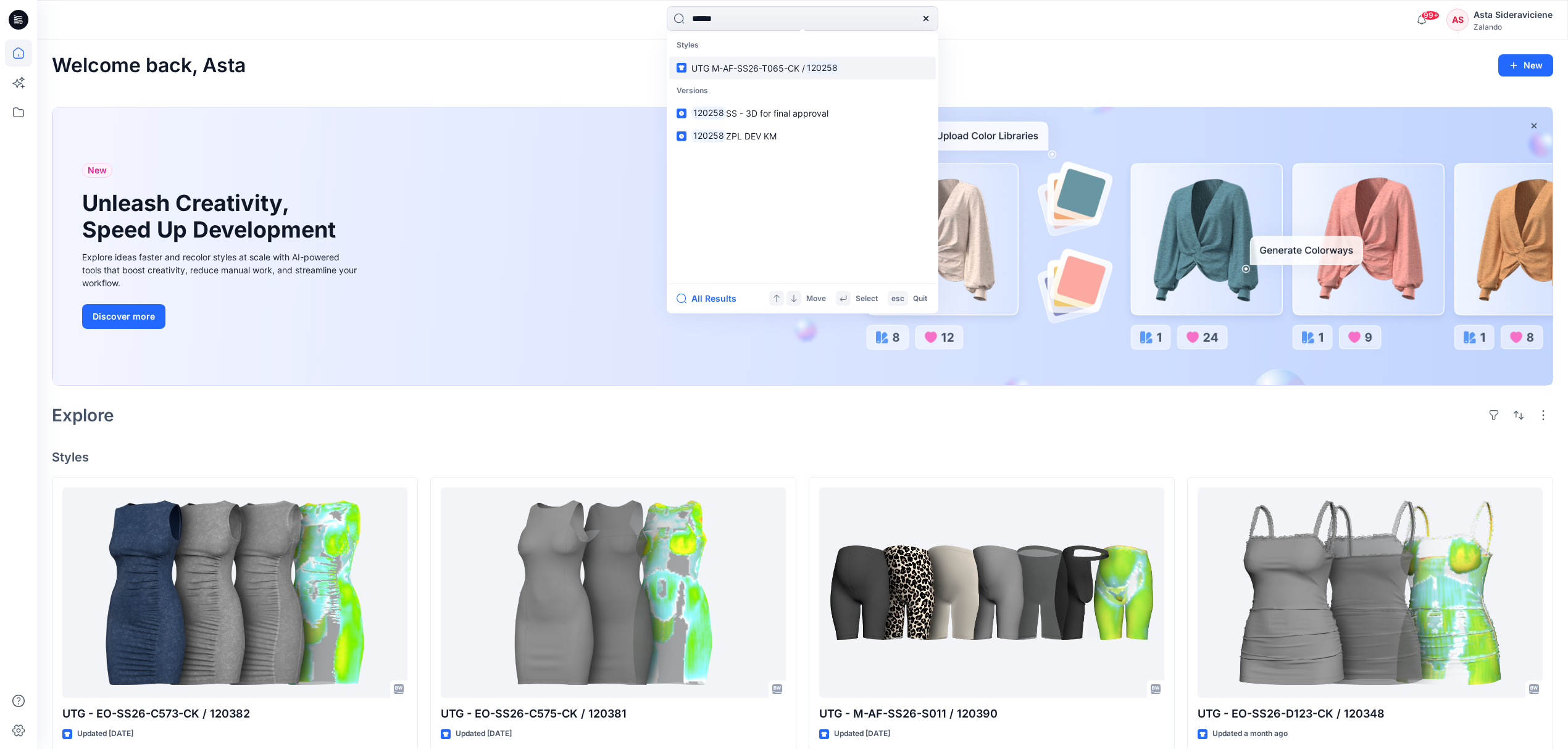
click at [746, 72] on span "UTG M-AF-SS26-T065-CK /" at bounding box center [747, 67] width 113 height 11
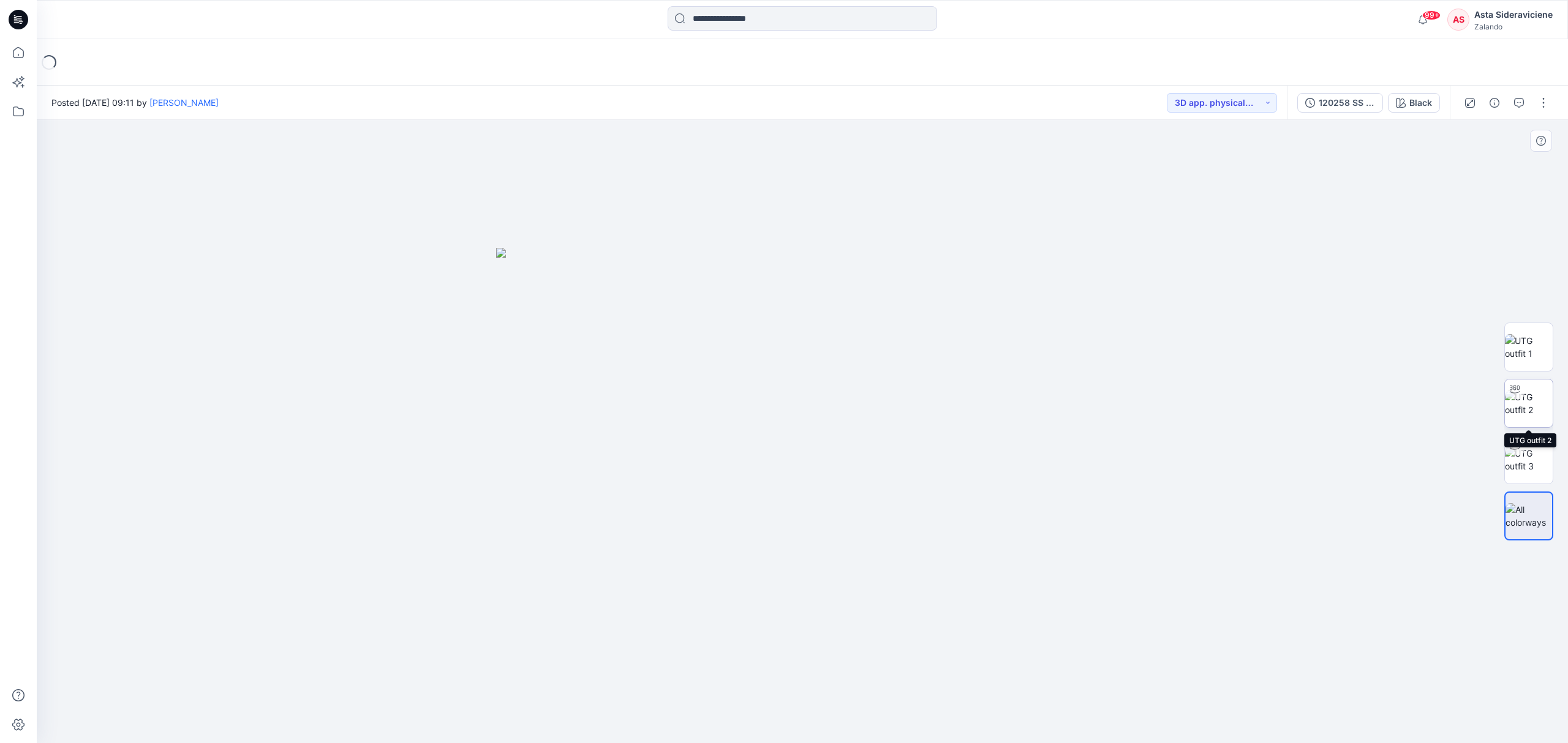
click at [1536, 400] on img at bounding box center [1529, 403] width 48 height 26
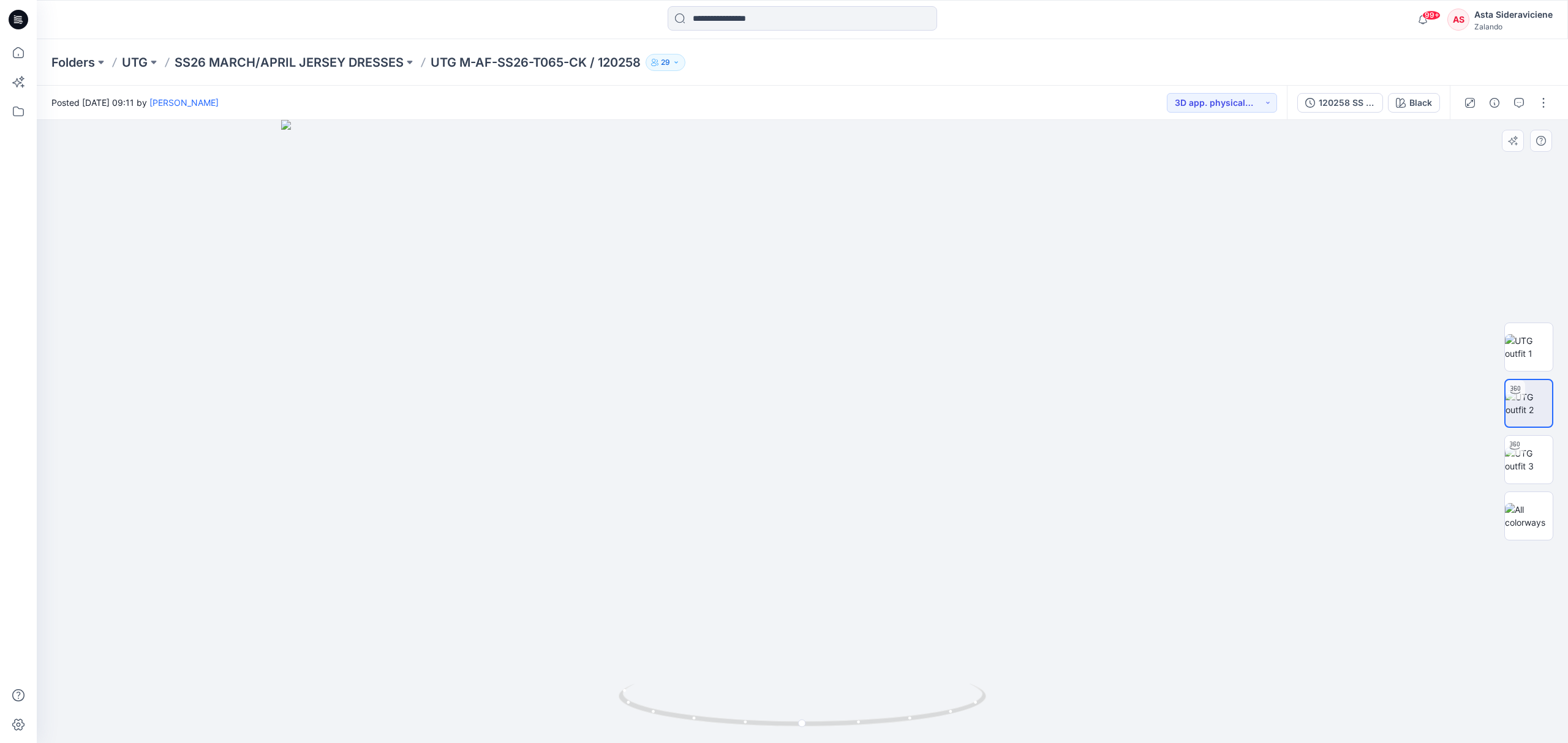
drag, startPoint x: 829, startPoint y: 265, endPoint x: 765, endPoint y: 483, distance: 227.2
click at [765, 483] on img at bounding box center [803, 432] width 1043 height 624
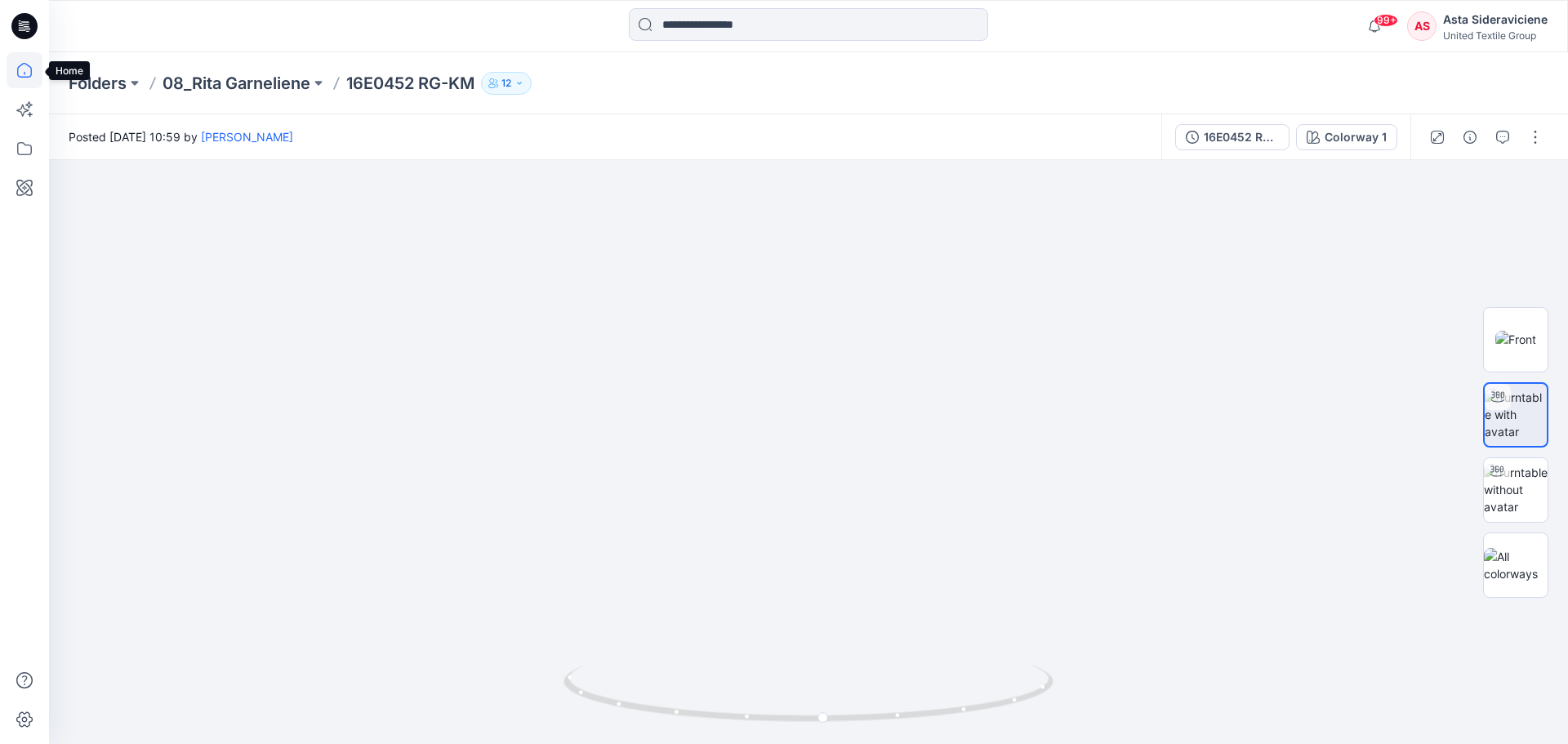
click at [31, 67] on icon at bounding box center [25, 70] width 36 height 36
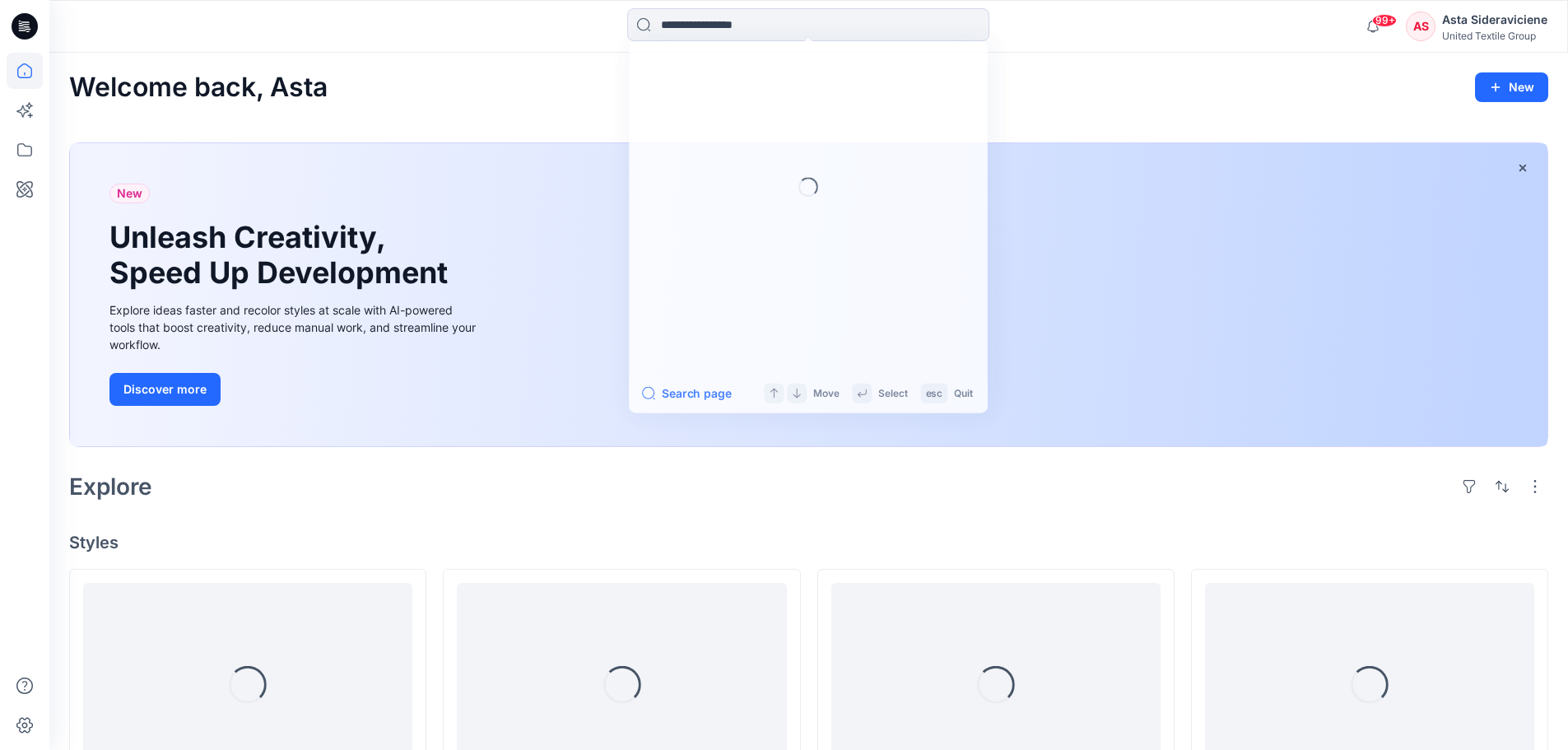
drag, startPoint x: 713, startPoint y: 21, endPoint x: 697, endPoint y: 1, distance: 25.6
click at [713, 21] on input at bounding box center [808, 25] width 362 height 33
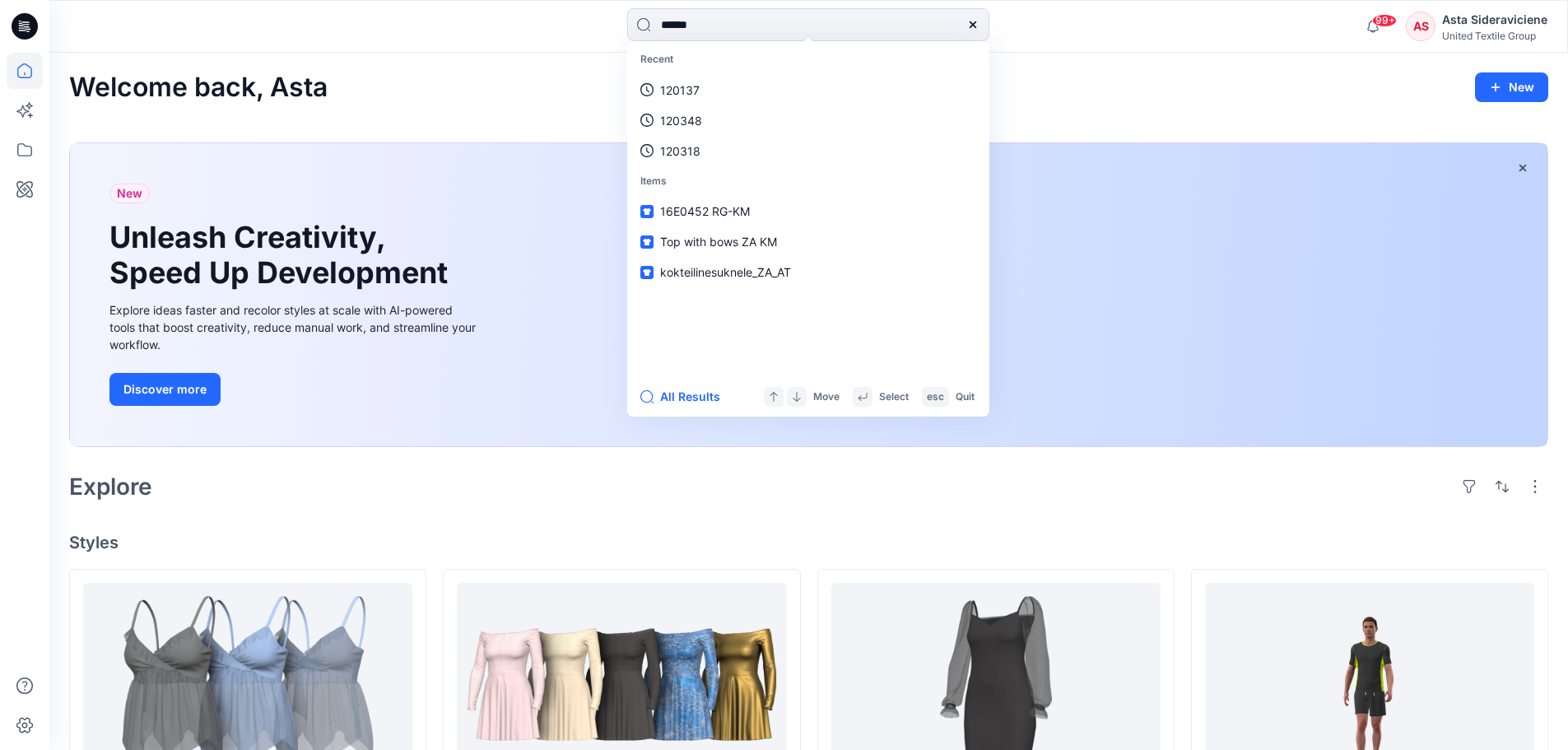
type input "******"
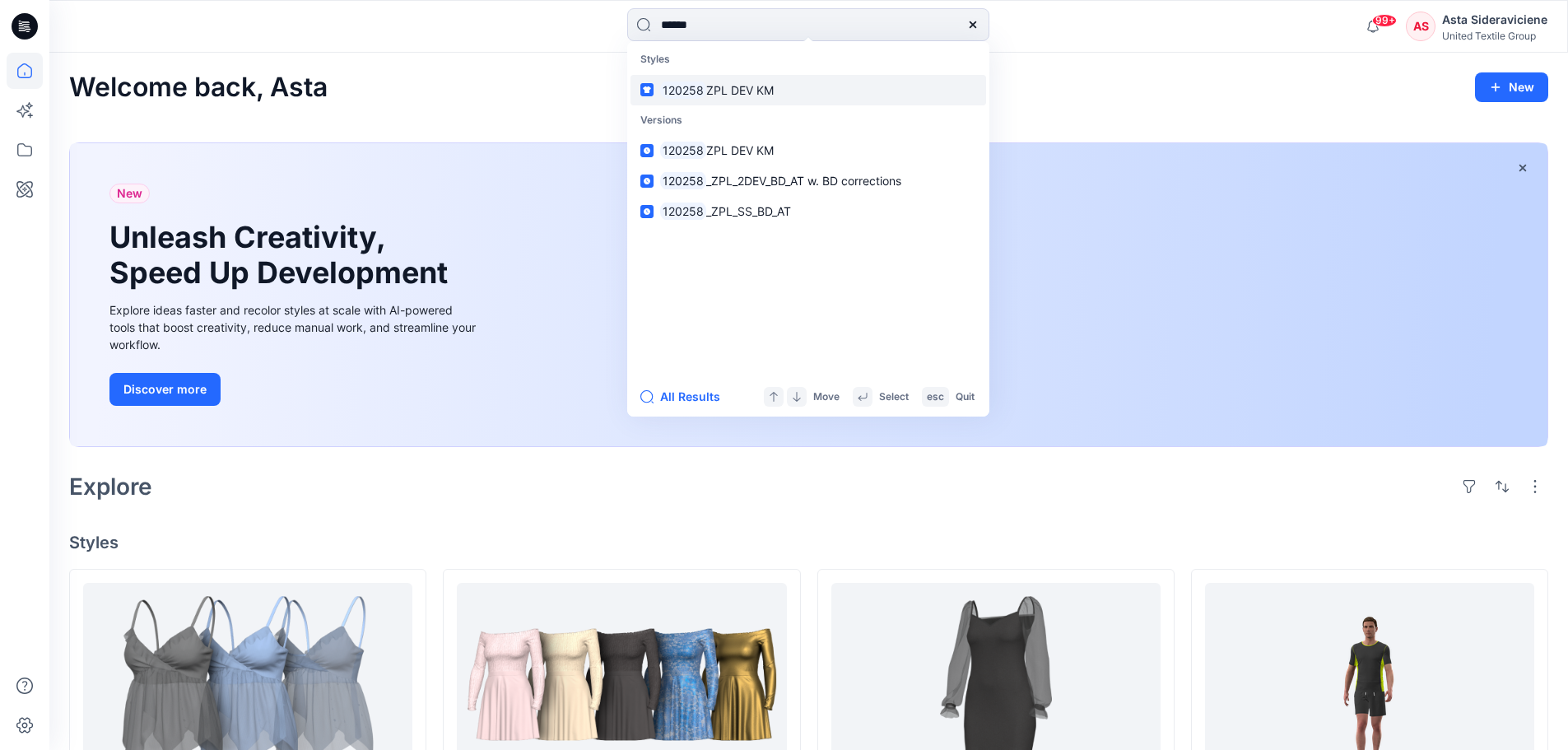
click at [738, 94] on span "ZPL DEV KM" at bounding box center [740, 90] width 68 height 14
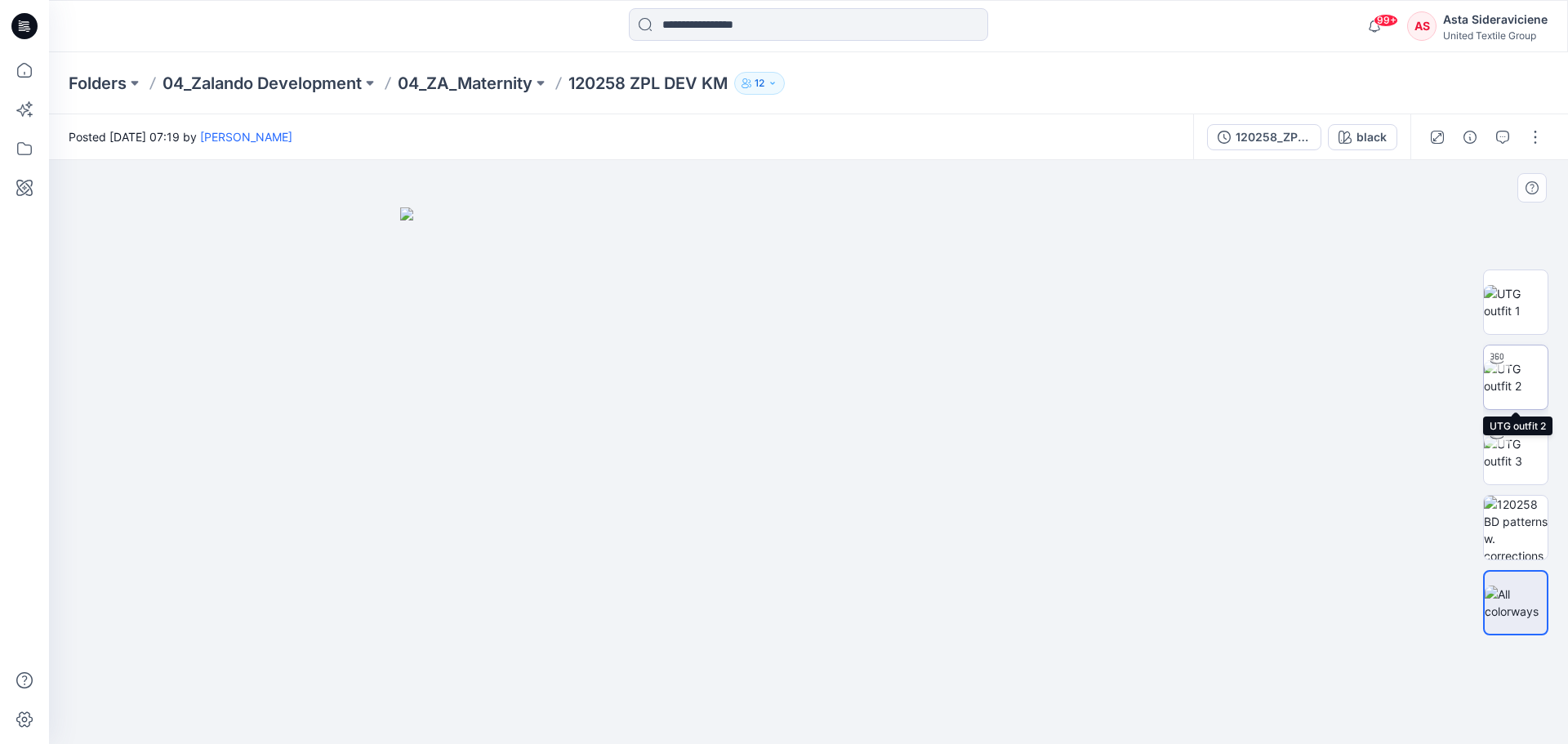
click at [1515, 373] on img at bounding box center [1516, 378] width 64 height 34
drag, startPoint x: 879, startPoint y: 365, endPoint x: 816, endPoint y: 519, distance: 166.4
click at [833, 556] on img at bounding box center [809, 451] width 913 height 584
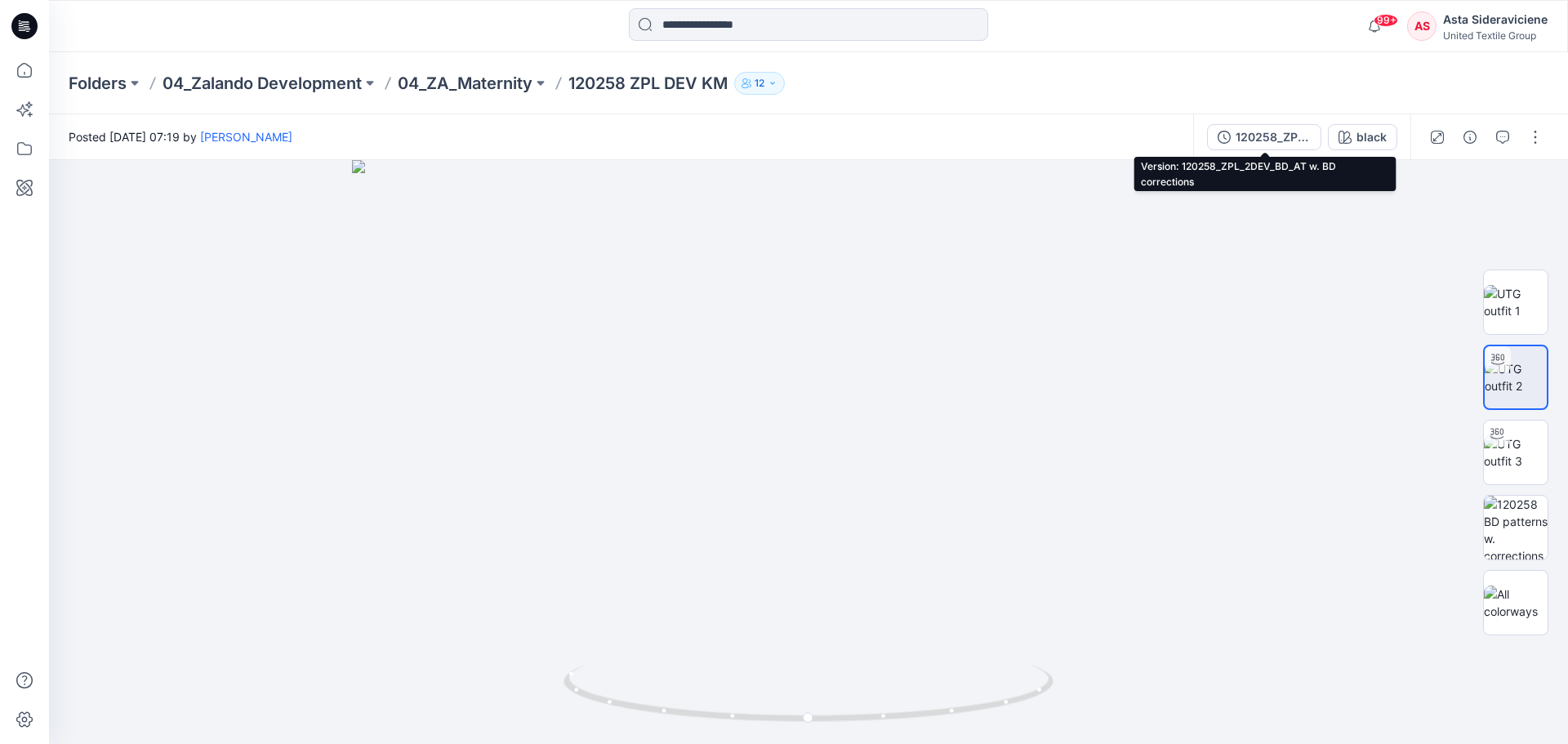
click at [1280, 128] on button "120258_ZPL_2DEV_BD_AT w. BD corrections" at bounding box center [1264, 138] width 115 height 26
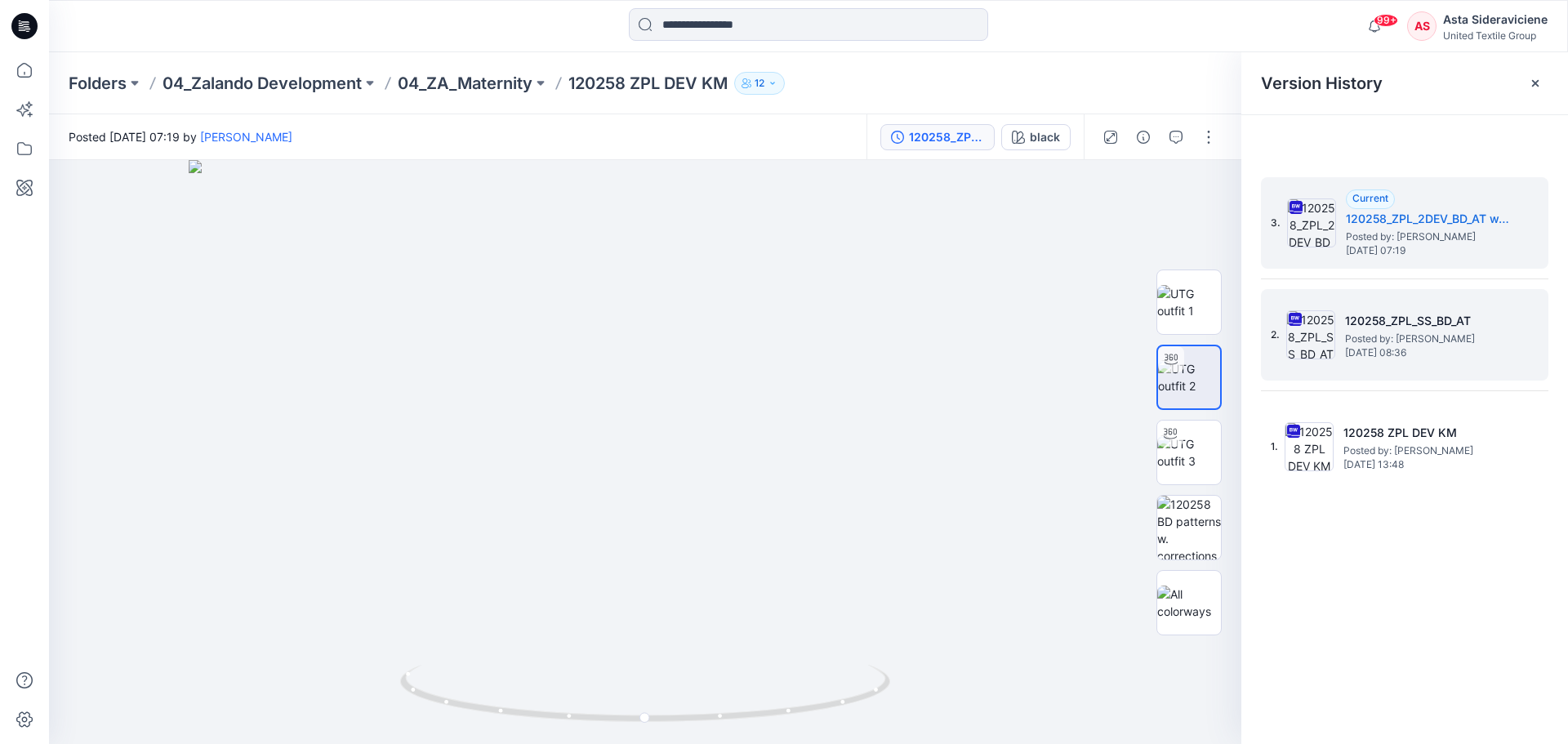
click at [1411, 329] on h5 "120258_ZPL_SS_BD_AT" at bounding box center [1426, 321] width 163 height 20
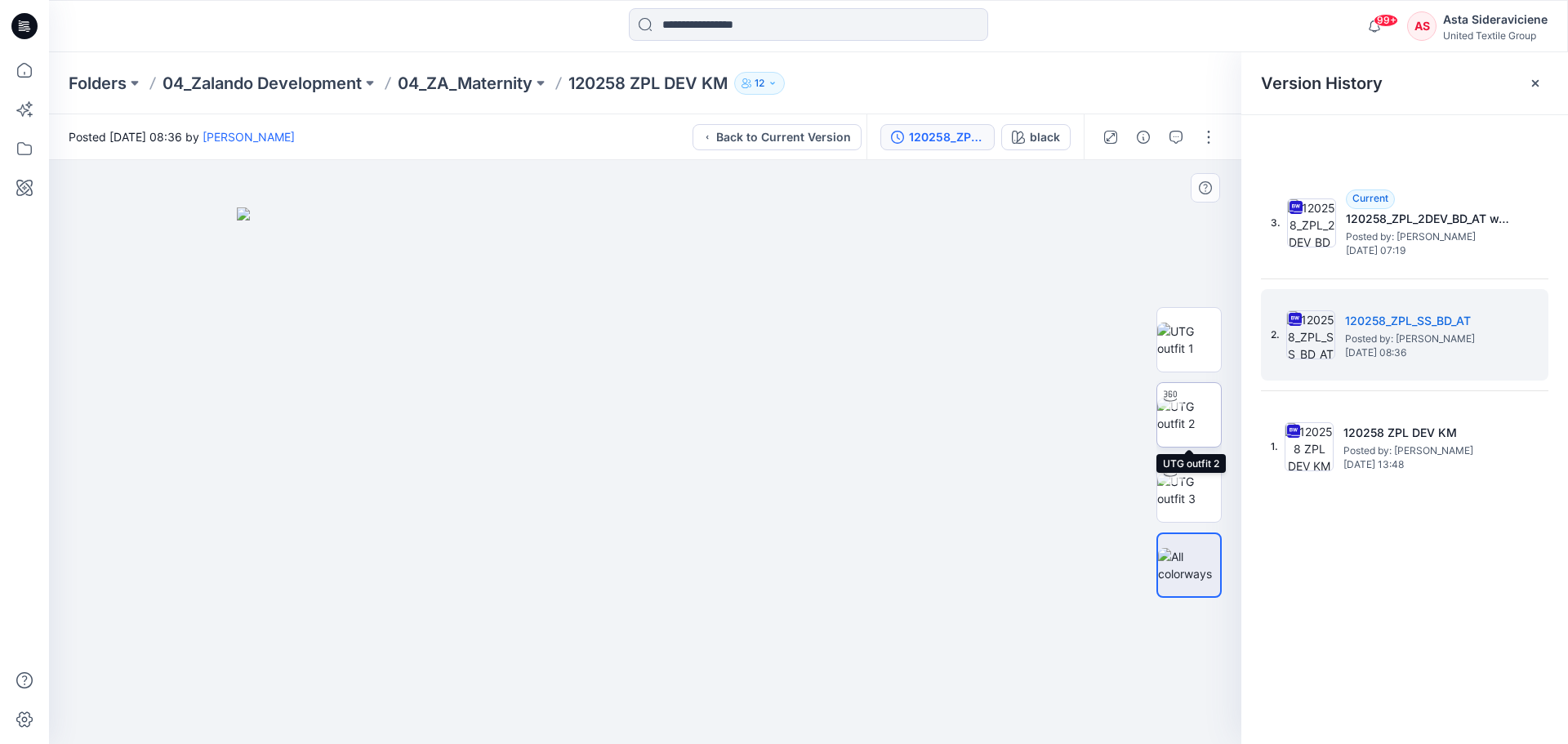
drag, startPoint x: 1195, startPoint y: 411, endPoint x: 889, endPoint y: 317, distance: 320.1
click at [1194, 411] on img at bounding box center [1190, 415] width 64 height 34
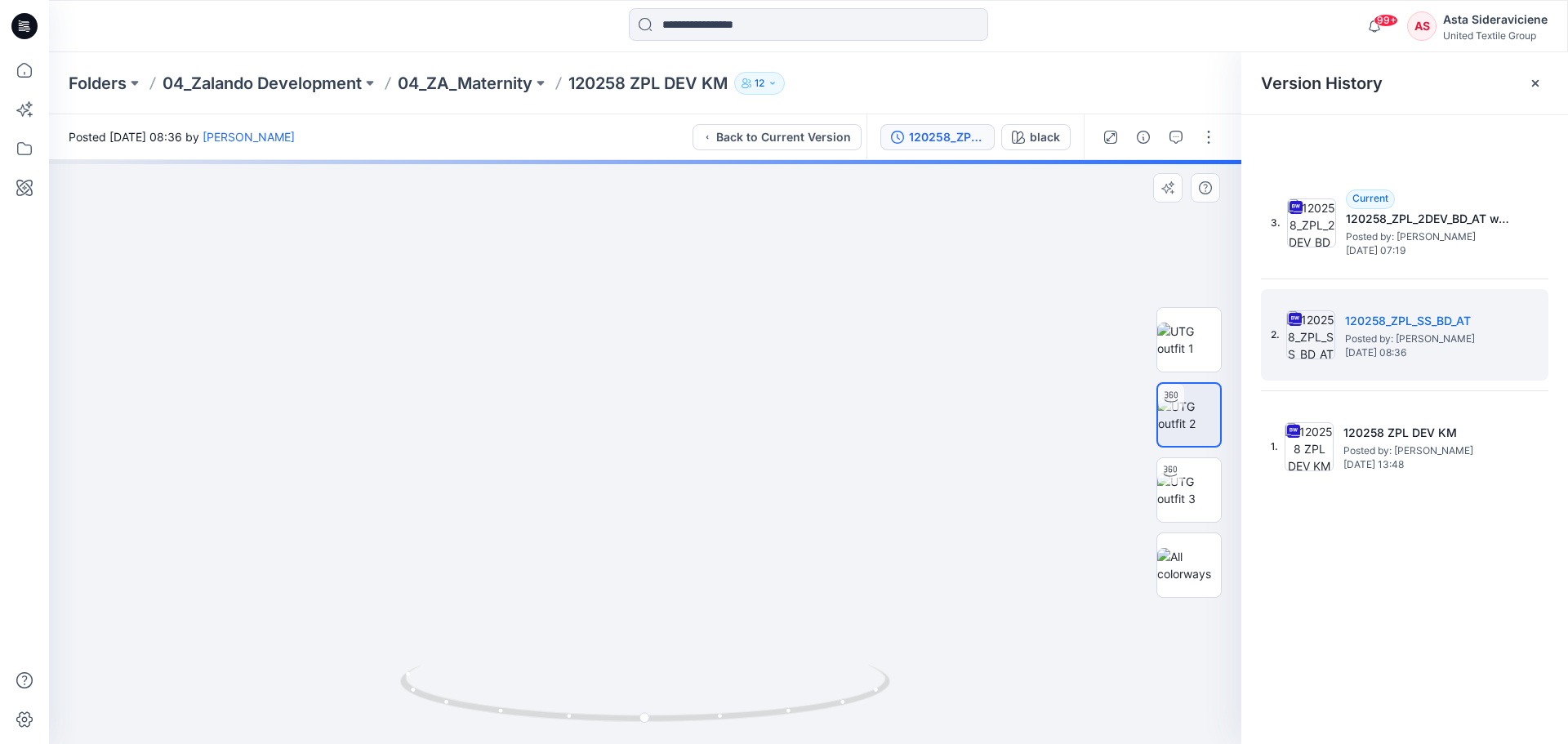
drag, startPoint x: 678, startPoint y: 333, endPoint x: 618, endPoint y: 447, distance: 128.8
click at [618, 447] on img at bounding box center [644, 394] width 995 height 699
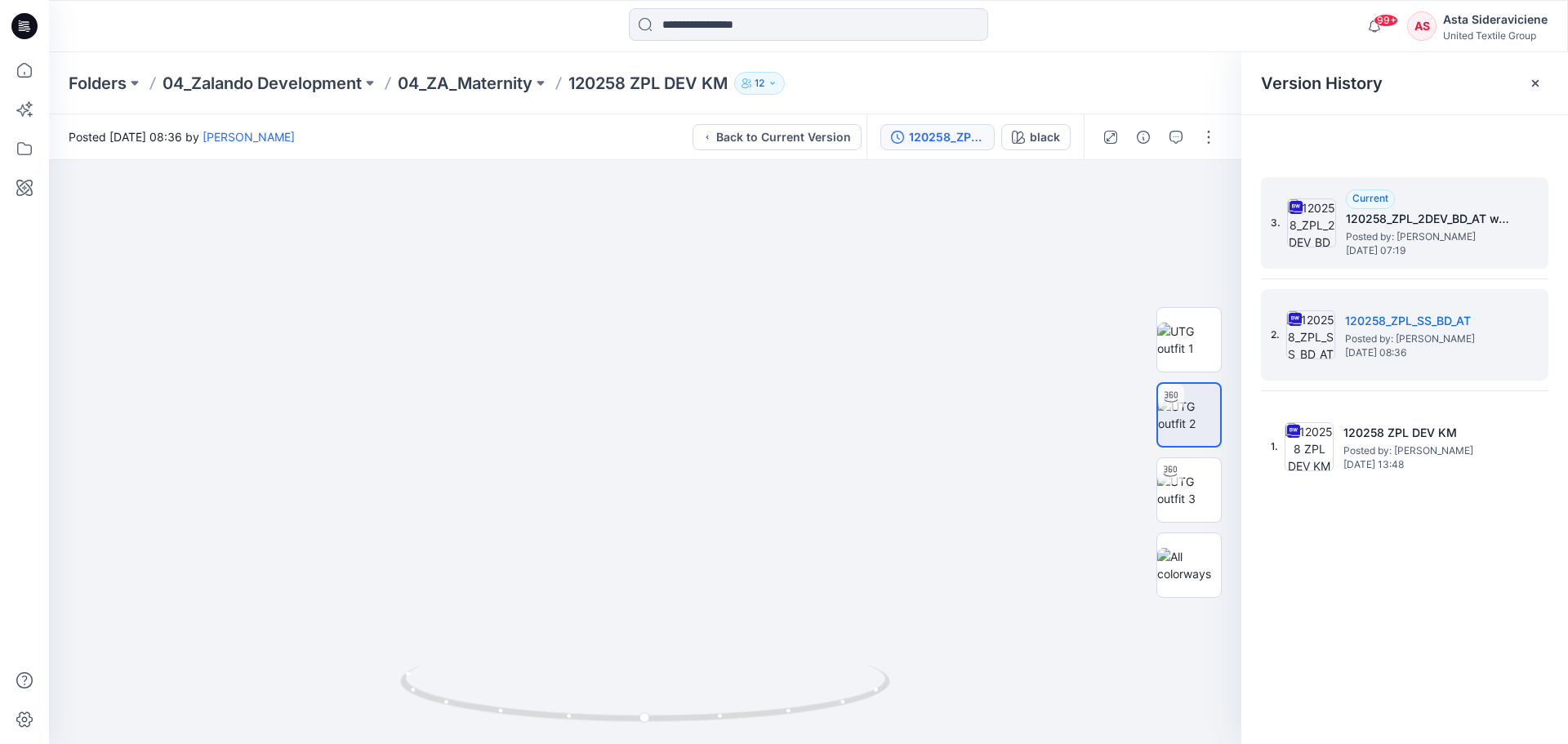
click at [1408, 226] on h5 "120258_ZPL_2DEV_BD_AT w. BD corrections" at bounding box center [1427, 219] width 163 height 20
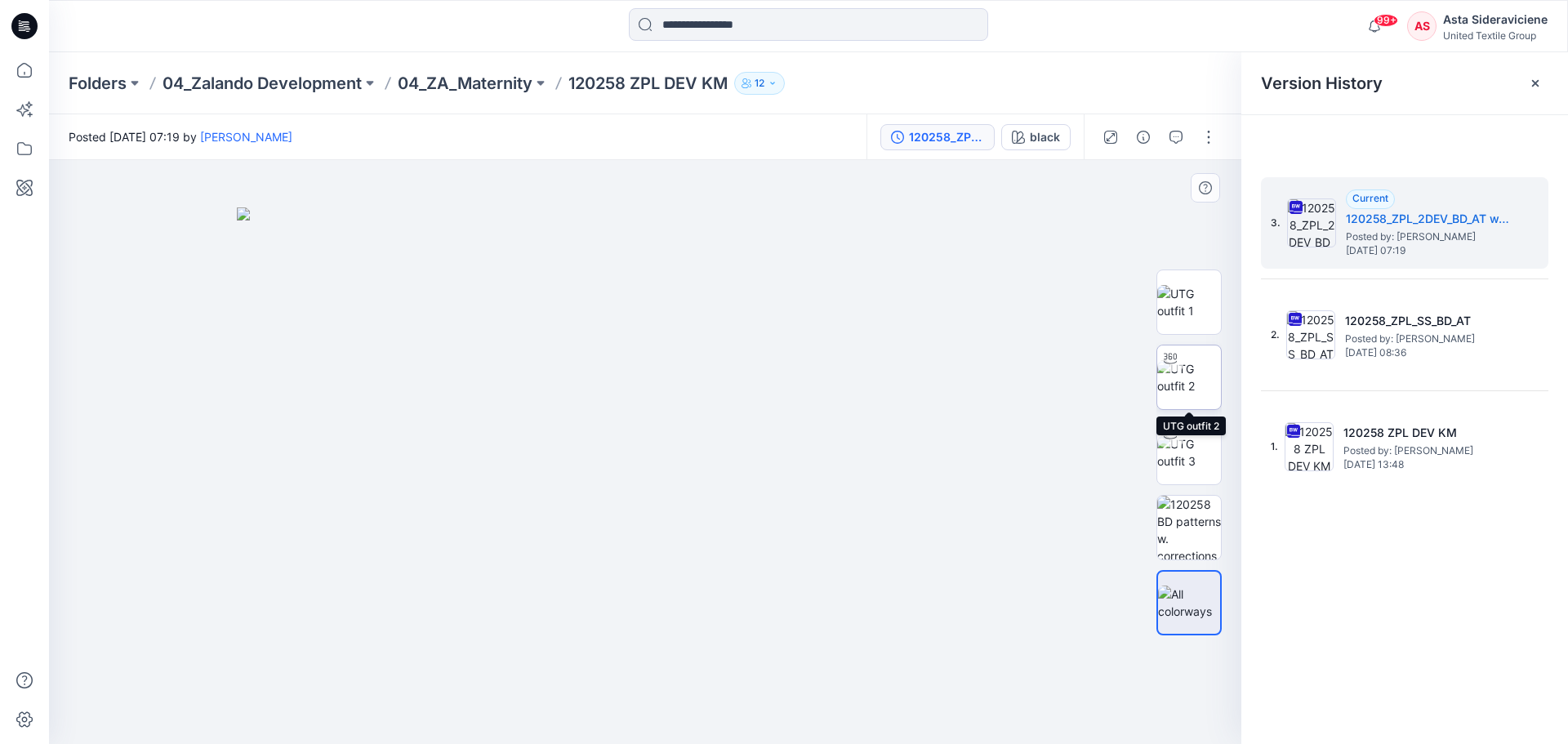
click at [1198, 361] on img at bounding box center [1190, 378] width 64 height 34
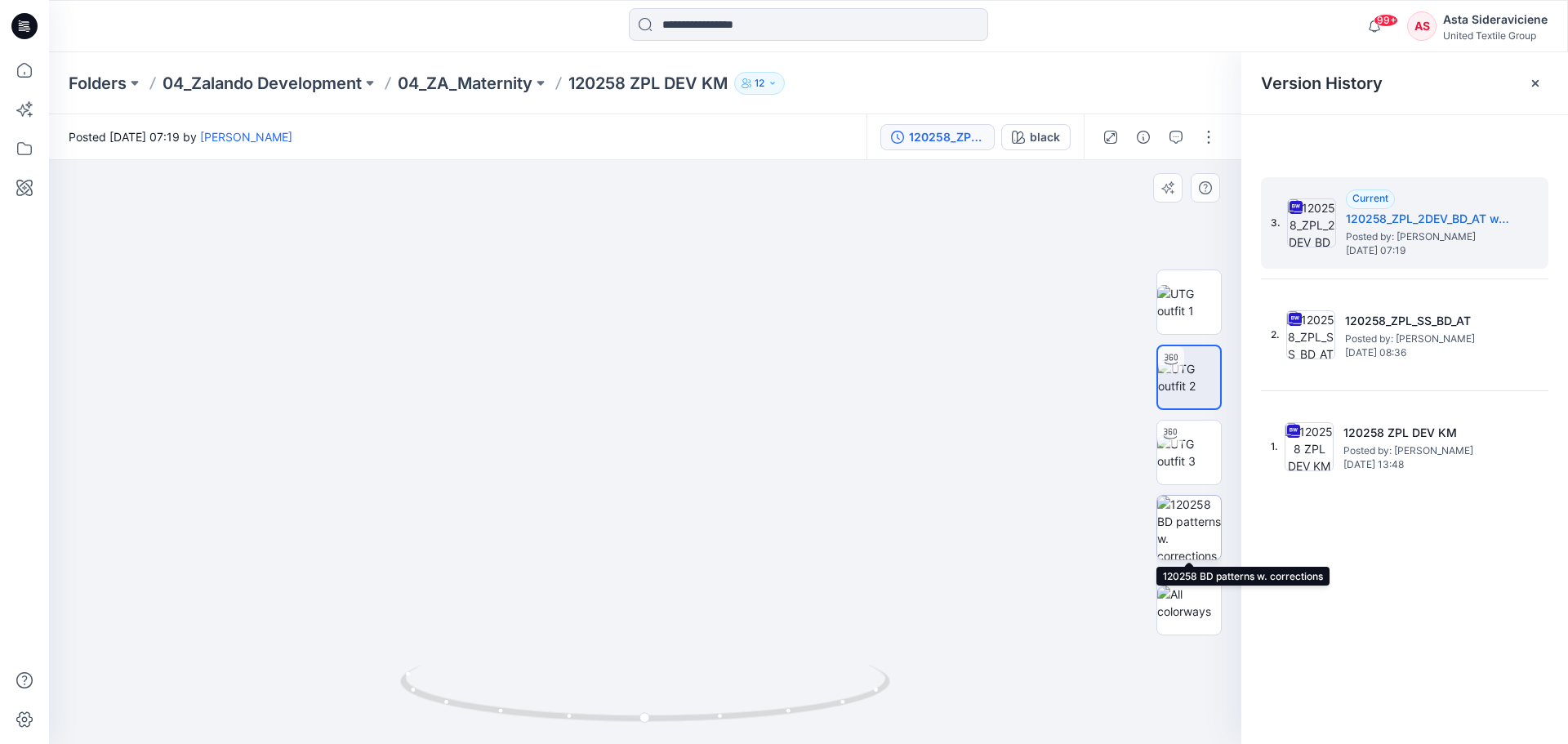
click at [1203, 547] on img at bounding box center [1190, 528] width 64 height 64
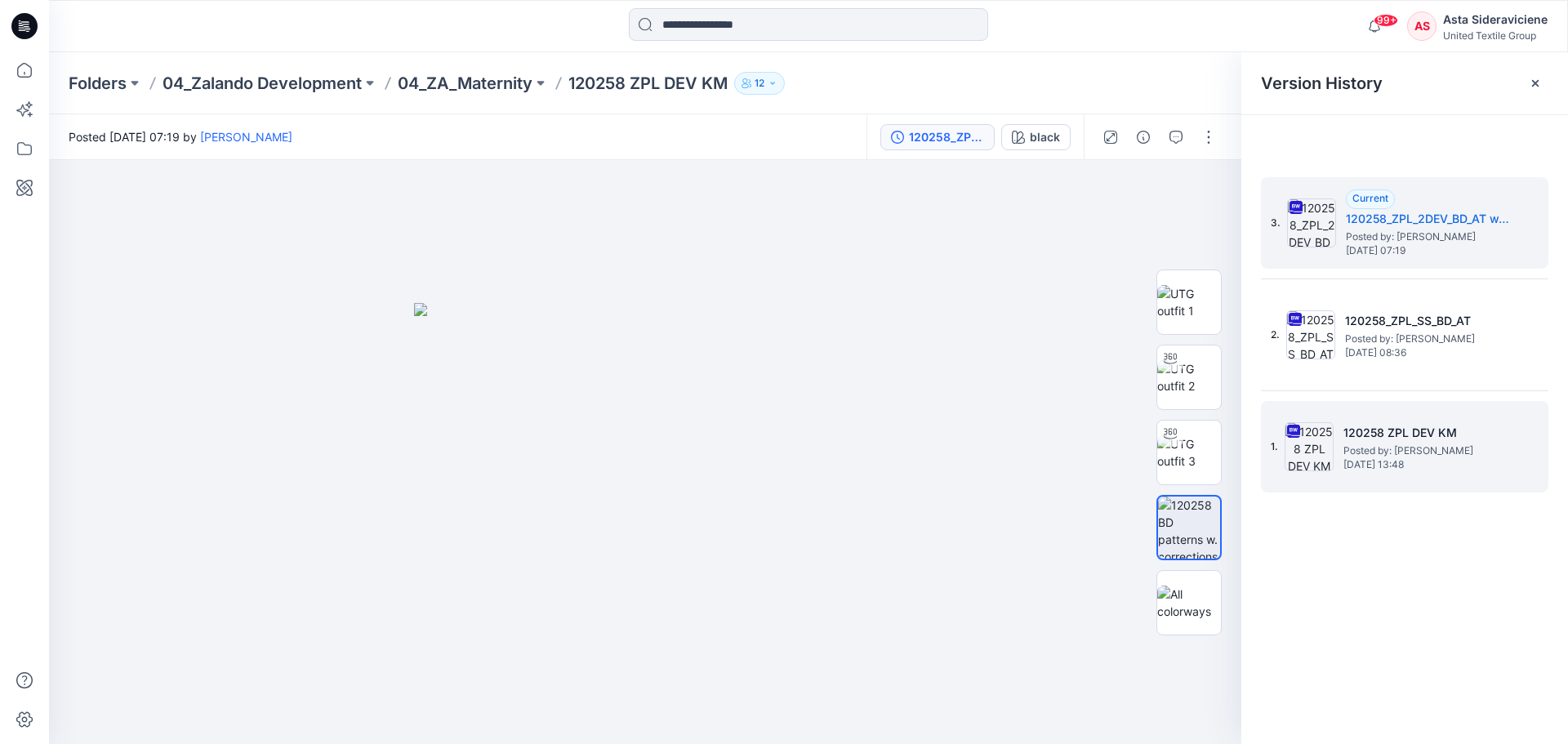
click at [1372, 452] on span "Posted by: Kristina Mekseniene" at bounding box center [1425, 451] width 163 height 16
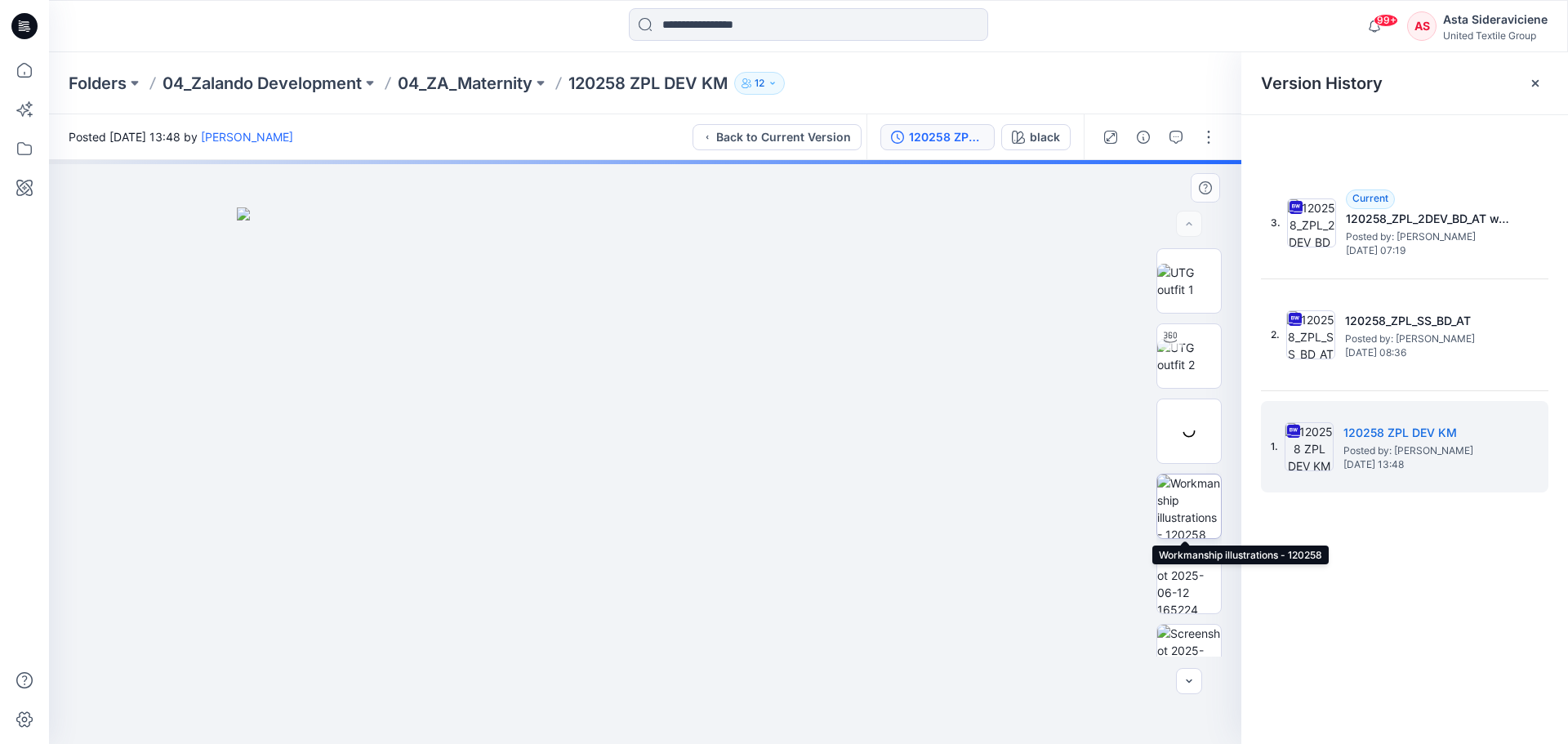
click at [1199, 503] on img at bounding box center [1190, 506] width 64 height 64
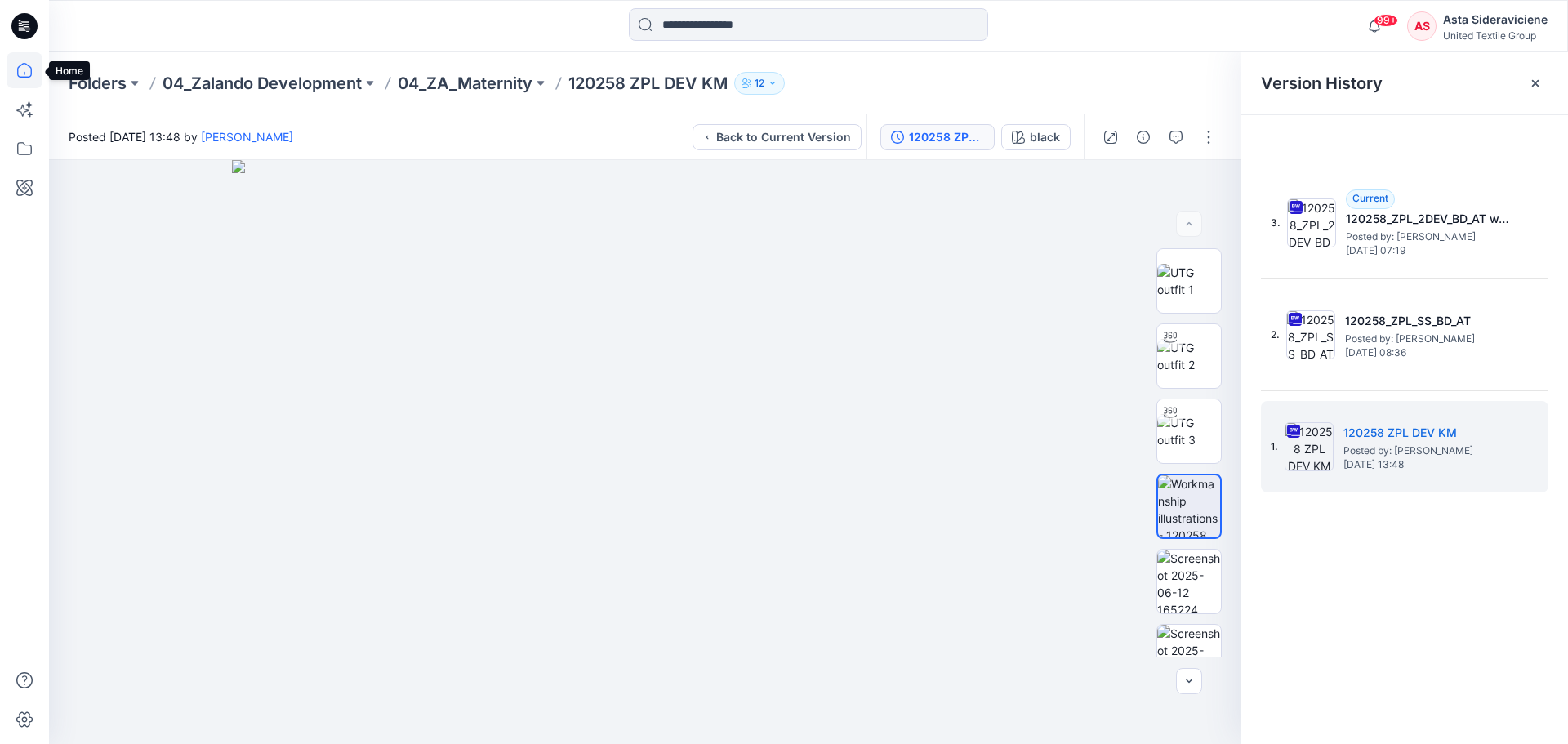
click at [24, 71] on icon at bounding box center [25, 70] width 36 height 36
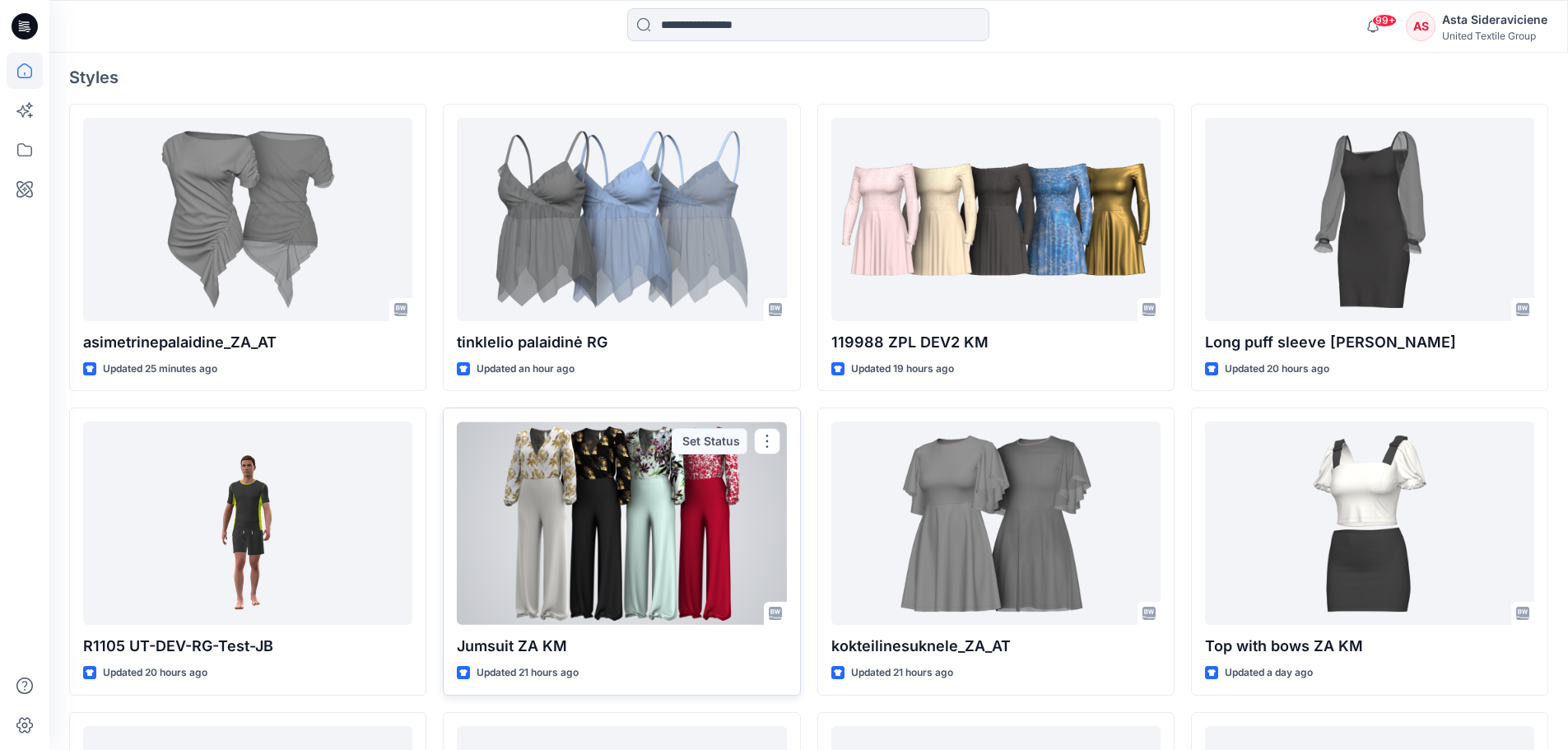
scroll to position [494, 0]
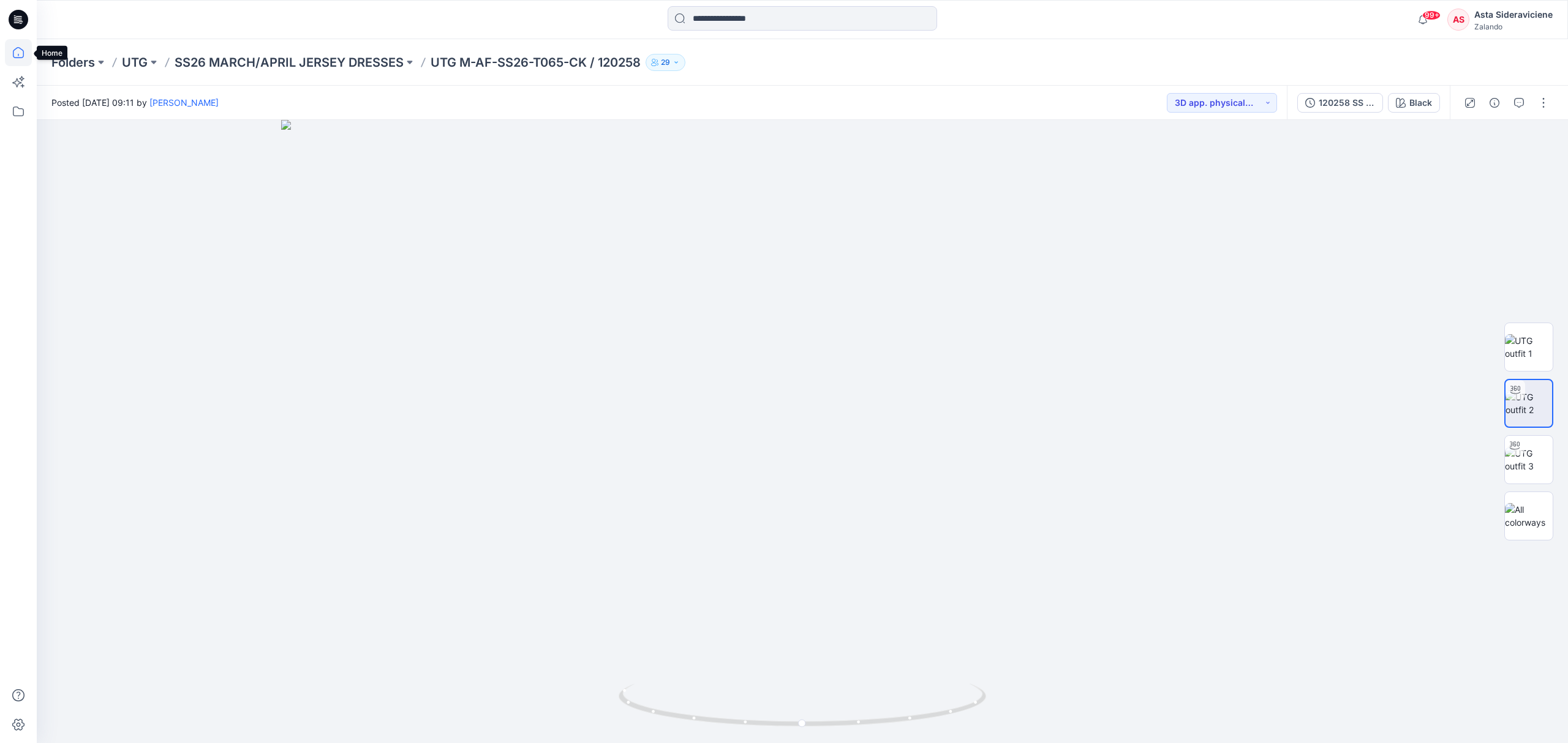
click at [23, 50] on icon at bounding box center [18, 53] width 27 height 27
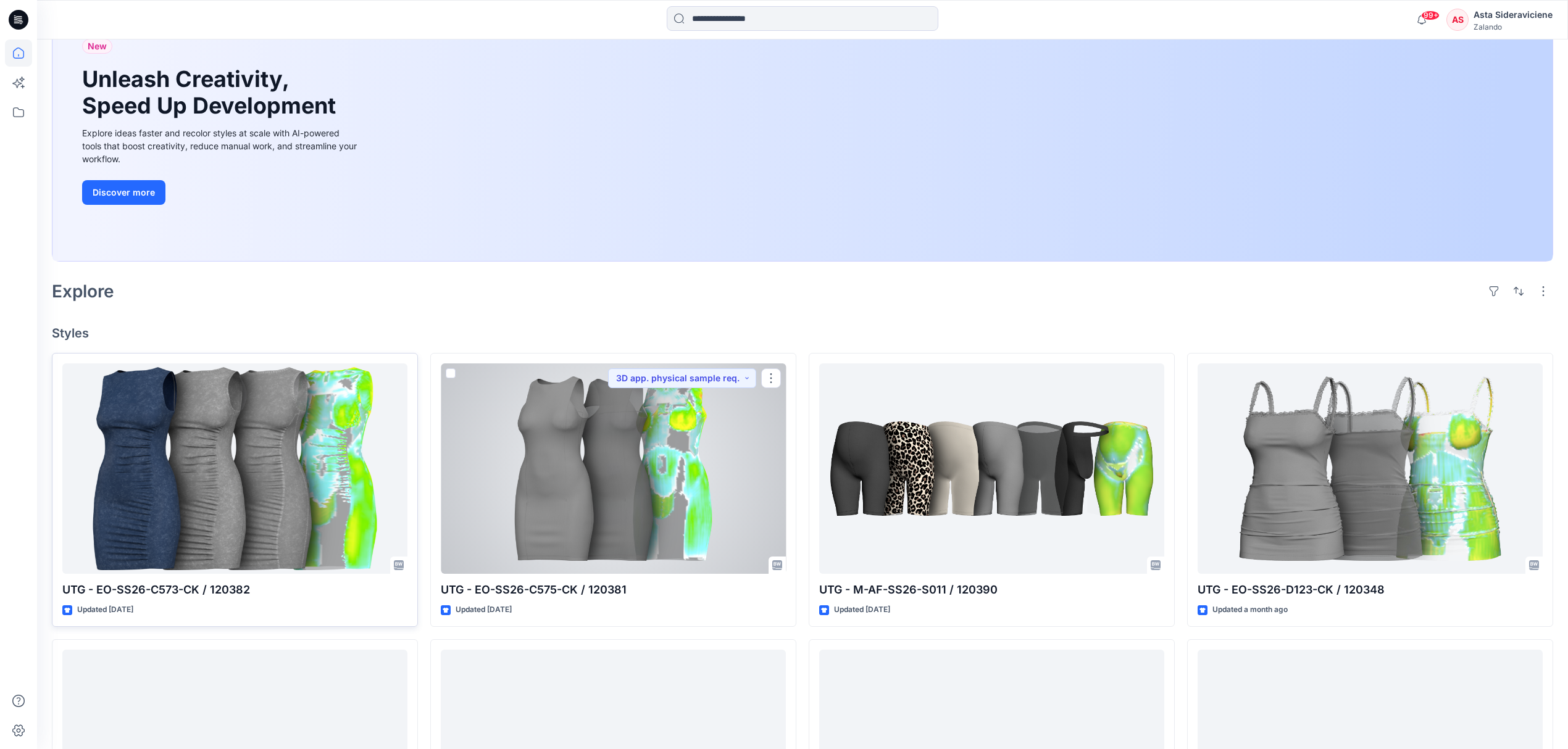
scroll to position [164, 0]
